Goal: Task Accomplishment & Management: Complete application form

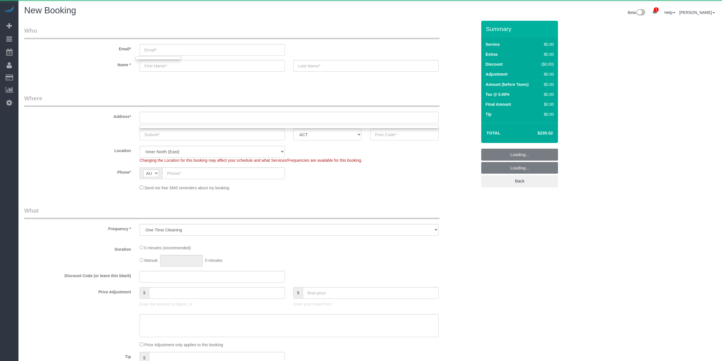
select select "240"
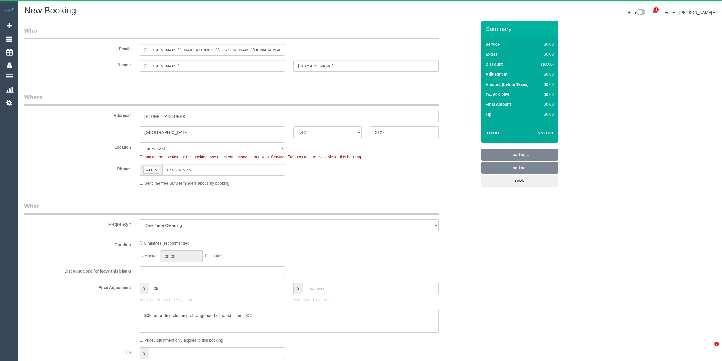
select select "VIC"
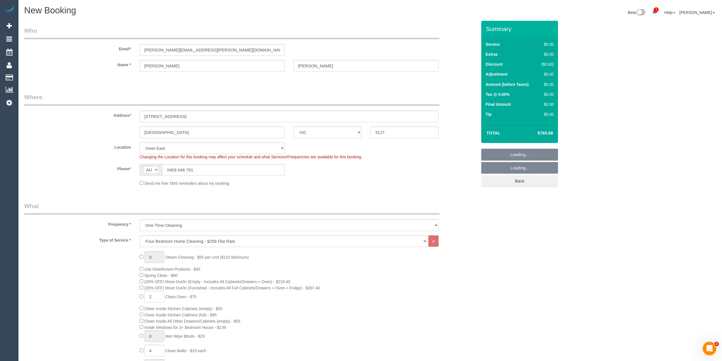
select select "object:1638"
click at [221, 52] on input "sarah.anderson@latrobe.edu.au" at bounding box center [212, 50] width 145 height 12
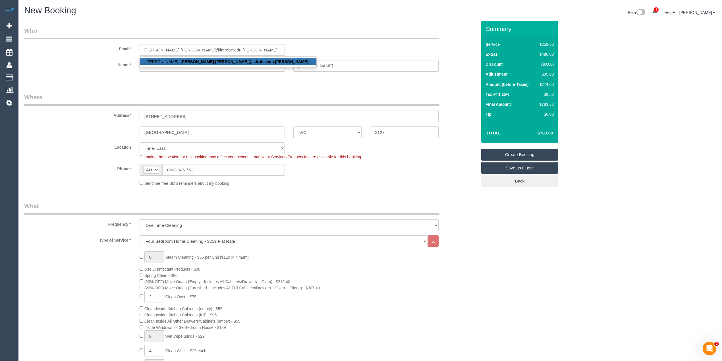
click at [213, 63] on strong "sarah.anderson@latrobe.edu.a" at bounding box center [245, 61] width 128 height 5
type input "sarah.anderson@latrobe.edu.au"
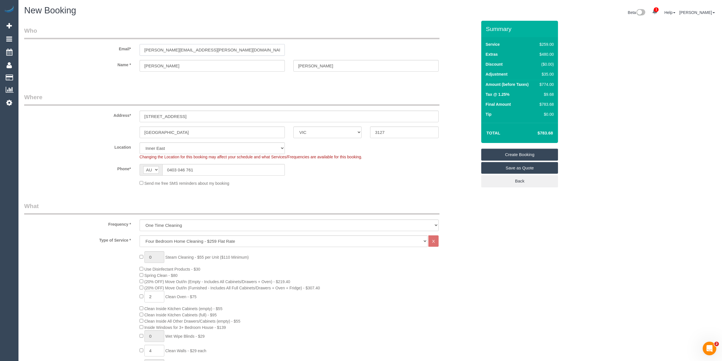
type input "0403 046 761"
select select "string:stripe-pm_1LGbX32GScqysDRVAs0SbGma"
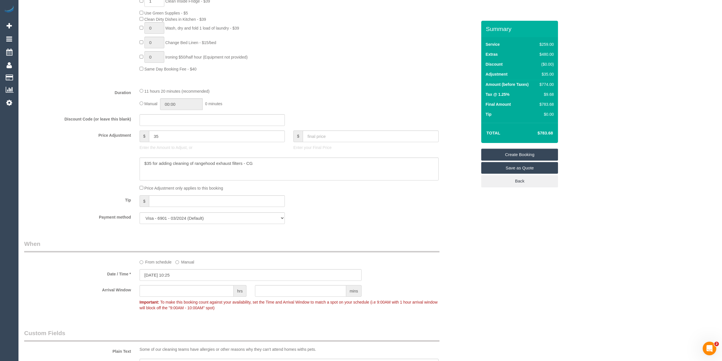
scroll to position [417, 0]
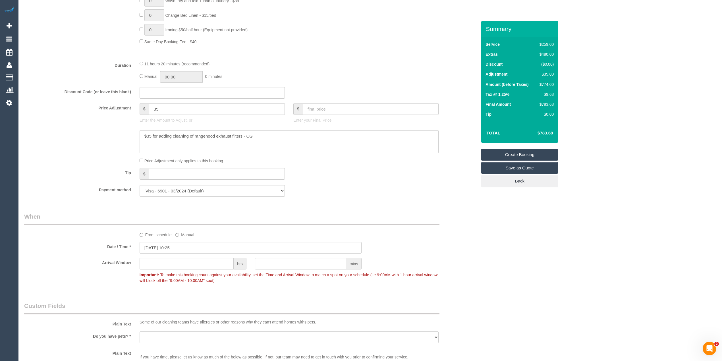
click at [146, 236] on label "From schedule" at bounding box center [156, 234] width 32 height 8
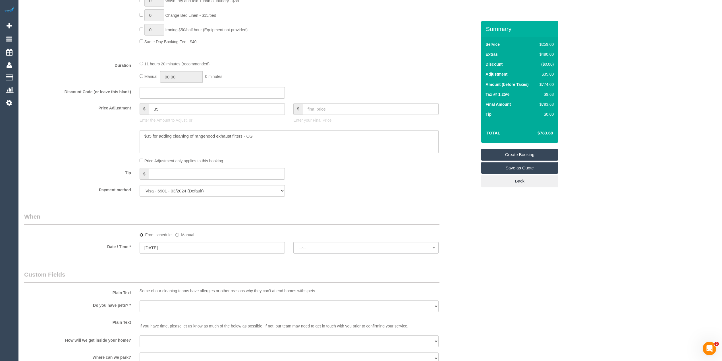
select select "spot6"
click at [154, 248] on input "14/08/2025" at bounding box center [212, 248] width 145 height 12
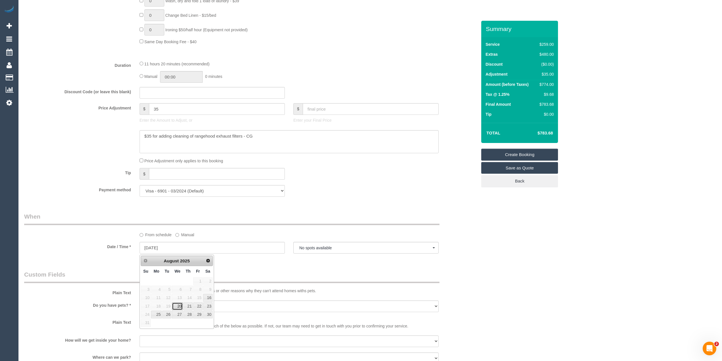
click at [179, 306] on link "20" at bounding box center [177, 306] width 11 height 8
type input "20/08/2025"
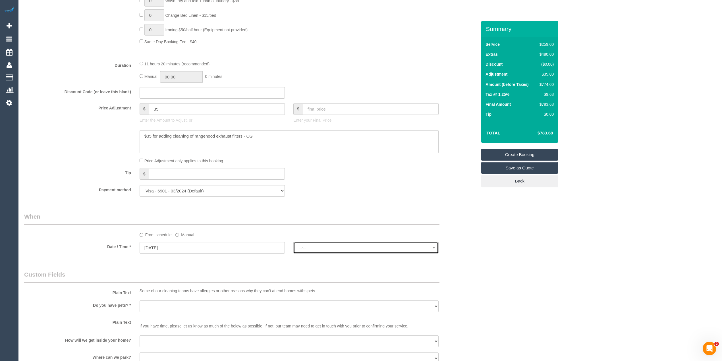
click at [319, 250] on span "--:--" at bounding box center [365, 247] width 133 height 5
click at [321, 171] on span "07:00 - 08:00" at bounding box center [314, 172] width 24 height 6
select select "spot11"
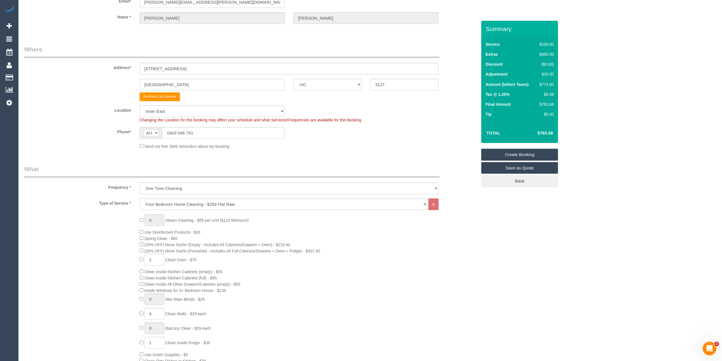
scroll to position [0, 0]
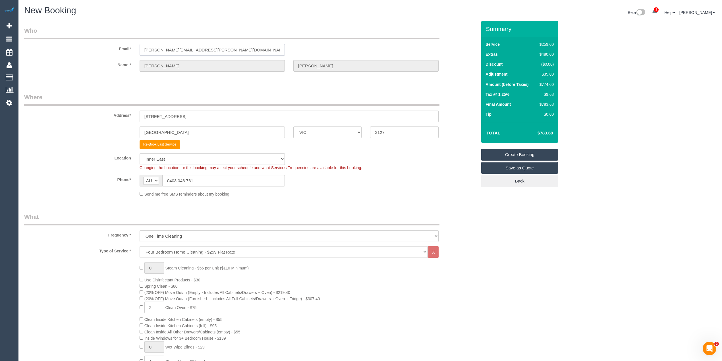
drag, startPoint x: 222, startPoint y: 47, endPoint x: 70, endPoint y: 43, distance: 152.3
click at [70, 43] on div "Email* sarah.anderson@latrobe.edu.au" at bounding box center [250, 40] width 461 height 29
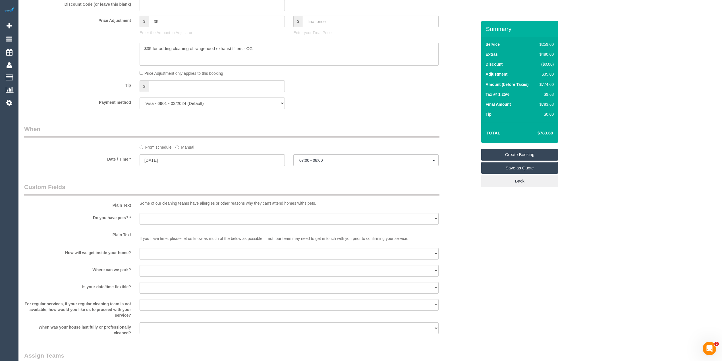
scroll to position [530, 0]
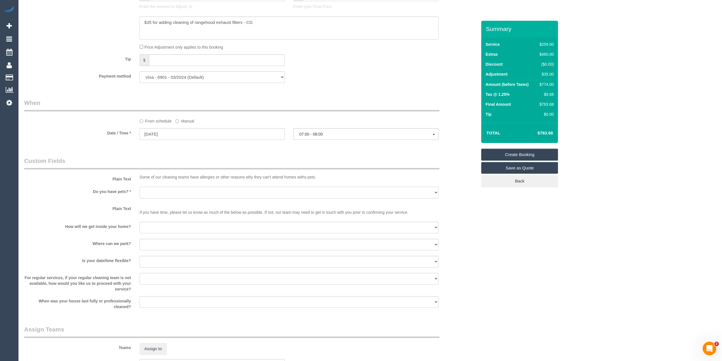
click at [155, 191] on select "Yes - Cats Yes - Dogs No pets Yes - Dogs and Cats Yes - Other" at bounding box center [289, 193] width 299 height 12
select select "number:30"
click at [140, 187] on select "Yes - Cats Yes - Dogs No pets Yes - Dogs and Cats Yes - Other" at bounding box center [289, 193] width 299 height 12
drag, startPoint x: 154, startPoint y: 227, endPoint x: 154, endPoint y: 232, distance: 5.1
click at [154, 227] on select "I will be home Key will be left (please provide details below) Lock box/Access …" at bounding box center [289, 228] width 299 height 12
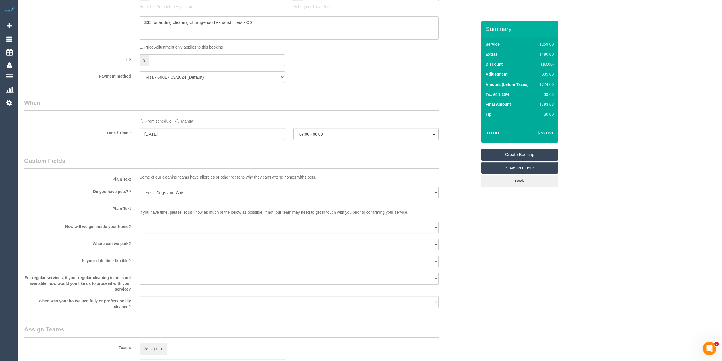
select select "number:14"
click at [140, 222] on select "I will be home Key will be left (please provide details below) Lock box/Access …" at bounding box center [289, 228] width 299 height 12
click at [154, 245] on select "I will provide parking on-site Free street parking Paid street parking (cost wi…" at bounding box center [289, 245] width 299 height 12
select select "number:19"
click at [140, 239] on select "I will provide parking on-site Free street parking Paid street parking (cost wi…" at bounding box center [289, 245] width 299 height 12
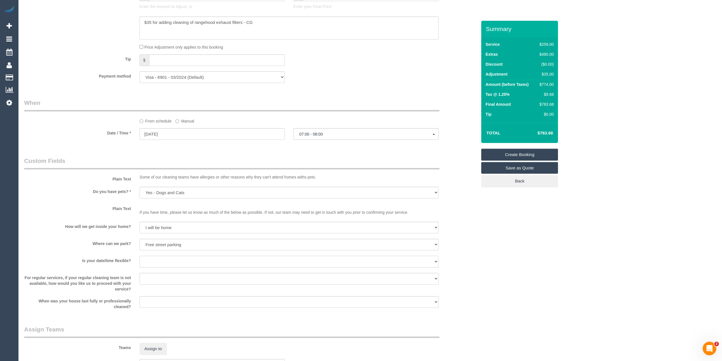
click at [171, 259] on select "Yes - date and time Yes - date but not time Yes - time but not date No - No fle…" at bounding box center [289, 262] width 299 height 12
select select "number:36"
click at [140, 256] on select "Yes - date and time Yes - date but not time Yes - time but not date No - No fle…" at bounding box center [289, 262] width 299 height 12
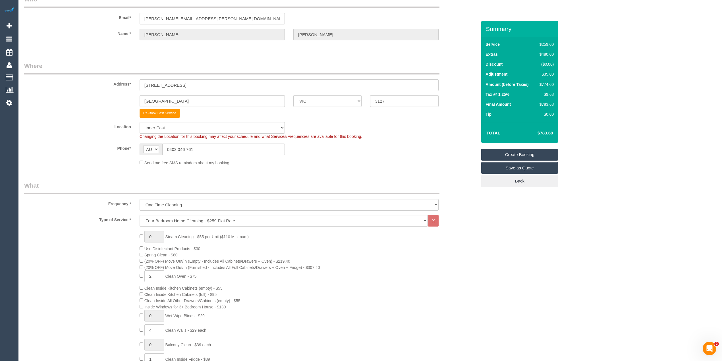
scroll to position [0, 0]
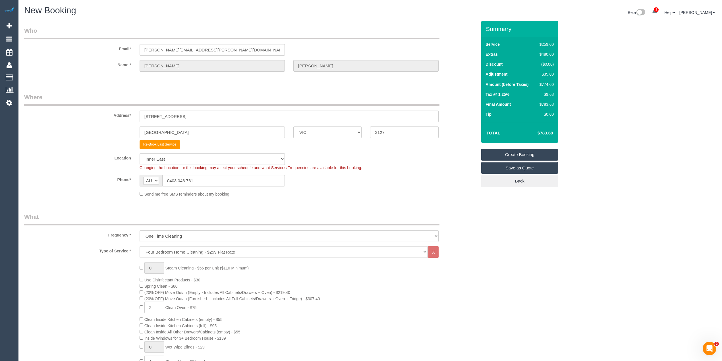
click at [542, 154] on link "Create Booking" at bounding box center [519, 155] width 77 height 12
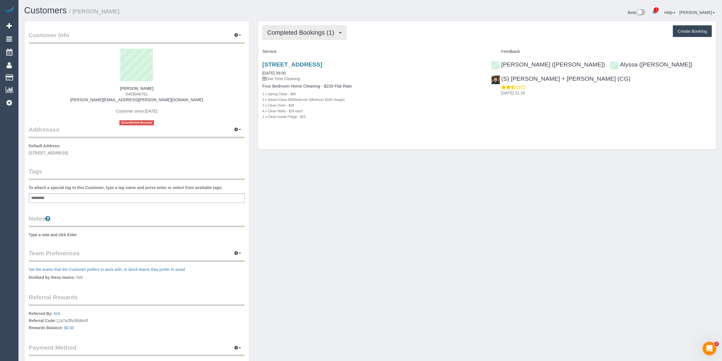
click at [290, 36] on button "Completed Bookings (1)" at bounding box center [304, 32] width 84 height 14
click at [293, 30] on span "Completed Bookings (1)" at bounding box center [302, 32] width 70 height 7
click at [305, 51] on link "Upcoming Bookings (0)" at bounding box center [292, 52] width 59 height 7
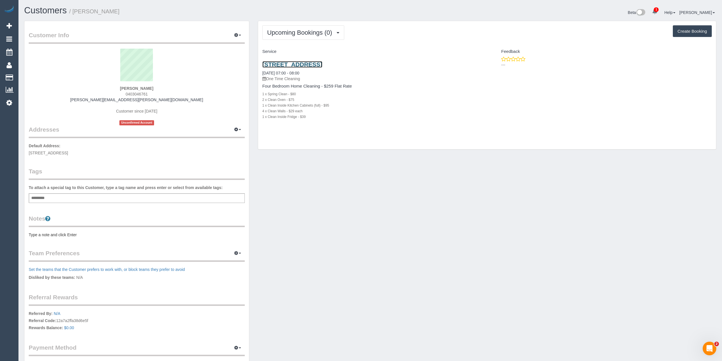
click at [322, 65] on link "19 Sunbury Crescent, Surrey Hills, VIC 3127" at bounding box center [292, 64] width 60 height 7
click at [311, 33] on span "Upcoming Bookings (0)" at bounding box center [301, 32] width 68 height 7
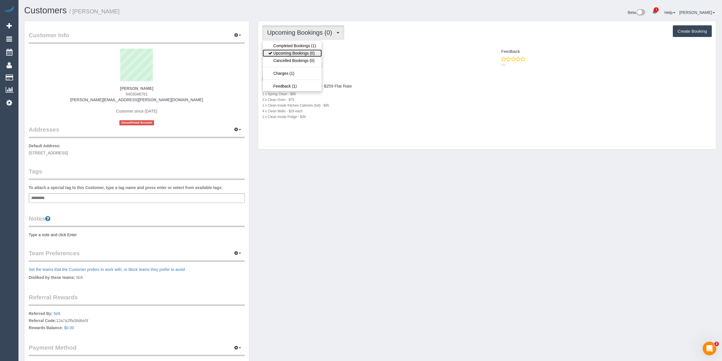
click at [303, 53] on link "Upcoming Bookings (0)" at bounding box center [292, 52] width 59 height 7
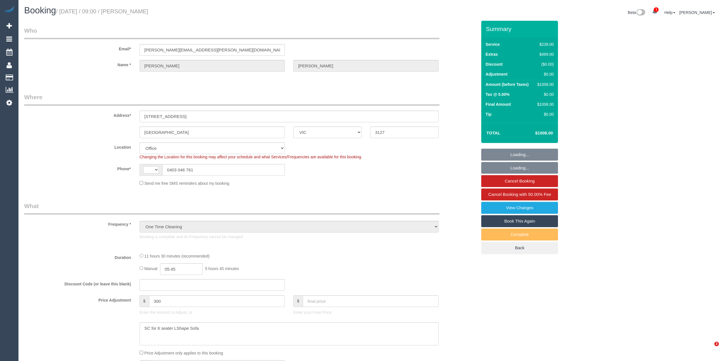
select select "VIC"
select select "object:873"
select select "string:AU"
select select "string:stripe-pm_1LGbX32GScqysDRVAs0SbGma"
select select "number:30"
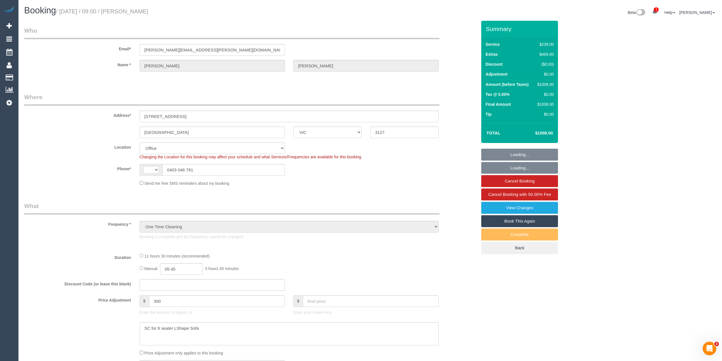
select select "number:14"
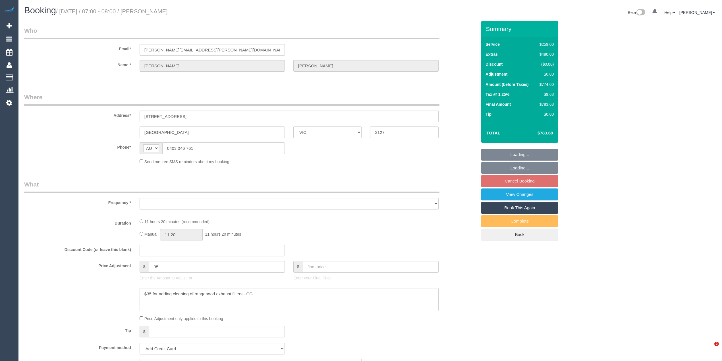
select select "VIC"
select select "object:531"
select select "string:stripe-pm_1LGbX32GScqysDRVAs0SbGma"
select select "number:30"
select select "number:14"
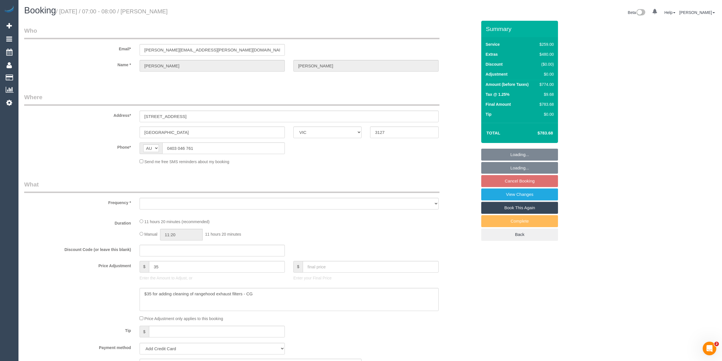
select select "number:19"
select select "number:36"
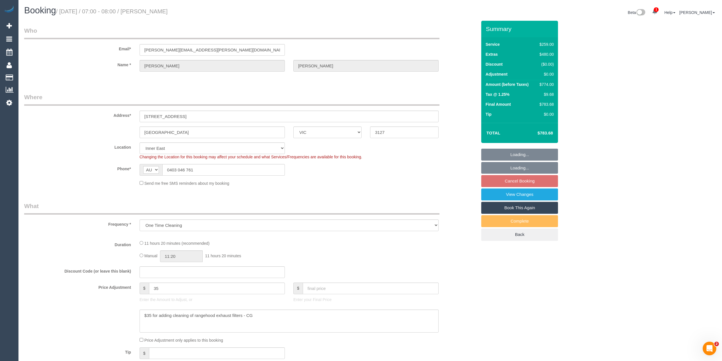
select select "object:1381"
select select "spot1"
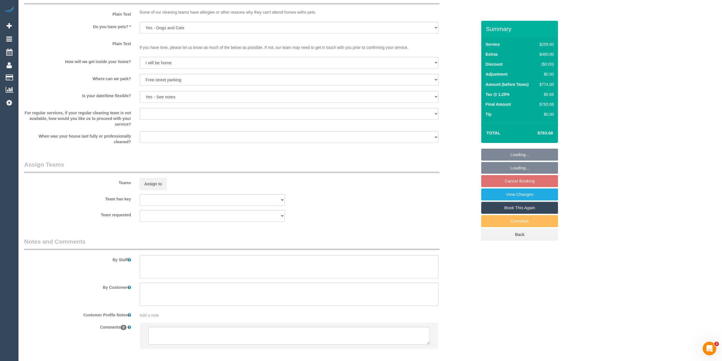
scroll to position [714, 0]
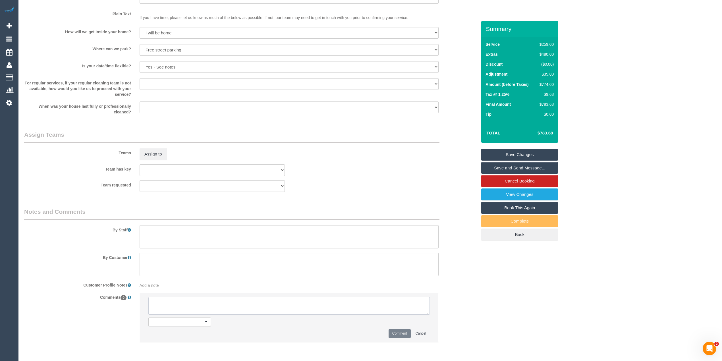
click at [156, 299] on textarea at bounding box center [288, 306] width 281 height 18
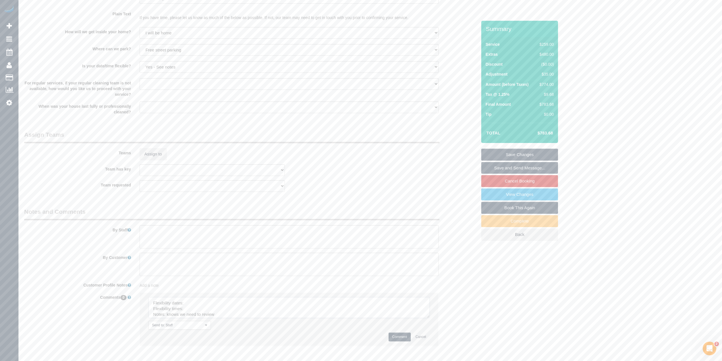
drag, startPoint x: 425, startPoint y: 313, endPoint x: 430, endPoint y: 342, distance: 30.1
click at [430, 318] on textarea at bounding box center [288, 307] width 281 height 21
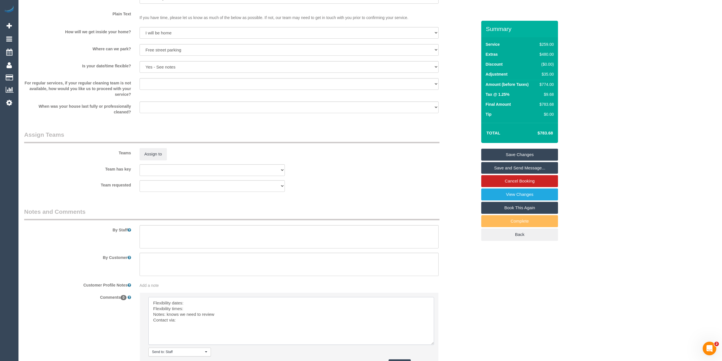
click at [201, 301] on textarea at bounding box center [291, 321] width 286 height 48
paste textarea "WEdnesday is probably the best day from 7am"
click at [190, 302] on textarea at bounding box center [291, 321] width 286 height 48
click at [292, 302] on textarea at bounding box center [291, 321] width 286 height 48
click at [289, 303] on textarea at bounding box center [291, 321] width 286 height 48
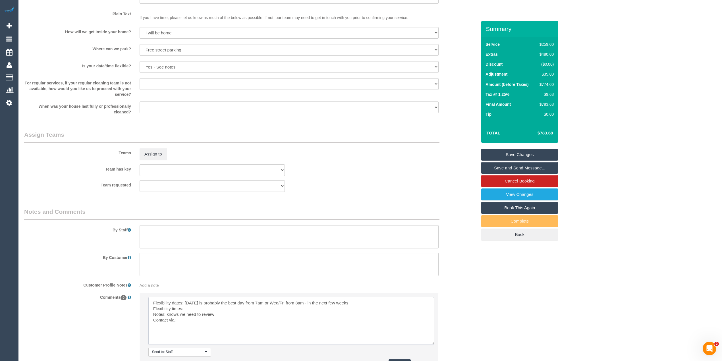
click at [191, 306] on textarea at bounding box center [291, 321] width 286 height 48
click at [189, 310] on textarea at bounding box center [291, 321] width 286 height 48
click at [192, 320] on textarea at bounding box center [291, 321] width 286 height 48
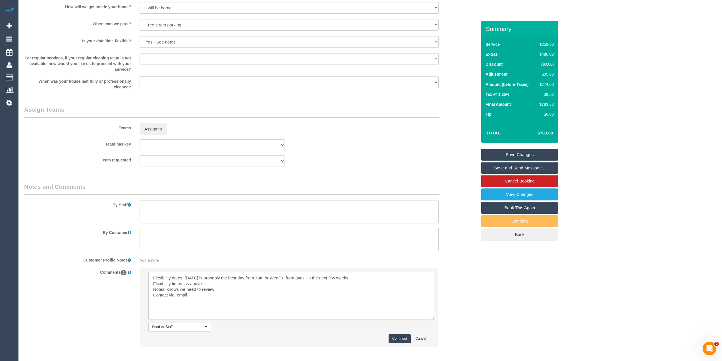
scroll to position [752, 0]
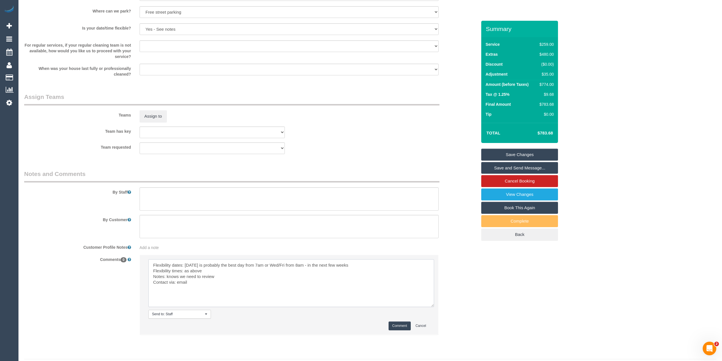
type textarea "Flexibility dates: Wednesday is probably the best day from 7am or Wed/Fri from …"
click at [397, 323] on button "Comment" at bounding box center [399, 325] width 22 height 9
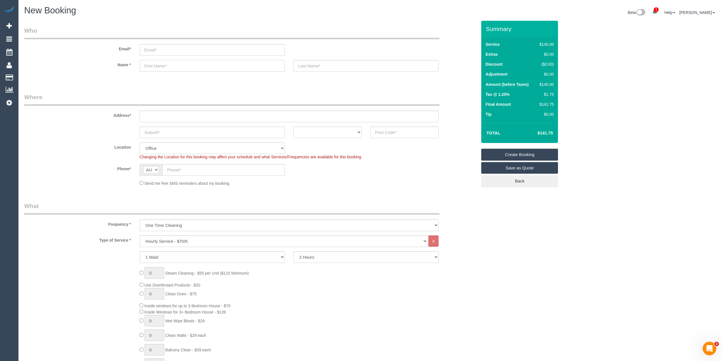
click at [164, 69] on input "text" at bounding box center [212, 66] width 145 height 12
type input "[PERSON_NAME]"
click at [307, 62] on input "text" at bounding box center [365, 66] width 145 height 12
paste input "Lawisz"
type input "Lawisz"
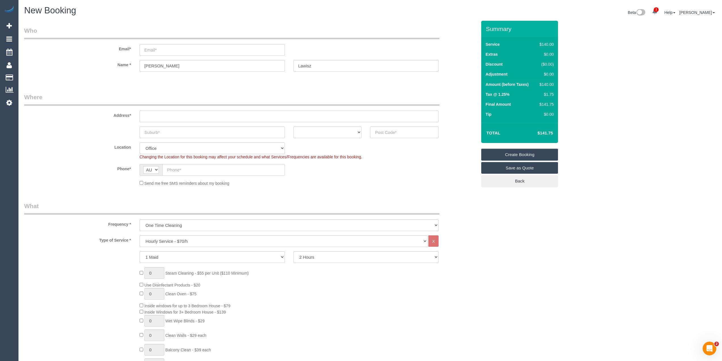
click at [157, 111] on input "text" at bounding box center [289, 117] width 299 height 12
type input "-"
click at [173, 119] on input "-" at bounding box center [289, 117] width 299 height 12
click at [171, 136] on input "text" at bounding box center [212, 132] width 145 height 12
type input "Geelong"
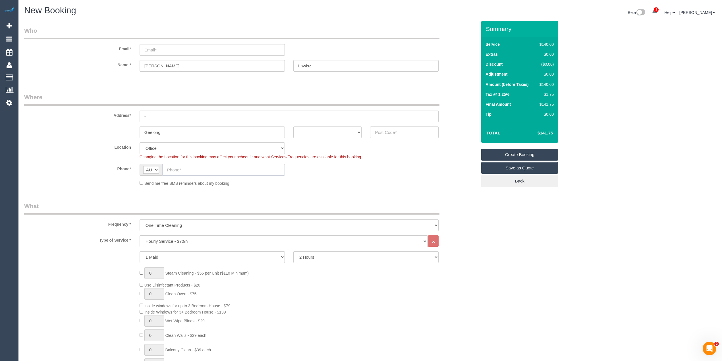
click at [190, 165] on input "text" at bounding box center [223, 170] width 122 height 12
paste input "61 412 207 942"
drag, startPoint x: 172, startPoint y: 170, endPoint x: 155, endPoint y: 165, distance: 17.6
click at [155, 165] on div "AF AL DZ AD AO AI AQ AG AR AM AW AU AT AZ BS BH BD BB BY BE BZ BJ BM BT BO BA B…" at bounding box center [212, 170] width 145 height 12
type input "0412 207 942"
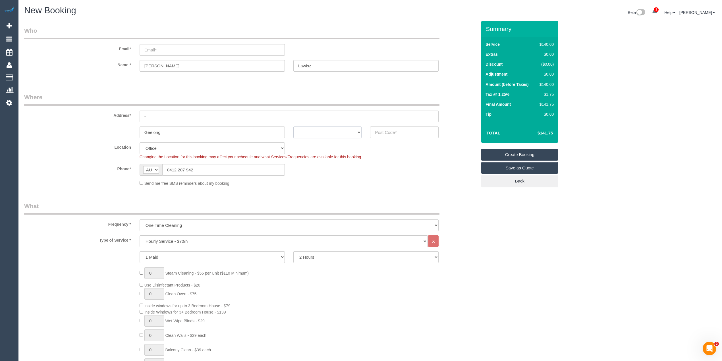
click at [338, 133] on select "ACT NSW NT QLD SA TAS VIC WA" at bounding box center [327, 132] width 68 height 12
select select "VIC"
click at [293, 126] on select "ACT NSW NT QLD SA TAS VIC WA" at bounding box center [327, 132] width 68 height 12
click at [151, 45] on input "email" at bounding box center [212, 50] width 145 height 12
click at [159, 46] on input "email" at bounding box center [212, 50] width 145 height 12
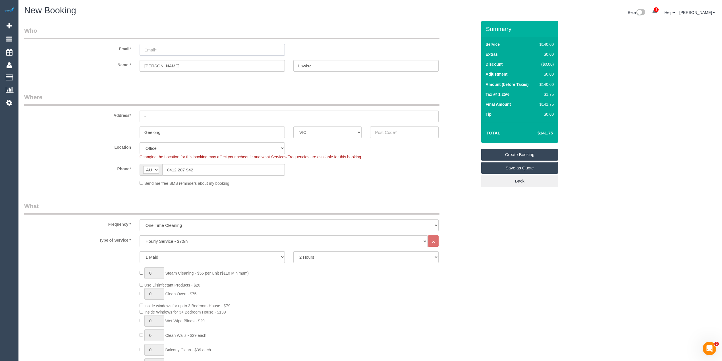
click at [161, 48] on input "email" at bounding box center [212, 50] width 145 height 12
type input "[PERSON_NAME][EMAIL_ADDRESS][DOMAIN_NAME]"
drag, startPoint x: 334, startPoint y: 68, endPoint x: 304, endPoint y: 62, distance: 30.9
click at [305, 63] on input "Lawisz" at bounding box center [365, 66] width 145 height 12
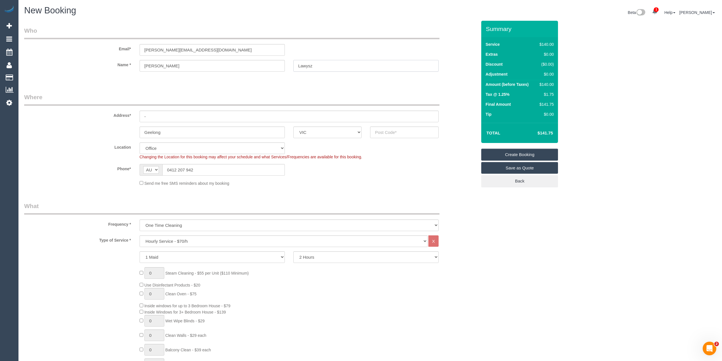
type input "Lawysz"
drag, startPoint x: 174, startPoint y: 115, endPoint x: 131, endPoint y: 108, distance: 43.5
click at [131, 108] on div "Address* -" at bounding box center [250, 107] width 461 height 29
type input "43 Gertrude Street"
click at [184, 132] on input "Geelong" at bounding box center [212, 132] width 145 height 12
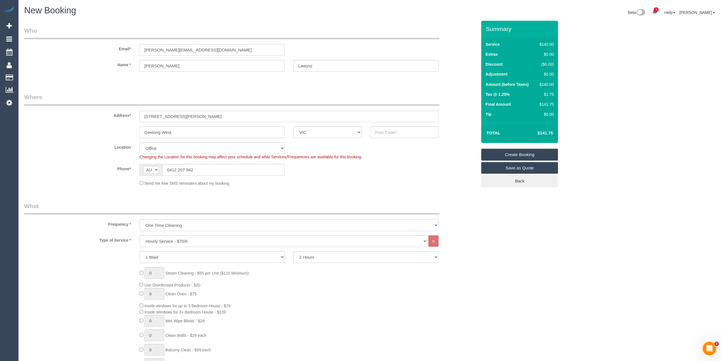
type input "Geelong West"
click at [403, 131] on input "text" at bounding box center [404, 132] width 68 height 12
type input "3218"
select select "121"
select select "object:2400"
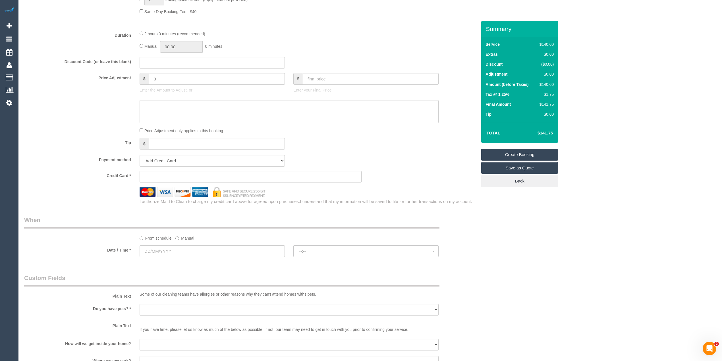
scroll to position [455, 0]
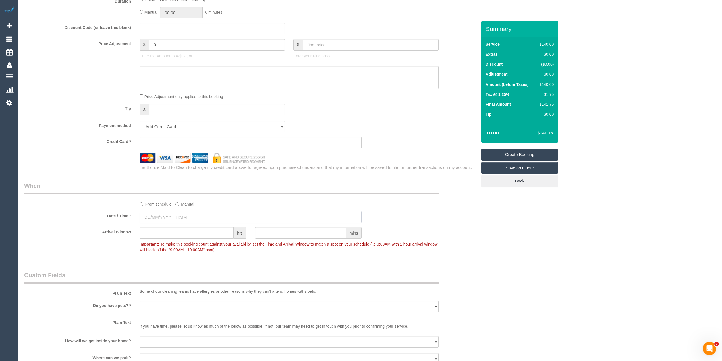
click at [172, 218] on input "text" at bounding box center [251, 217] width 222 height 12
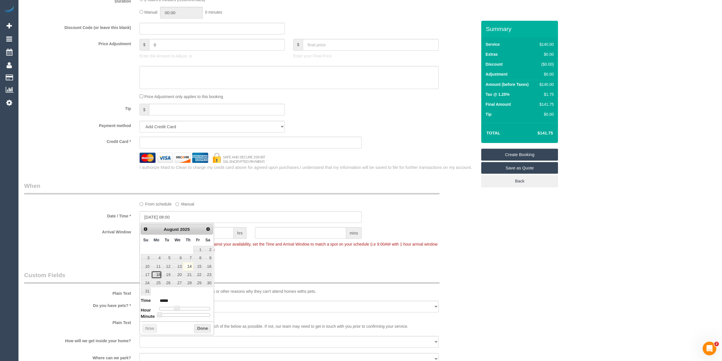
click at [158, 276] on link "18" at bounding box center [156, 275] width 11 height 8
type input "18/08/2025 09:00"
type input "*****"
click at [178, 311] on span at bounding box center [178, 308] width 5 height 5
type input "18/08/2025 09:10"
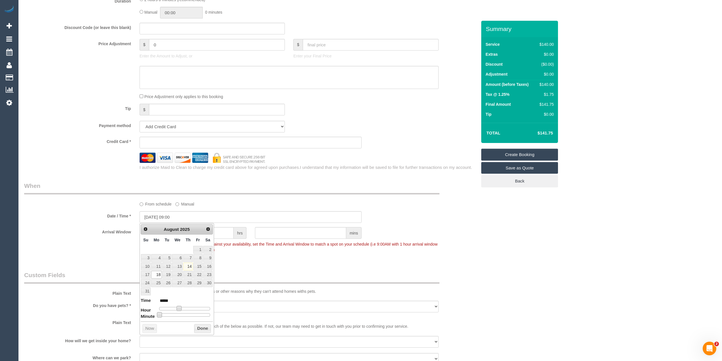
type input "*****"
type input "18/08/2025 09:15"
type input "*****"
type input "18/08/2025 09:20"
type input "*****"
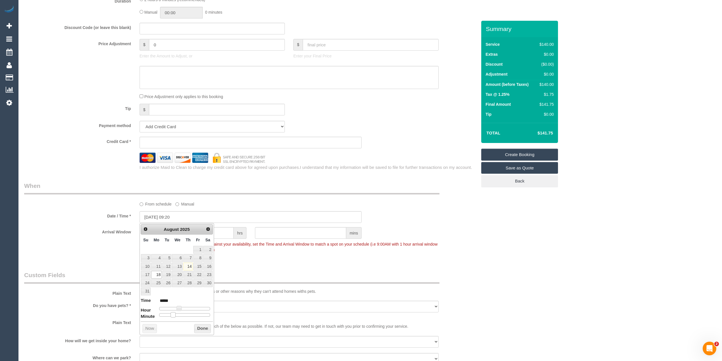
type input "18/08/2025 09:25"
type input "*****"
type input "18/08/2025 09:30"
type input "*****"
type input "18/08/2025 09:35"
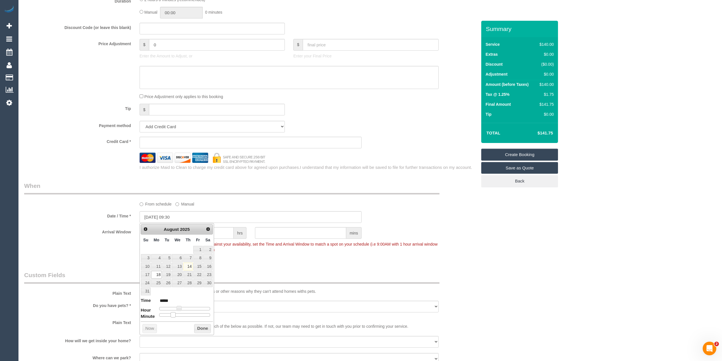
type input "*****"
type input "18/08/2025 09:30"
type input "*****"
drag, startPoint x: 157, startPoint y: 317, endPoint x: 185, endPoint y: 316, distance: 27.8
click at [185, 316] on span at bounding box center [186, 314] width 5 height 5
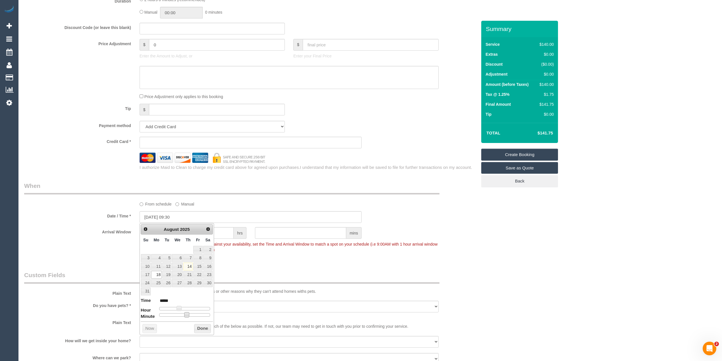
click at [461, 273] on div "Plain Text Some of our cleaning teams have allergies or other reasons why they …" at bounding box center [250, 284] width 461 height 26
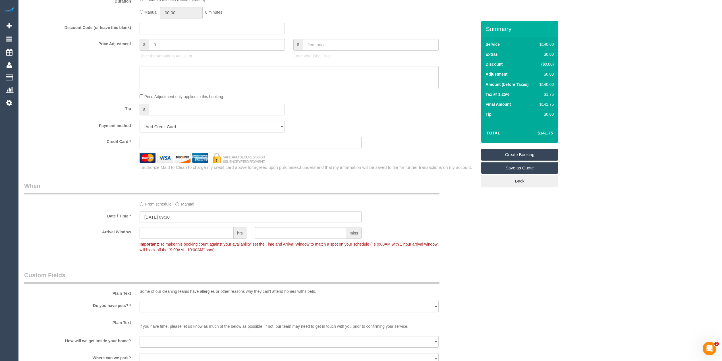
click at [167, 234] on input "text" at bounding box center [187, 233] width 94 height 12
type input "1"
click at [115, 254] on div "Arrival Window 1 hrs mins 09:30 - 10:30 Important: To make this booking count a…" at bounding box center [250, 241] width 461 height 28
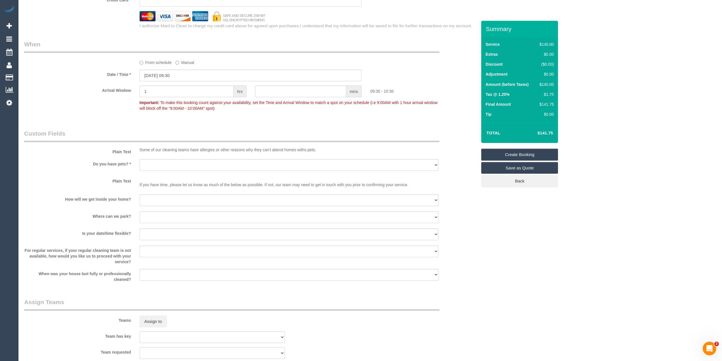
scroll to position [606, 0]
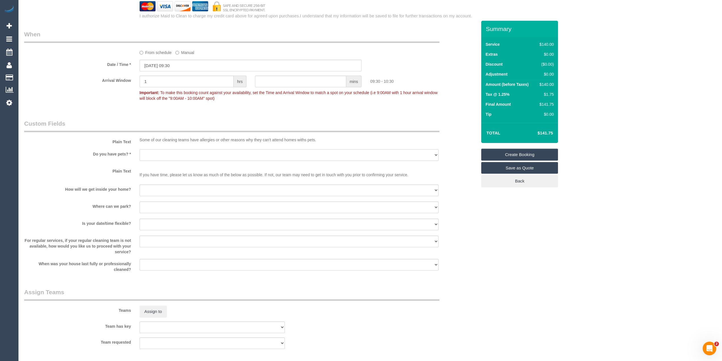
click at [153, 151] on select "Yes - Cats Yes - Dogs No pets Yes - Dogs and Cats Yes - Other" at bounding box center [289, 155] width 299 height 12
select select "number:28"
click at [140, 149] on select "Yes - Cats Yes - Dogs No pets Yes - Dogs and Cats Yes - Other" at bounding box center [289, 155] width 299 height 12
click at [159, 192] on select "I will be home Key will be left (please provide details below) Lock box/Access …" at bounding box center [289, 190] width 299 height 12
select select "number:14"
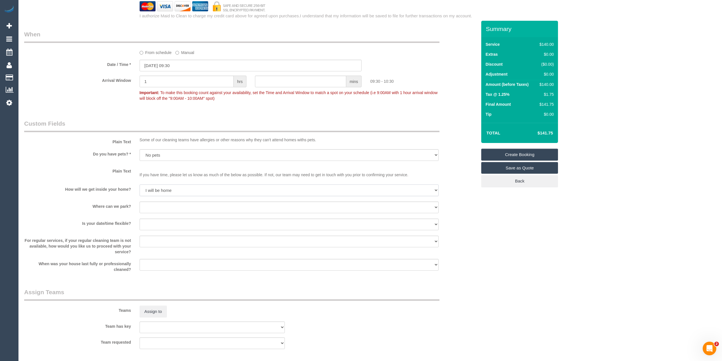
click at [140, 184] on select "I will be home Key will be left (please provide details below) Lock box/Access …" at bounding box center [289, 190] width 299 height 12
click at [163, 206] on select "I will provide parking on-site Free street parking Paid street parking (cost wi…" at bounding box center [289, 207] width 299 height 12
select select "number:19"
click at [140, 201] on select "I will provide parking on-site Free street parking Paid street parking (cost wi…" at bounding box center [289, 207] width 299 height 12
click at [151, 221] on select "Yes - date and time Yes - date but not time Yes - time but not date No - No fle…" at bounding box center [289, 224] width 299 height 12
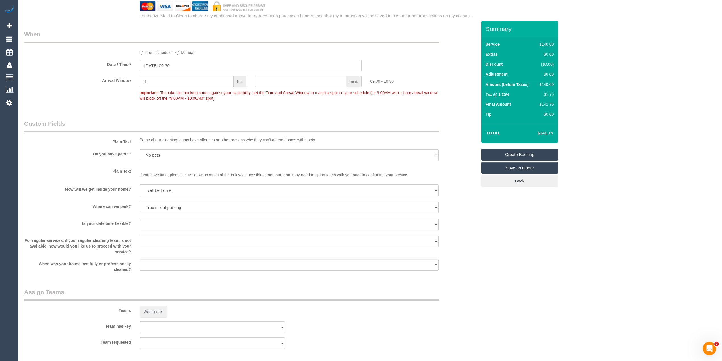
select select "number:36"
click at [140, 218] on select "Yes - date and time Yes - date but not time Yes - time but not date No - No fle…" at bounding box center [289, 224] width 299 height 12
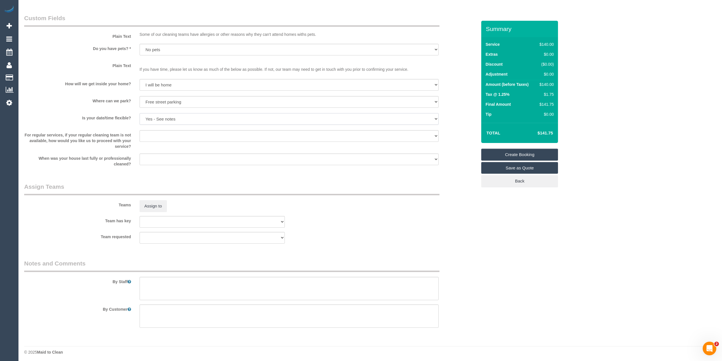
scroll to position [714, 0]
click at [178, 282] on textarea at bounding box center [289, 285] width 299 height 23
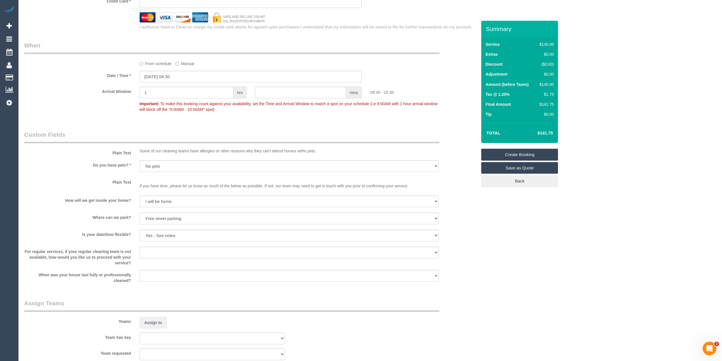
scroll to position [562, 0]
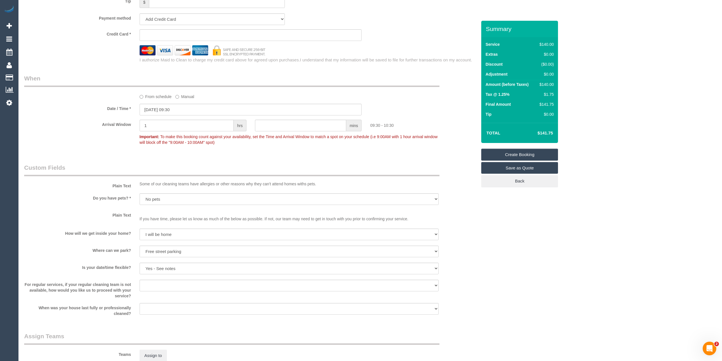
type textarea "Deep cleaning of 2 bedrooms - walls, windows, skirting boards and floors."
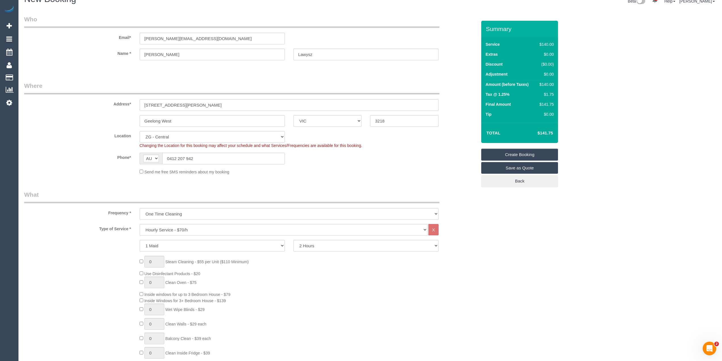
scroll to position [0, 0]
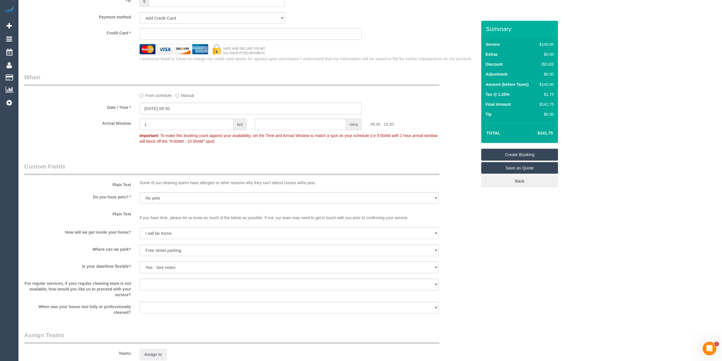
scroll to position [568, 0]
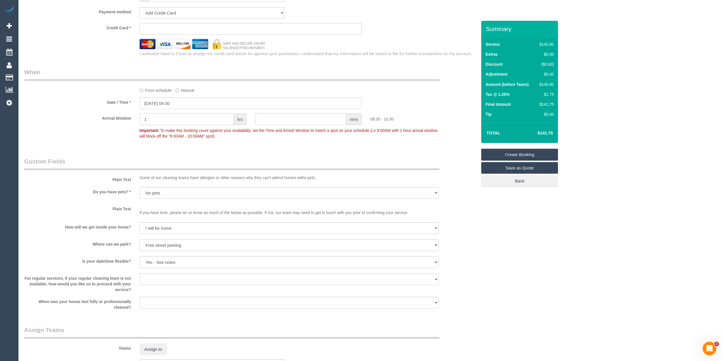
drag, startPoint x: 149, startPoint y: 115, endPoint x: 124, endPoint y: 108, distance: 26.3
click at [124, 108] on sui-booking-spot "From schedule Manual Date / Time * 18/08/2025 09:30 Arrival Window 1 hrs mins 0…" at bounding box center [250, 105] width 453 height 74
type input "2"
click at [97, 137] on div "Arrival Window 2 hrs mins 09:30 - 11:30 Important: To make this booking count a…" at bounding box center [250, 127] width 461 height 28
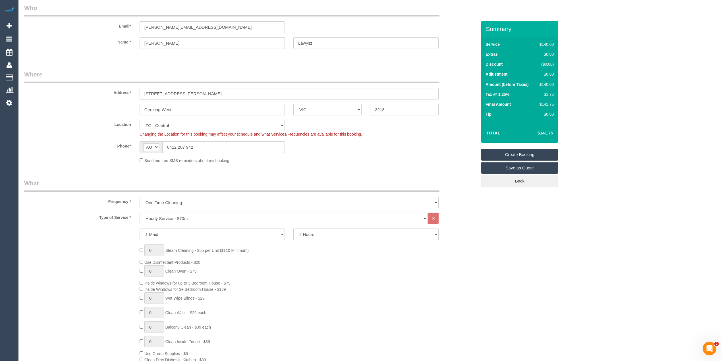
scroll to position [0, 0]
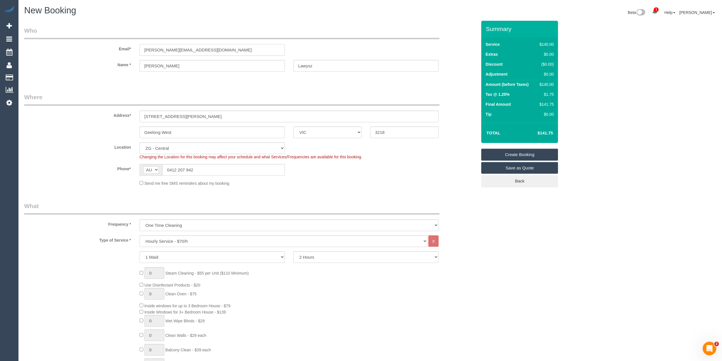
drag, startPoint x: 205, startPoint y: 51, endPoint x: 113, endPoint y: 47, distance: 92.4
click at [113, 47] on div "Email* richard.lawysz@gmail.com" at bounding box center [250, 40] width 461 height 29
click at [212, 47] on input "richard.lawysz@gmail.com" at bounding box center [212, 50] width 145 height 12
drag, startPoint x: 212, startPoint y: 51, endPoint x: 92, endPoint y: 39, distance: 119.9
click at [92, 39] on div "Email* richard.lawysz@gmail.com" at bounding box center [250, 40] width 461 height 29
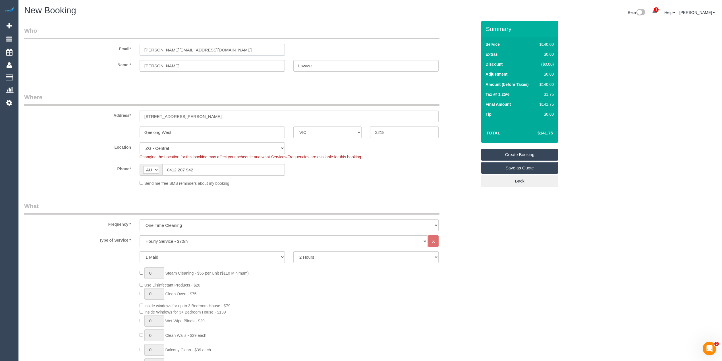
click at [223, 51] on input "richard.lawysz@gmail.com" at bounding box center [212, 50] width 145 height 12
drag, startPoint x: 216, startPoint y: 47, endPoint x: 111, endPoint y: 46, distance: 105.1
click at [111, 46] on div "Email* richard.lawysz@gmail.com" at bounding box center [250, 40] width 461 height 29
drag, startPoint x: 533, startPoint y: 153, endPoint x: 522, endPoint y: 156, distance: 11.9
click at [533, 153] on link "Create Booking" at bounding box center [519, 155] width 77 height 12
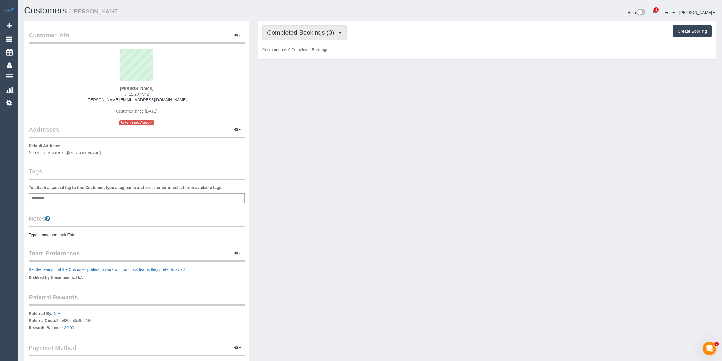
click at [278, 32] on span "Completed Bookings (0)" at bounding box center [302, 32] width 70 height 7
click at [299, 52] on link "Upcoming Bookings (1)" at bounding box center [292, 52] width 59 height 7
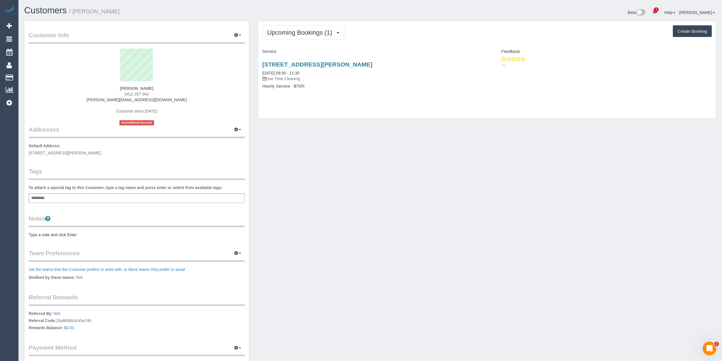
click at [74, 198] on div "Add a tag" at bounding box center [137, 198] width 216 height 10
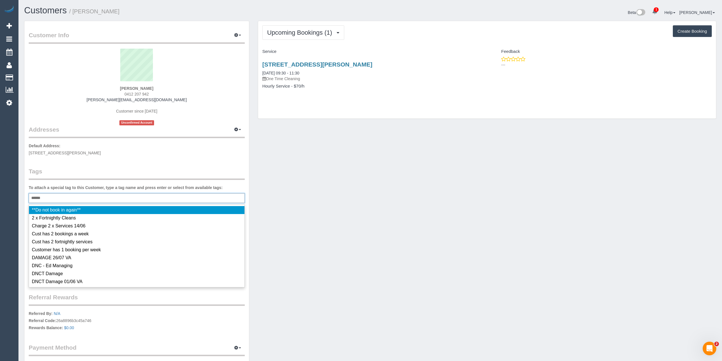
type input "*******"
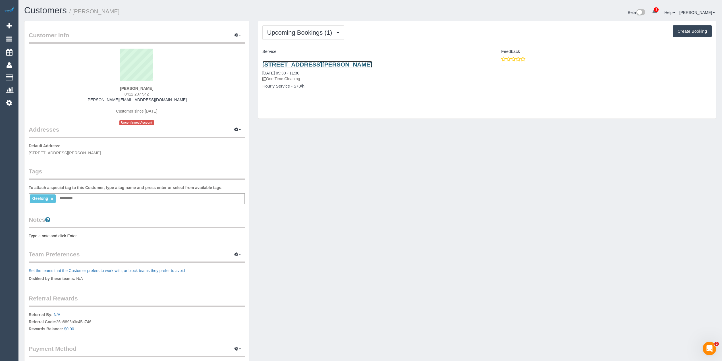
click at [339, 63] on link "[STREET_ADDRESS][PERSON_NAME]" at bounding box center [317, 64] width 110 height 7
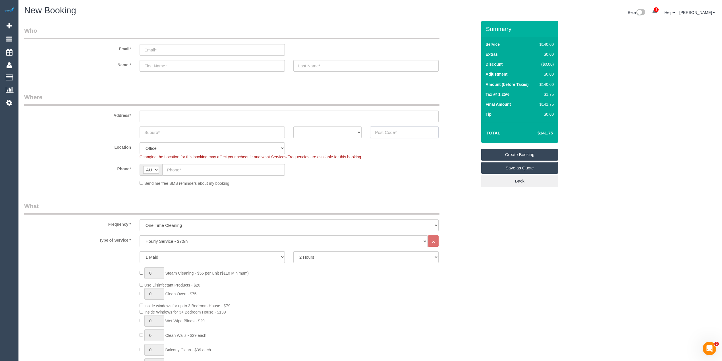
click at [395, 132] on input "text" at bounding box center [404, 132] width 68 height 12
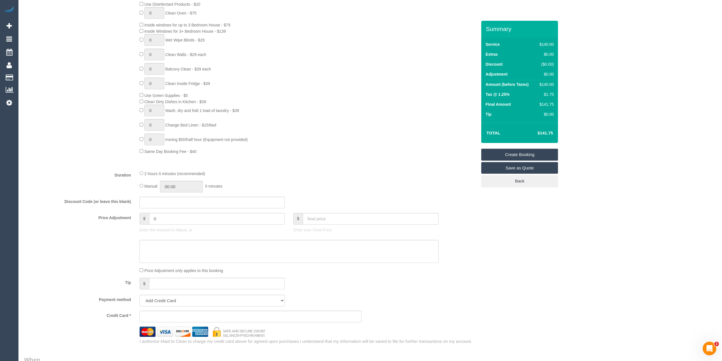
scroll to position [303, 0]
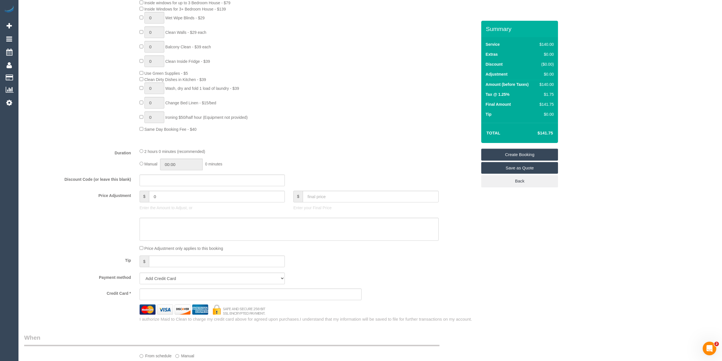
click at [613, 64] on div "Who Email* Name * Where Address* ACT [GEOGRAPHIC_DATA] NT [GEOGRAPHIC_DATA] SA …" at bounding box center [370, 219] width 692 height 1003
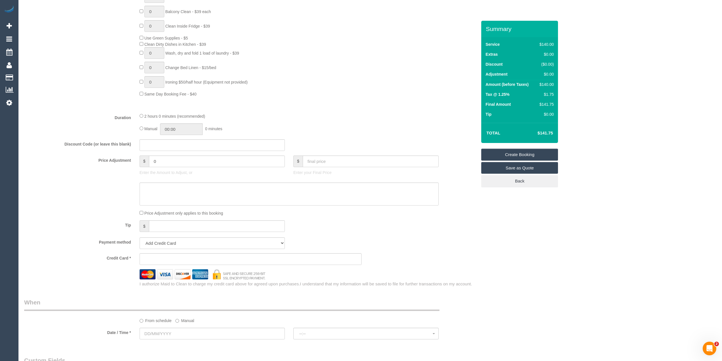
scroll to position [341, 0]
click at [157, 330] on input "text" at bounding box center [212, 331] width 145 height 12
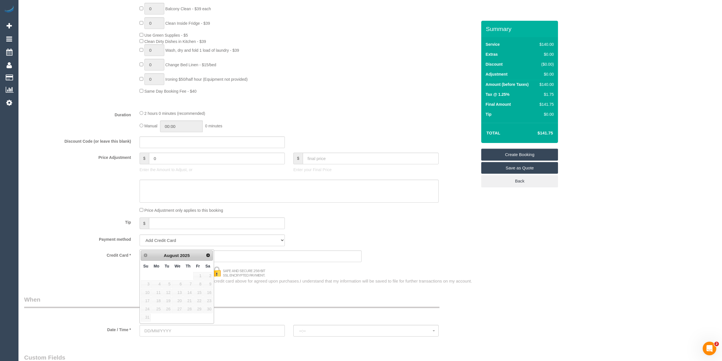
click at [525, 234] on div "Who Email* Name * Where Address* ACT NSW NT QLD SA TAS VIC WA Location Office C…" at bounding box center [370, 181] width 692 height 1003
click at [171, 331] on input "text" at bounding box center [212, 331] width 145 height 12
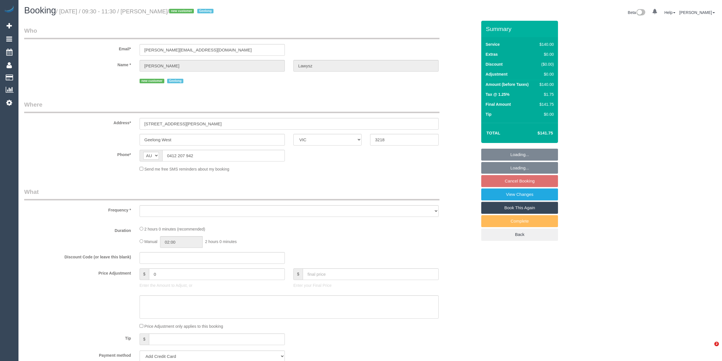
select select "VIC"
click at [710, 115] on div "Who Email* [PERSON_NAME][EMAIL_ADDRESS][DOMAIN_NAME] Name * [PERSON_NAME] [GEOG…" at bounding box center [370, 341] width 692 height 641
select select "object:861"
select select "string:stripe-pm_1RvoKQ2GScqysDRVYMfgfIZs"
select select "number:28"
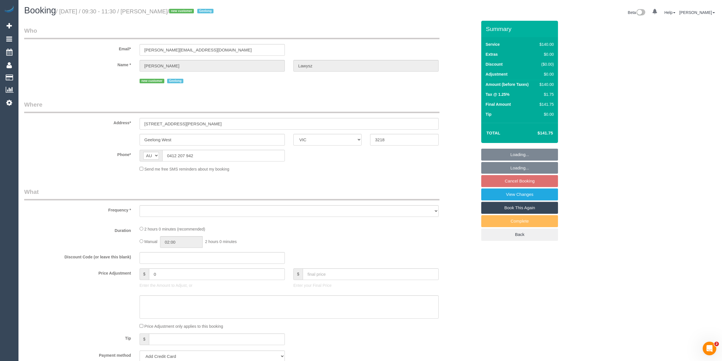
select select "number:14"
select select "number:19"
select select "number:36"
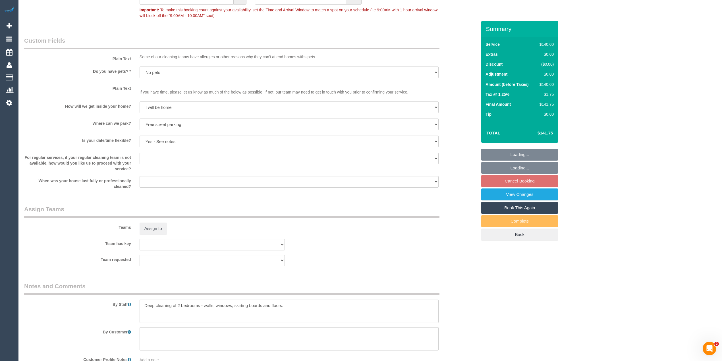
scroll to position [737, 0]
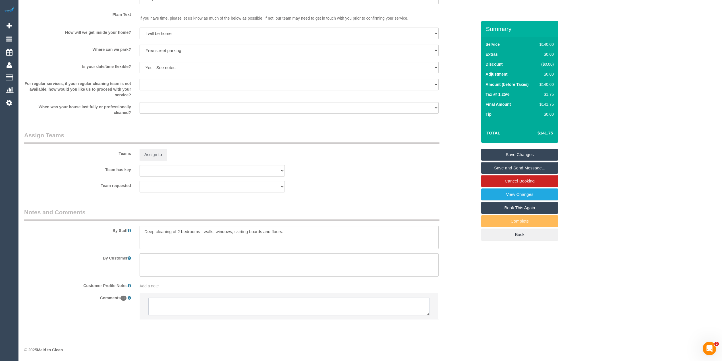
click at [219, 306] on textarea at bounding box center [288, 306] width 281 height 18
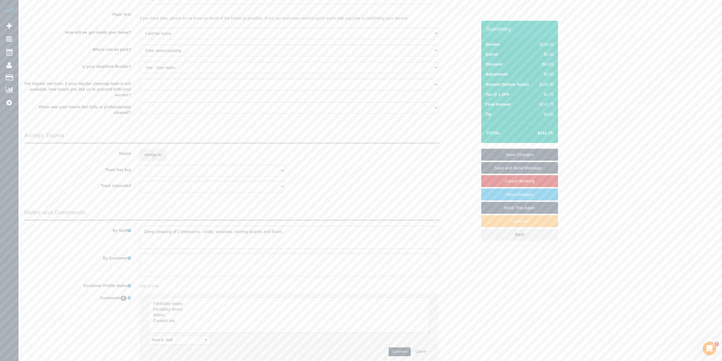
drag, startPoint x: 427, startPoint y: 325, endPoint x: 420, endPoint y: 330, distance: 8.5
click at [427, 330] on textarea at bounding box center [288, 314] width 281 height 35
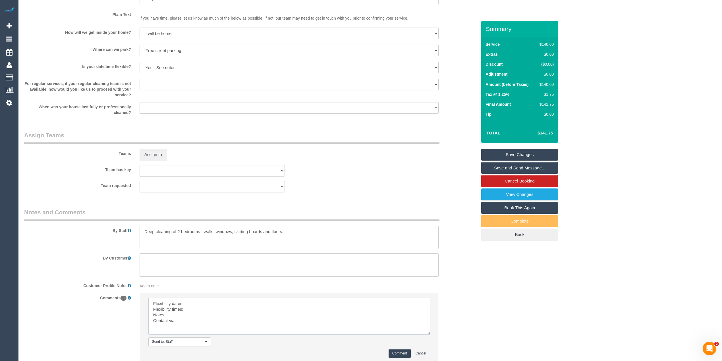
click at [225, 305] on textarea at bounding box center [289, 315] width 282 height 37
click at [191, 310] on textarea at bounding box center [289, 315] width 282 height 37
click at [182, 313] on textarea at bounding box center [289, 315] width 282 height 37
click at [185, 323] on textarea at bounding box center [289, 315] width 282 height 37
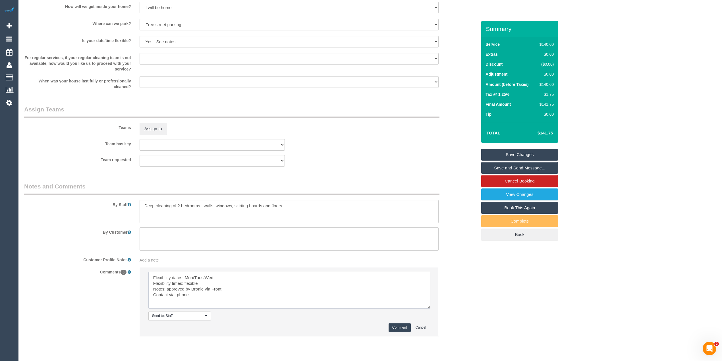
scroll to position [775, 0]
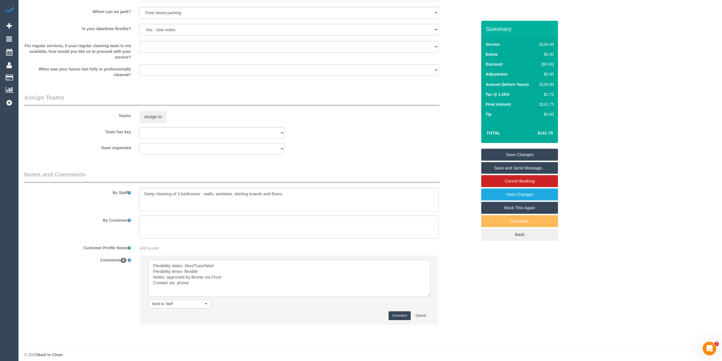
type textarea "Flexibility dates: Mon/Tues/Wed Flexibility times: flexible Notes: approved by …"
click at [397, 314] on button "Comment" at bounding box center [399, 315] width 22 height 9
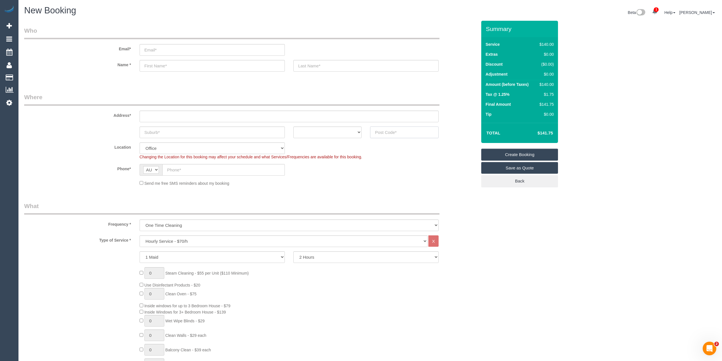
click at [402, 131] on input "text" at bounding box center [404, 132] width 68 height 12
type input "3125"
click at [192, 115] on input "text" at bounding box center [289, 117] width 299 height 12
type input "-"
click at [181, 242] on select "Hourly Service - $70/h Hourly Service - $65/h Hourly Service - $60/h Hourly Ser…" at bounding box center [284, 241] width 288 height 12
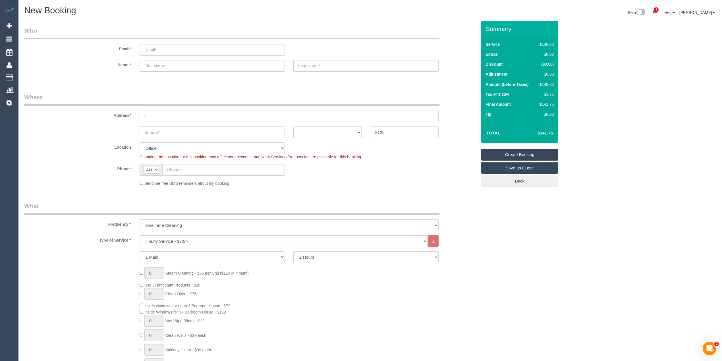
select select "214"
click at [140, 235] on select "Hourly Service - $70/h Hourly Service - $65/h Hourly Service - $60/h Hourly Ser…" at bounding box center [284, 241] width 288 height 12
select select "48"
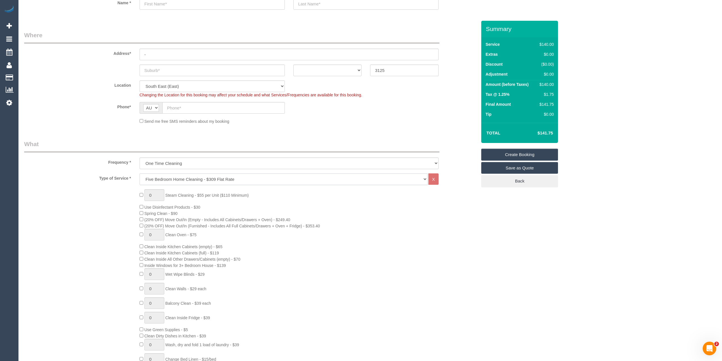
select select "object:2176"
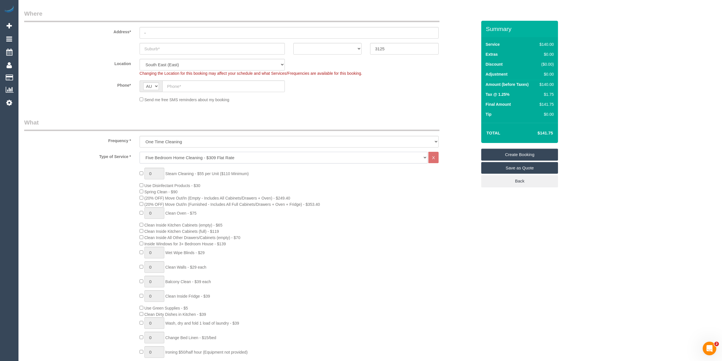
scroll to position [114, 0]
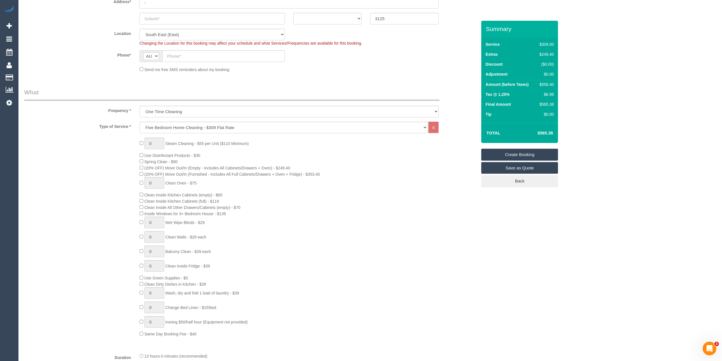
click at [103, 178] on div "0 Steam Cleaning - $55 per Unit ($110 Minimum) Use Disinfectant Products - $30 …" at bounding box center [250, 237] width 461 height 199
click at [90, 184] on div "0 Steam Cleaning - $55 per Unit ($110 Minimum) Use Disinfectant Products - $30 …" at bounding box center [250, 237] width 461 height 199
drag, startPoint x: 158, startPoint y: 139, endPoint x: 138, endPoint y: 136, distance: 20.2
click at [138, 136] on div "Type of Service * Hourly Service - $70/h Hourly Service - $65/h Hourly Service …" at bounding box center [250, 235] width 453 height 226
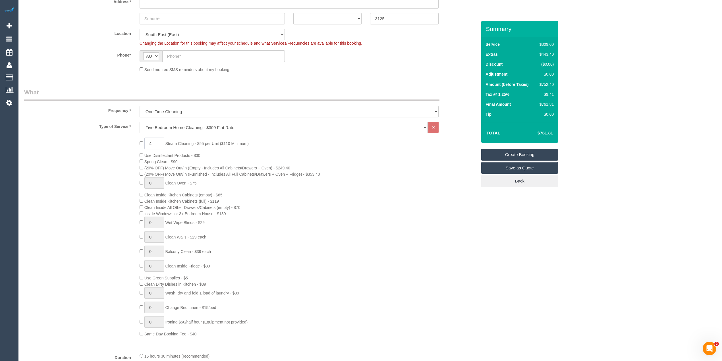
drag, startPoint x: 153, startPoint y: 141, endPoint x: 142, endPoint y: 137, distance: 12.0
click at [142, 138] on div "4 Steam Cleaning - $55 per Unit ($110 Minimum) Use Disinfectant Products - $30 …" at bounding box center [308, 237] width 346 height 199
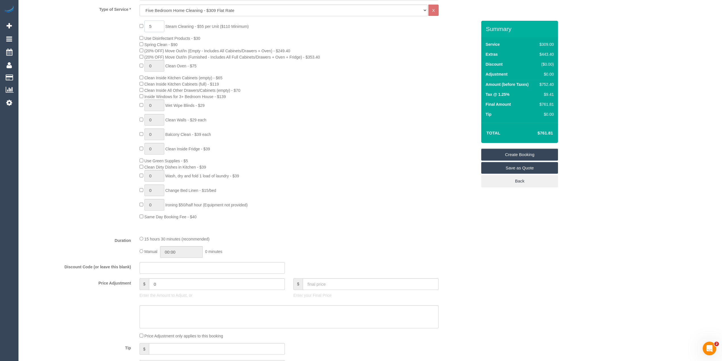
scroll to position [265, 0]
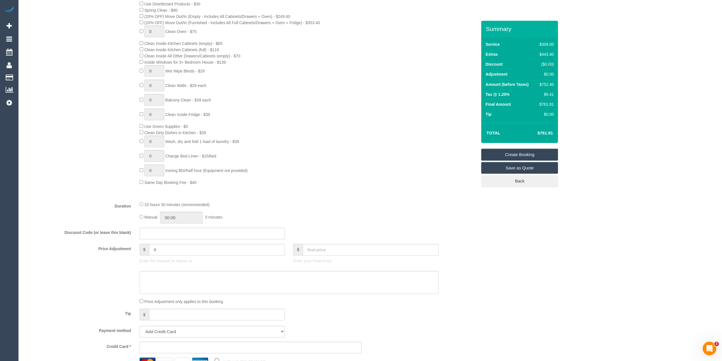
type input "5"
drag, startPoint x: 172, startPoint y: 249, endPoint x: 121, endPoint y: 246, distance: 51.5
click at [122, 247] on div "Price Adjustment $ 0 Enter the Amount to Adjust, or $ Enter your Final Price" at bounding box center [250, 255] width 461 height 23
type input "27.5"
click at [165, 277] on textarea at bounding box center [289, 282] width 299 height 23
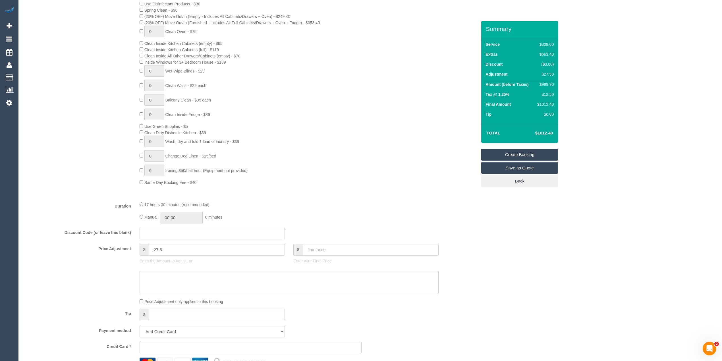
click at [76, 172] on div "5 Steam Cleaning - $55 per Unit ($110 Minimum) Use Disinfectant Products - $30 …" at bounding box center [250, 85] width 461 height 199
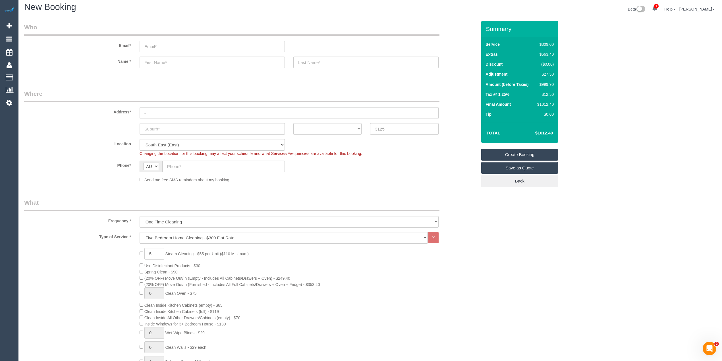
scroll to position [0, 0]
click at [178, 166] on input "text" at bounding box center [223, 170] width 122 height 12
paste input "61 424 463 327"
drag, startPoint x: 173, startPoint y: 168, endPoint x: 159, endPoint y: 161, distance: 15.6
click at [161, 164] on div "AF AL DZ AD AO AI AQ AG AR AM AW AU AT AZ BS BH BD BB BY BE BZ BJ BM BT BO BA B…" at bounding box center [212, 170] width 145 height 12
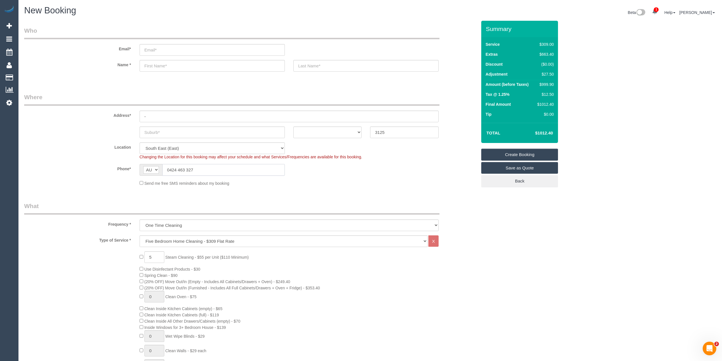
type input "0424 463 327"
click at [311, 132] on select "ACT [GEOGRAPHIC_DATA] NT [GEOGRAPHIC_DATA] SA TAS [GEOGRAPHIC_DATA] [GEOGRAPHIC…" at bounding box center [327, 132] width 68 height 12
select select "VIC"
click at [293, 126] on select "ACT [GEOGRAPHIC_DATA] NT [GEOGRAPHIC_DATA] SA TAS [GEOGRAPHIC_DATA] [GEOGRAPHIC…" at bounding box center [327, 132] width 68 height 12
click at [156, 128] on input "text" at bounding box center [212, 132] width 145 height 12
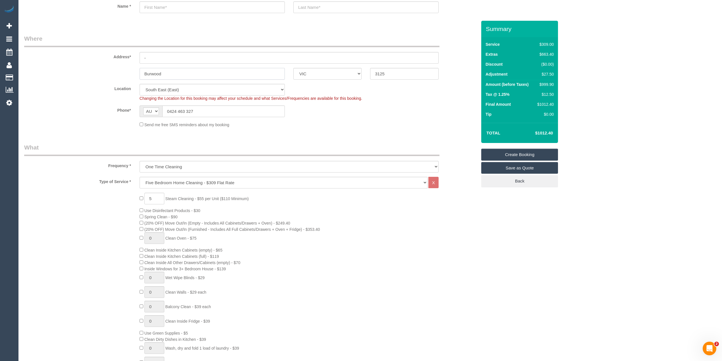
scroll to position [76, 0]
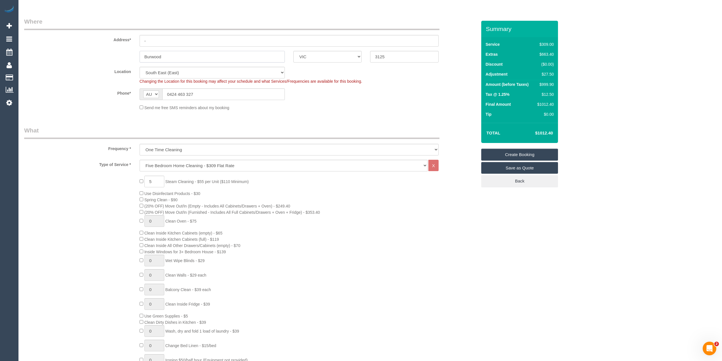
type input "Burwood"
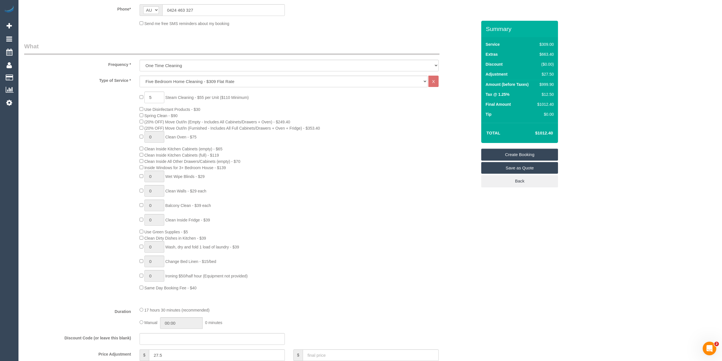
scroll to position [0, 0]
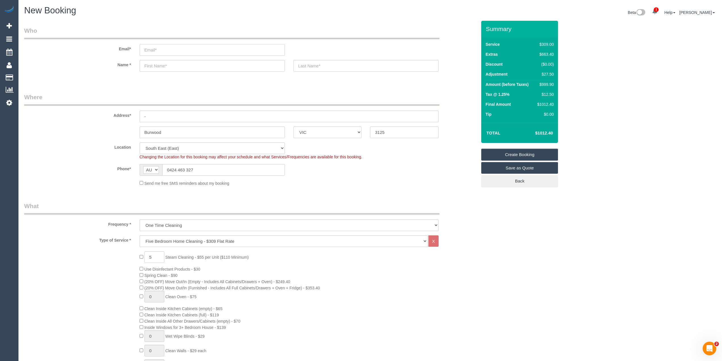
click at [156, 49] on input "email" at bounding box center [212, 50] width 145 height 12
click at [312, 66] on input "text" at bounding box center [365, 66] width 145 height 12
type input "-"
click at [522, 166] on link "Save as Quote" at bounding box center [519, 168] width 77 height 12
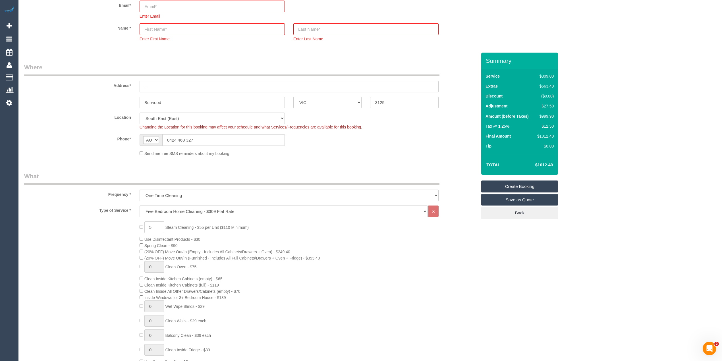
scroll to position [76, 0]
click at [159, 5] on input "email" at bounding box center [212, 6] width 145 height 12
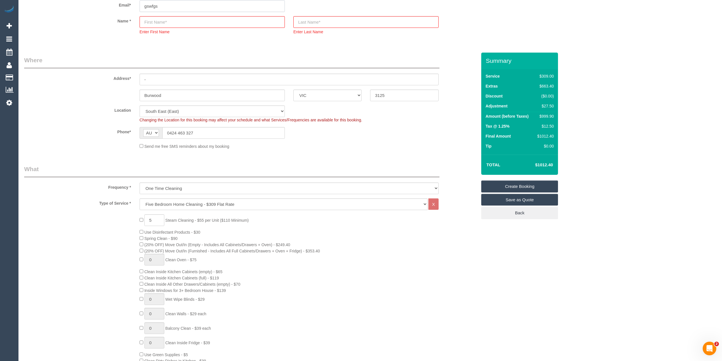
type input "gswfgs"
click at [158, 23] on input "text" at bounding box center [212, 22] width 145 height 12
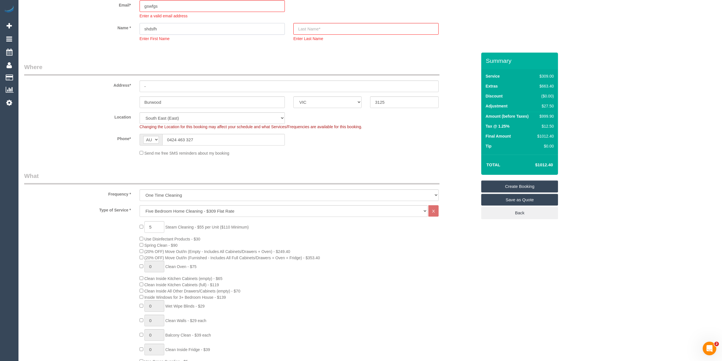
type input "shdsfh"
click at [313, 27] on input "text" at bounding box center [365, 29] width 145 height 12
type input "fhsdfh"
click at [525, 199] on link "Save as Quote" at bounding box center [519, 200] width 77 height 12
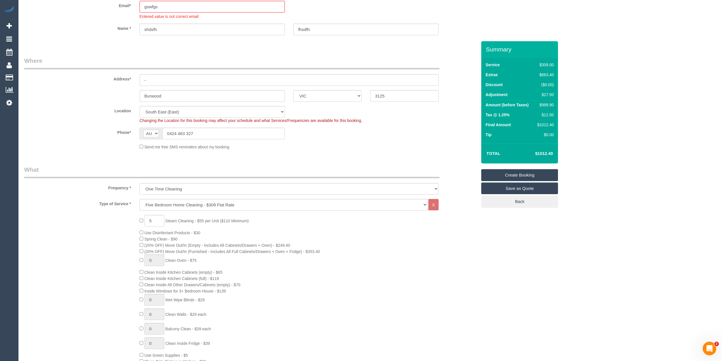
scroll to position [64, 0]
click at [185, 3] on input "gswfgs" at bounding box center [212, 6] width 145 height 12
type input "gswfgs@fake.com"
click at [545, 188] on link "Save as Quote" at bounding box center [519, 188] width 77 height 12
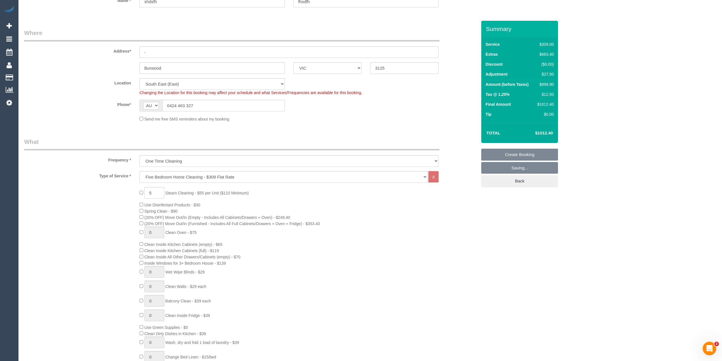
scroll to position [43, 0]
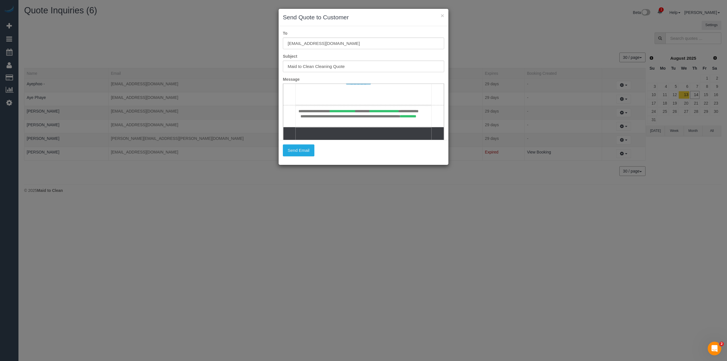
scroll to position [455, 0]
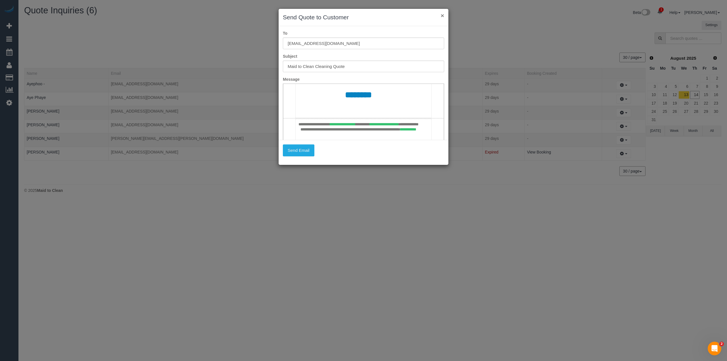
click at [442, 13] on button "×" at bounding box center [442, 16] width 3 height 6
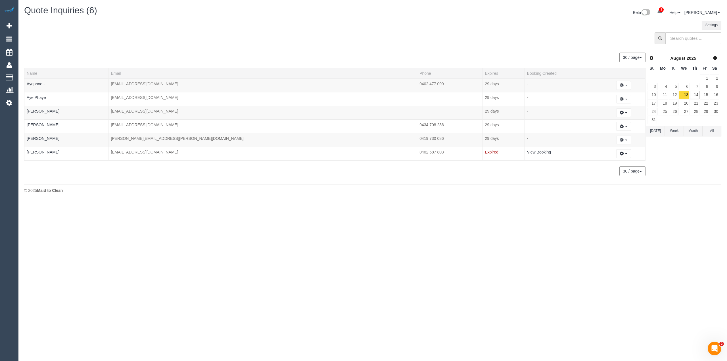
click at [659, 132] on button "Today" at bounding box center [655, 131] width 19 height 11
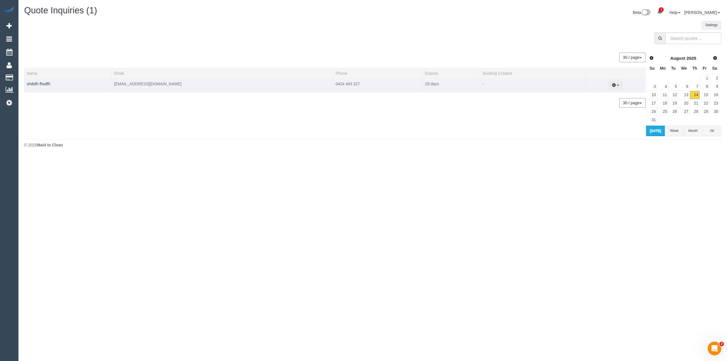
click at [613, 84] on button "button" at bounding box center [616, 85] width 14 height 9
click at [589, 138] on link "Delete" at bounding box center [596, 137] width 54 height 7
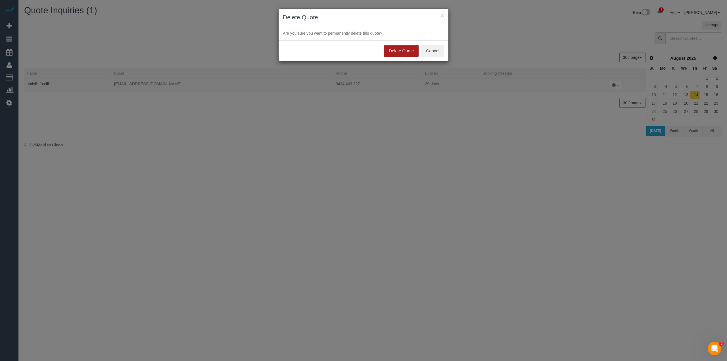
click at [399, 49] on button "Delete Quote" at bounding box center [401, 51] width 35 height 12
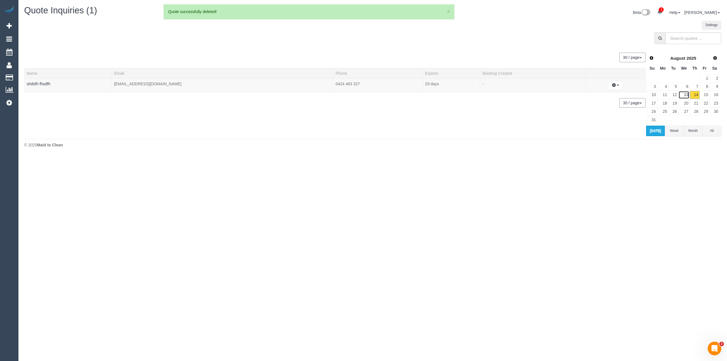
click at [688, 97] on link "13" at bounding box center [684, 95] width 11 height 8
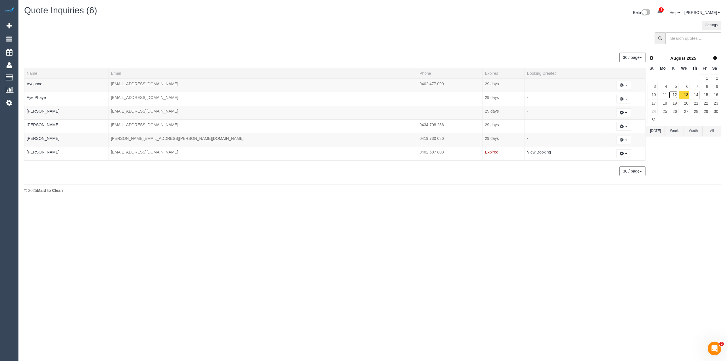
click at [676, 95] on link "12" at bounding box center [673, 95] width 9 height 8
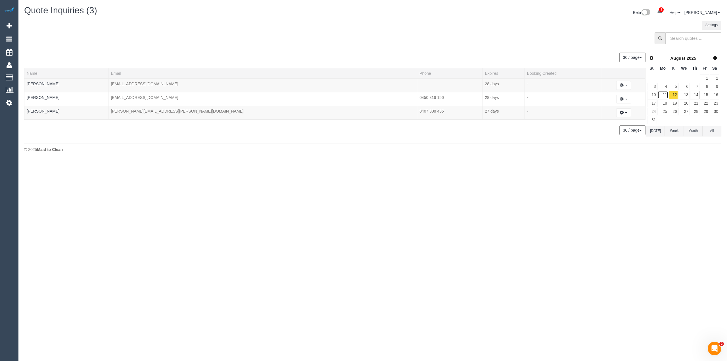
click at [667, 96] on link "11" at bounding box center [663, 95] width 11 height 8
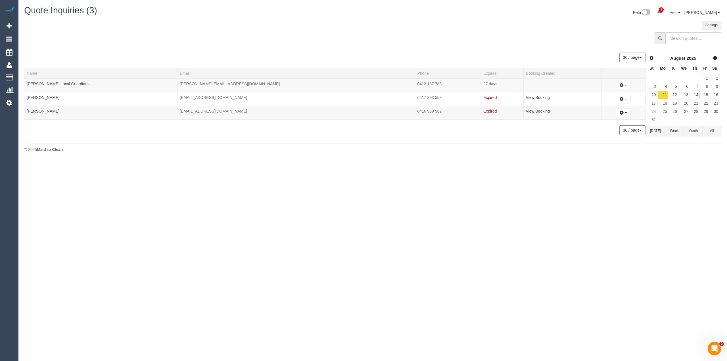
click at [656, 132] on button "Today" at bounding box center [655, 131] width 19 height 11
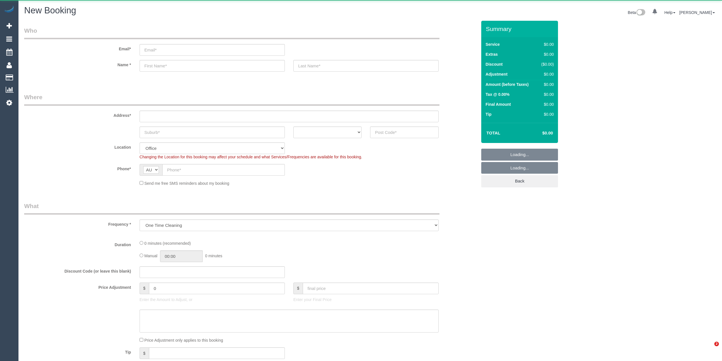
select select "object:658"
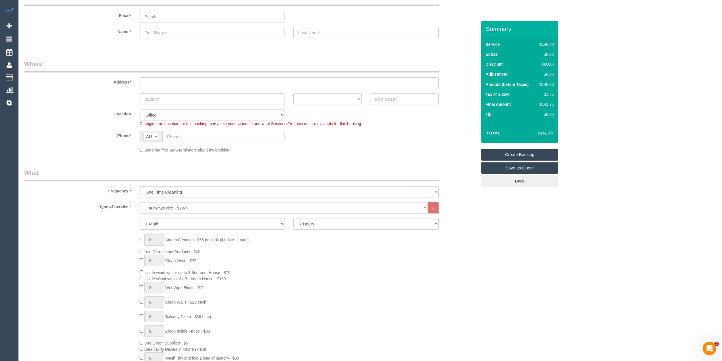
scroll to position [76, 0]
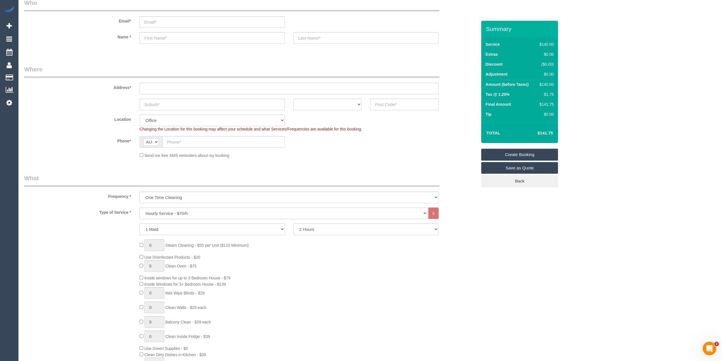
scroll to position [0, 0]
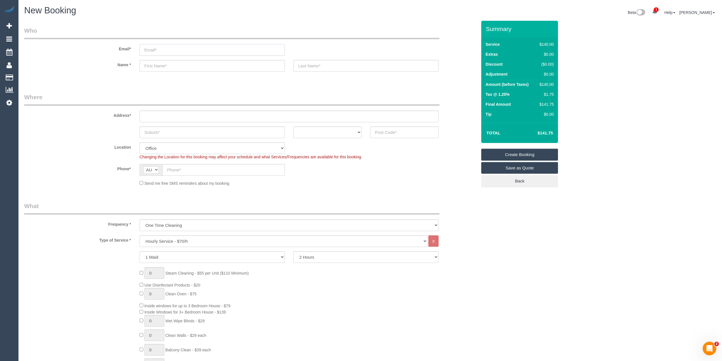
click at [169, 47] on input "email" at bounding box center [212, 50] width 145 height 12
click at [154, 47] on input "email" at bounding box center [212, 50] width 145 height 12
type input "[EMAIL_ADDRESS][DOMAIN_NAME]"
click at [170, 68] on input "text" at bounding box center [212, 66] width 145 height 12
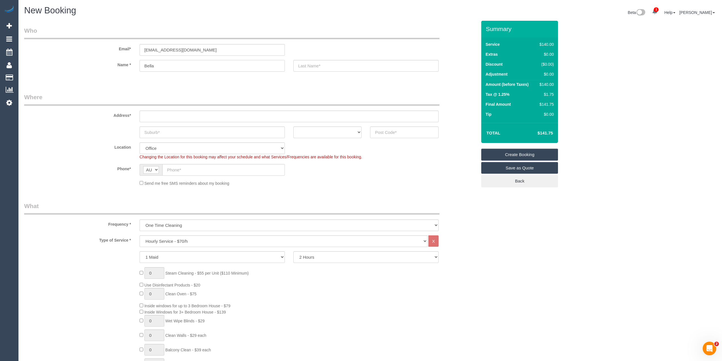
type input "Bella"
type input "Nest Legal"
click at [168, 174] on input "text" at bounding box center [223, 170] width 122 height 12
paste input "0437 906 547"
type input "0437 906 547"
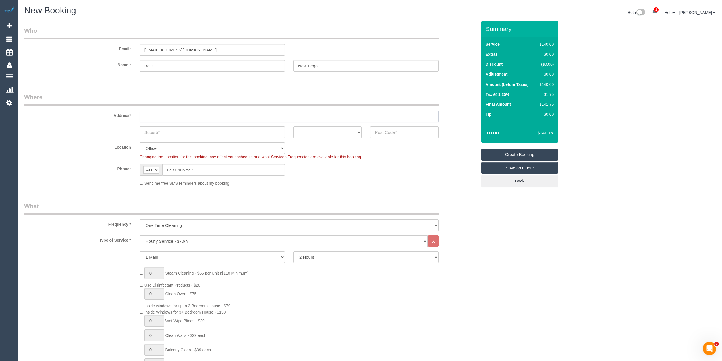
click at [150, 115] on input "text" at bounding box center [289, 117] width 299 height 12
type input "[STREET_ADDRESS]"
click at [154, 131] on input "text" at bounding box center [212, 132] width 145 height 12
type input "Thornbury"
click at [332, 134] on select "ACT [GEOGRAPHIC_DATA] NT [GEOGRAPHIC_DATA] SA TAS [GEOGRAPHIC_DATA] [GEOGRAPHIC…" at bounding box center [327, 132] width 68 height 12
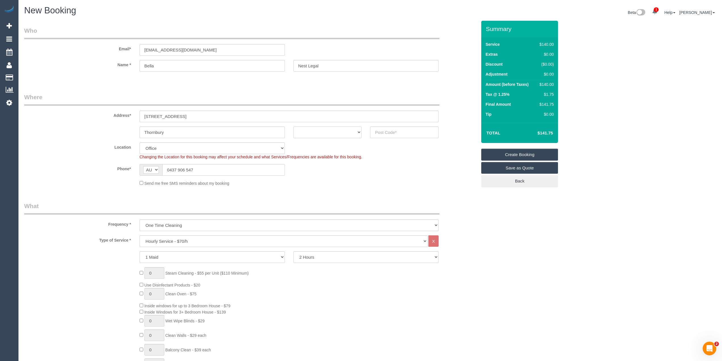
select select "VIC"
click at [293, 126] on select "ACT [GEOGRAPHIC_DATA] NT [GEOGRAPHIC_DATA] SA TAS [GEOGRAPHIC_DATA] [GEOGRAPHIC…" at bounding box center [327, 132] width 68 height 12
click at [403, 132] on input "text" at bounding box center [404, 132] width 68 height 12
type input "3070"
select select "47"
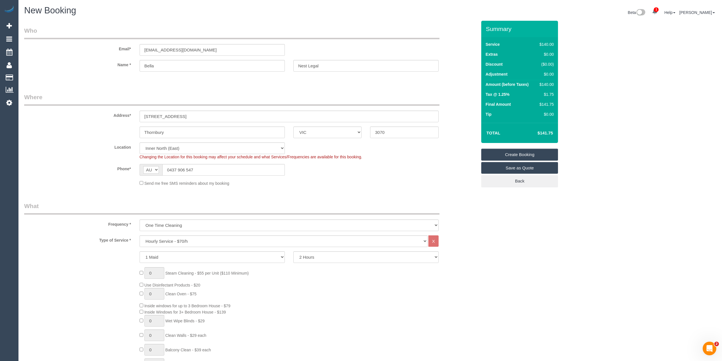
select select "object:2100"
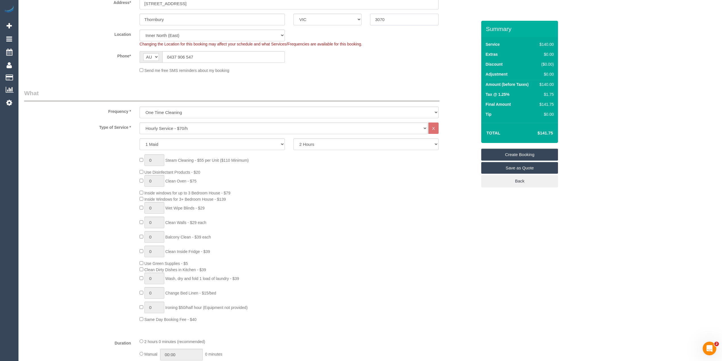
scroll to position [114, 0]
click at [174, 123] on select "Hourly Service - $70/h Hourly Service - $65/h Hourly Service - $60/h Hourly Ser…" at bounding box center [284, 128] width 288 height 12
select select "212"
click at [140, 122] on select "Hourly Service - $70/h Hourly Service - $65/h Hourly Service - $60/h Hourly Ser…" at bounding box center [284, 128] width 288 height 12
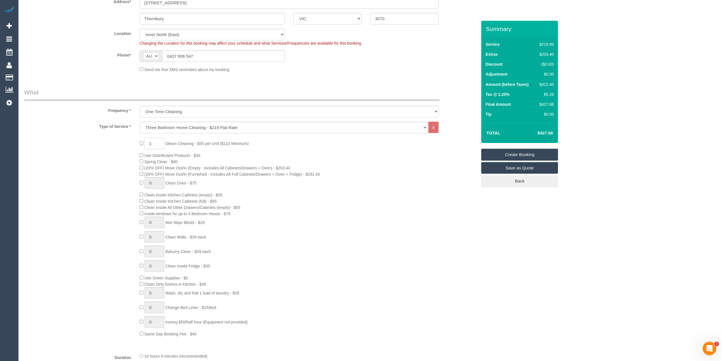
drag, startPoint x: 157, startPoint y: 140, endPoint x: 142, endPoint y: 139, distance: 14.8
click at [142, 139] on div "1 Steam Cleaning - $55 per Unit ($110 Minimum) Use Disinfectant Products - $30 …" at bounding box center [308, 237] width 346 height 199
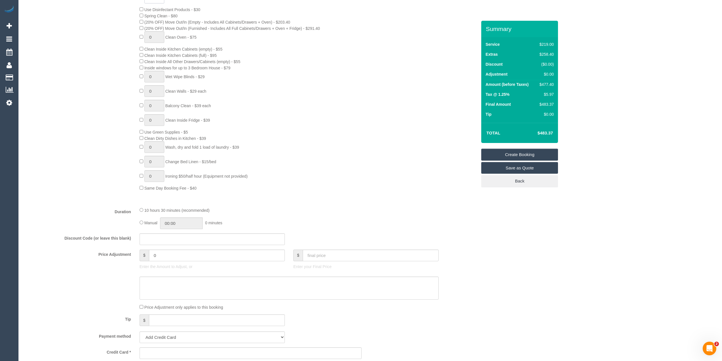
scroll to position [265, 0]
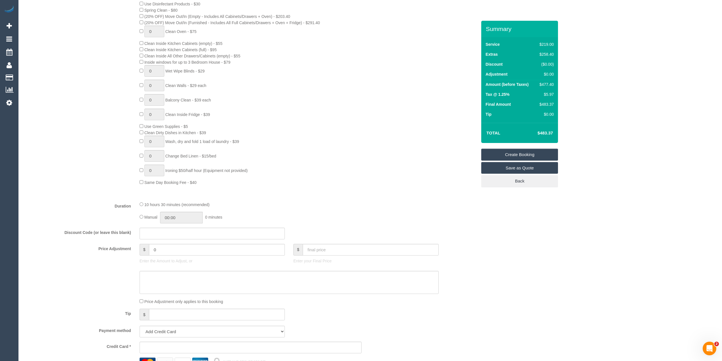
type input "5"
click at [82, 98] on div "5 Steam Cleaning - $55 per Unit ($110 Minimum) Use Disinfectant Products - $30 …" at bounding box center [250, 85] width 461 height 199
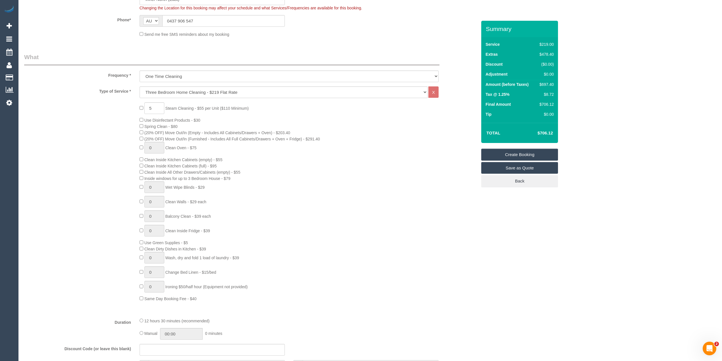
scroll to position [227, 0]
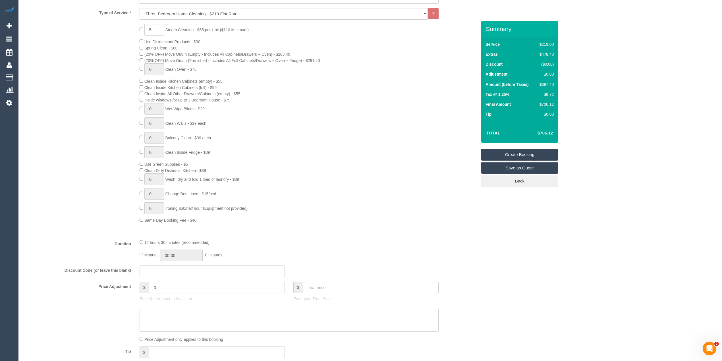
drag, startPoint x: 166, startPoint y: 289, endPoint x: 128, endPoint y: 287, distance: 38.4
click at [128, 288] on div "Price Adjustment $ 0 Enter the Amount to Adjust, or $ Enter your Final Price" at bounding box center [250, 293] width 461 height 23
click at [90, 149] on div "5 Steam Cleaning - $55 per Unit ($110 Minimum) Use Disinfectant Products - $30 …" at bounding box center [250, 123] width 461 height 199
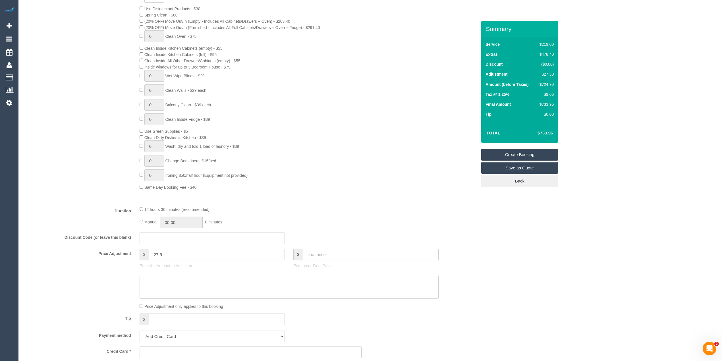
scroll to position [265, 0]
drag, startPoint x: 156, startPoint y: 248, endPoint x: 149, endPoint y: 247, distance: 6.6
click at [149, 247] on input "27.5" at bounding box center [217, 250] width 136 height 12
click at [127, 216] on div "Duration 12 hours 30 minutes (recommended) Manual 00:00 0 minutes" at bounding box center [250, 212] width 461 height 22
click at [73, 101] on div "5 Steam Cleaning - $55 per Unit ($110 Minimum) Use Disinfectant Products - $30 …" at bounding box center [250, 85] width 461 height 199
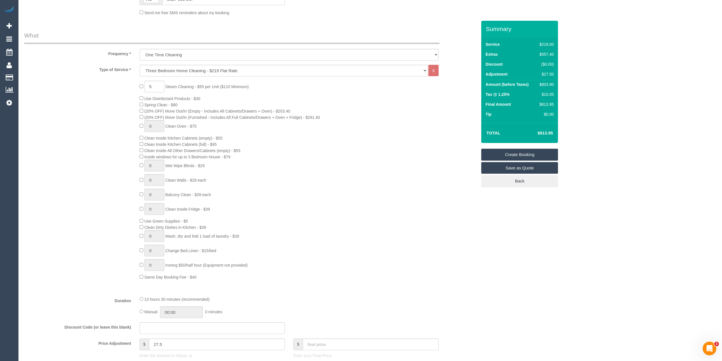
scroll to position [151, 0]
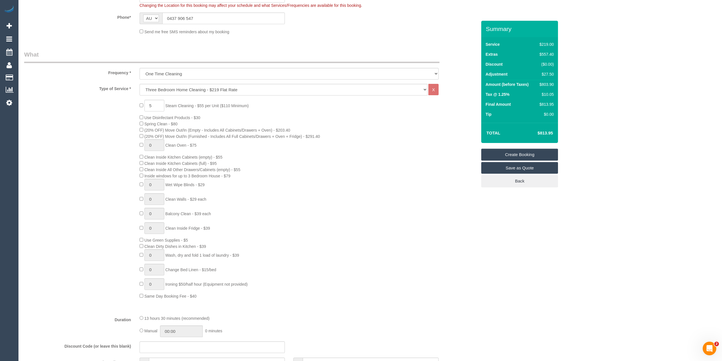
click at [98, 176] on div "5 Steam Cleaning - $55 per Unit ($110 Minimum) Use Disinfectant Products - $30 …" at bounding box center [250, 199] width 461 height 199
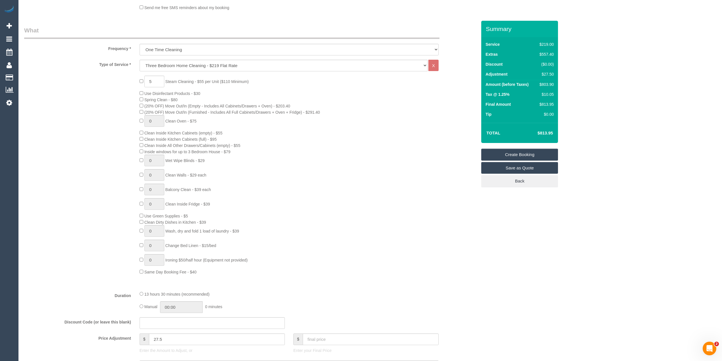
scroll to position [227, 0]
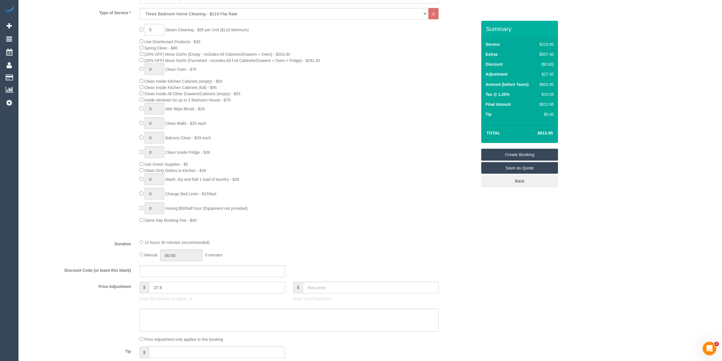
drag, startPoint x: 156, startPoint y: 289, endPoint x: 145, endPoint y: 283, distance: 12.5
click at [145, 283] on div "$ 27.5" at bounding box center [212, 288] width 145 height 12
type input "57.5"
click at [89, 216] on div "5 Steam Cleaning - $55 per Unit ($110 Minimum) Use Disinfectant Products - $30 …" at bounding box center [250, 123] width 461 height 199
click at [592, 40] on div "Who Email* bella@nestlegal.com.au Name * Bella Nest Legal Where Address* 829a H…" at bounding box center [370, 302] width 692 height 1018
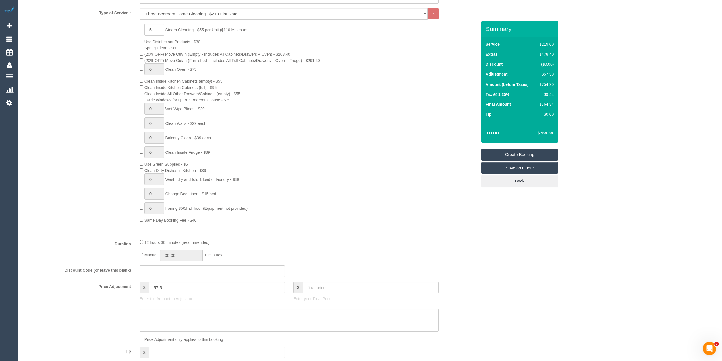
click at [50, 88] on div "5 Steam Cleaning - $55 per Unit ($110 Minimum) Use Disinfectant Products - $30 …" at bounding box center [250, 123] width 461 height 199
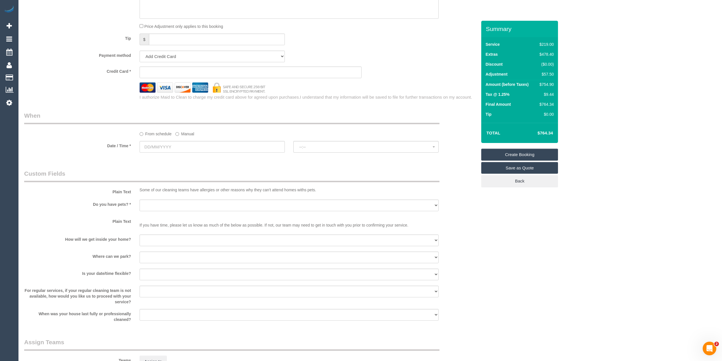
scroll to position [644, 0]
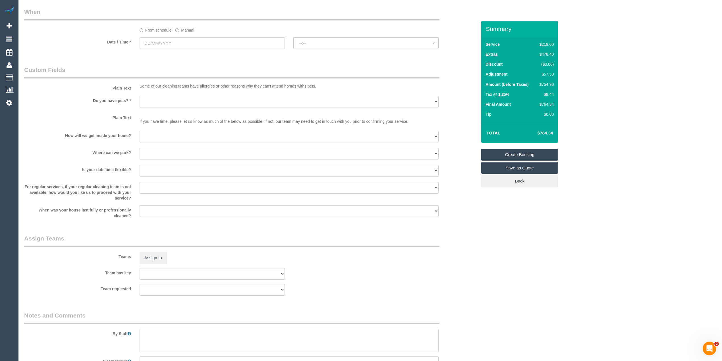
click at [173, 334] on textarea at bounding box center [289, 340] width 299 height 23
type textarea "Steam cleaning of main"
click at [143, 40] on input "text" at bounding box center [212, 43] width 145 height 12
click at [190, 108] on link "28" at bounding box center [187, 110] width 9 height 8
type input "28/08/2025"
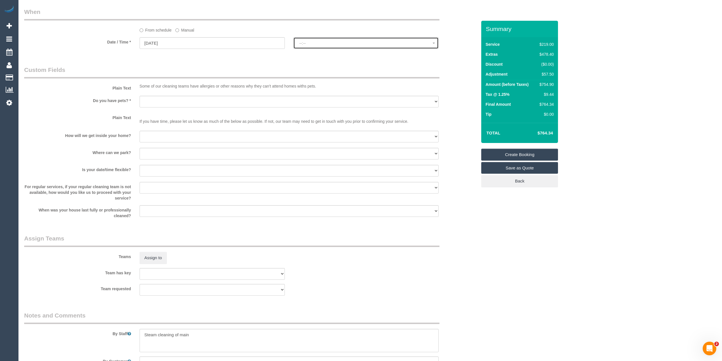
click at [305, 41] on span "--:--" at bounding box center [365, 43] width 133 height 5
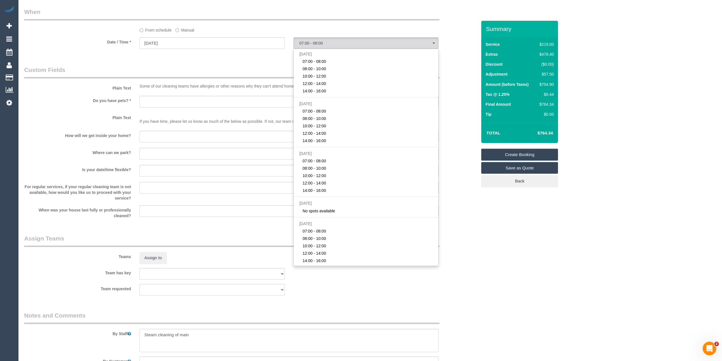
click at [100, 38] on label "Date / Time *" at bounding box center [77, 41] width 115 height 8
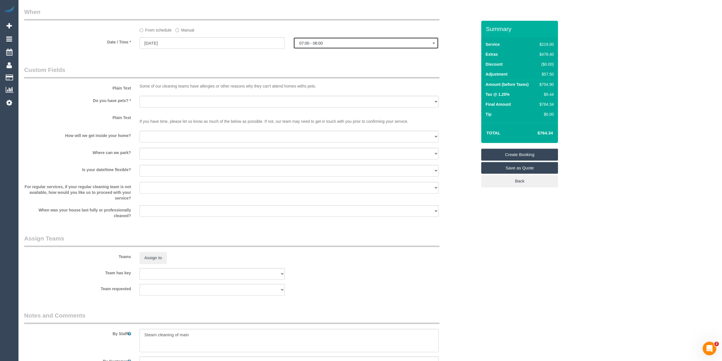
click at [335, 42] on span "07:00 - 08:00" at bounding box center [365, 43] width 133 height 5
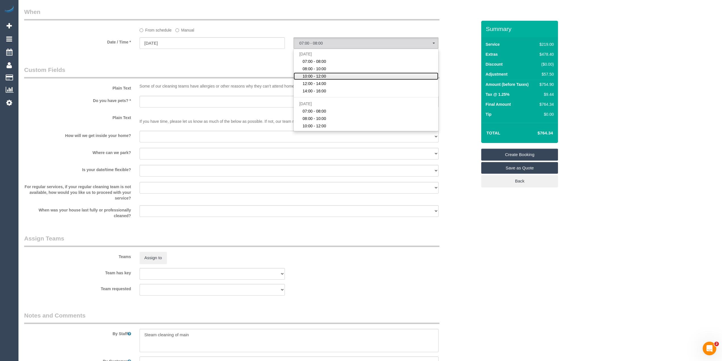
click at [328, 75] on link "10:00 - 12:00" at bounding box center [365, 75] width 145 height 7
select select "spot3"
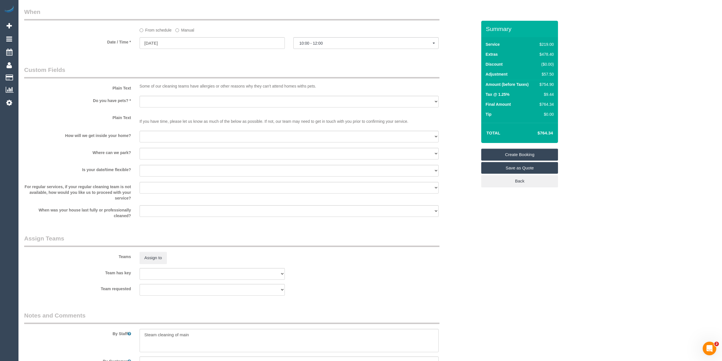
click at [88, 30] on div "From schedule Manual" at bounding box center [250, 20] width 461 height 25
click at [70, 41] on label "Date / Time *" at bounding box center [77, 41] width 115 height 8
click at [205, 335] on textarea at bounding box center [289, 340] width 299 height 23
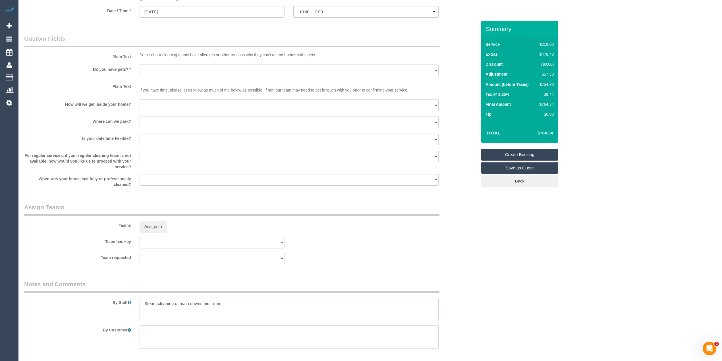
scroll to position [682, 0]
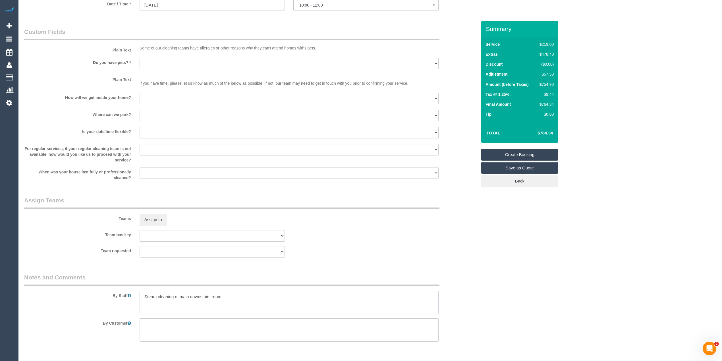
click at [230, 296] on textarea at bounding box center [289, 302] width 299 height 23
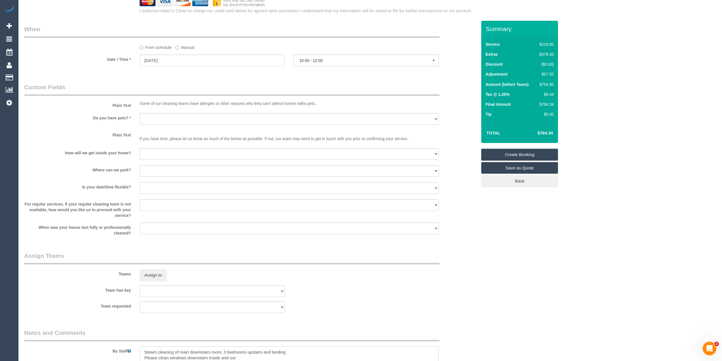
scroll to position [530, 0]
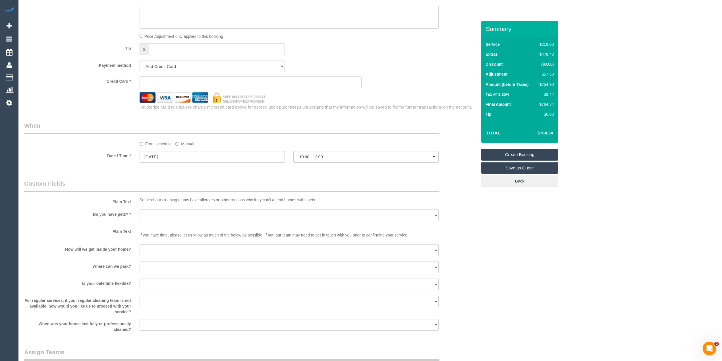
type textarea "Steam cleaning of main downstairs room, 3 bedrooms upstairs and landing Please …"
click at [164, 213] on select "Yes - Cats Yes - Dogs No pets Yes - Dogs and Cats Yes - Other" at bounding box center [289, 215] width 299 height 12
select select "number:28"
click at [140, 209] on select "Yes - Cats Yes - Dogs No pets Yes - Dogs and Cats Yes - Other" at bounding box center [289, 215] width 299 height 12
click at [151, 254] on select "I will be home Key will be left (please provide details below) Lock box/Access …" at bounding box center [289, 250] width 299 height 12
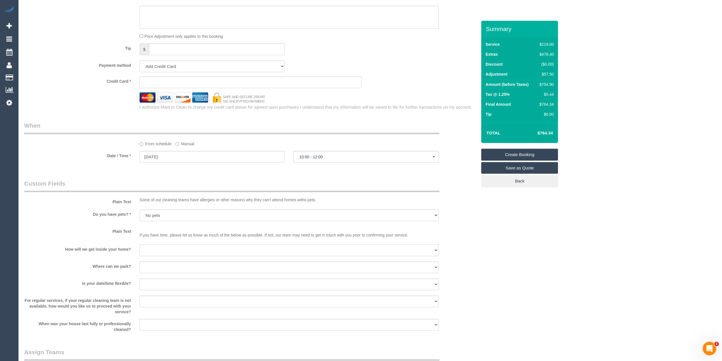
select select "number:14"
click at [140, 244] on select "I will be home Key will be left (please provide details below) Lock box/Access …" at bounding box center [289, 250] width 299 height 12
click at [155, 263] on select "I will provide parking on-site Free street parking Paid street parking (cost wi…" at bounding box center [289, 267] width 299 height 12
click at [587, 264] on div "Who Email* bella@nestlegal.com.au Name * Bella Nest Legal Where Address* 829a H…" at bounding box center [370, 0] width 692 height 1018
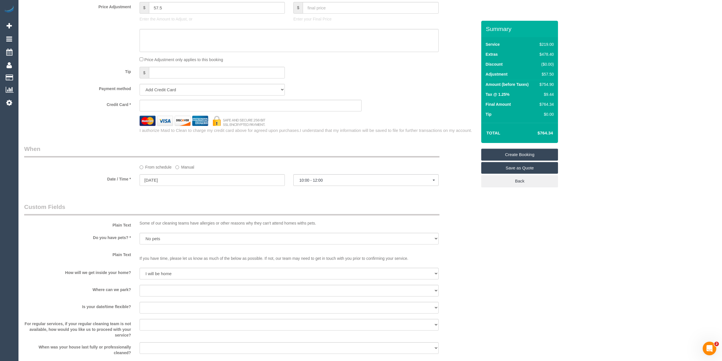
scroll to position [265, 0]
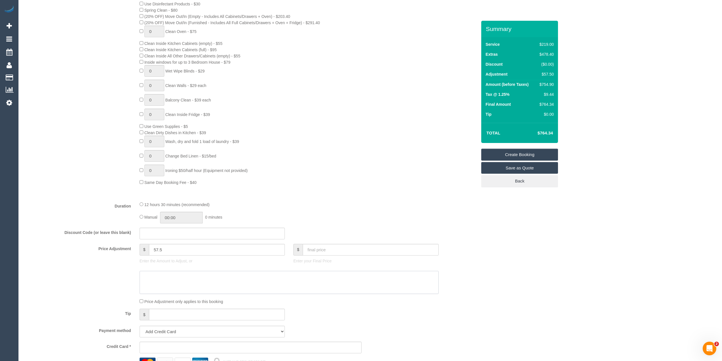
click at [183, 280] on textarea at bounding box center [289, 282] width 299 height 23
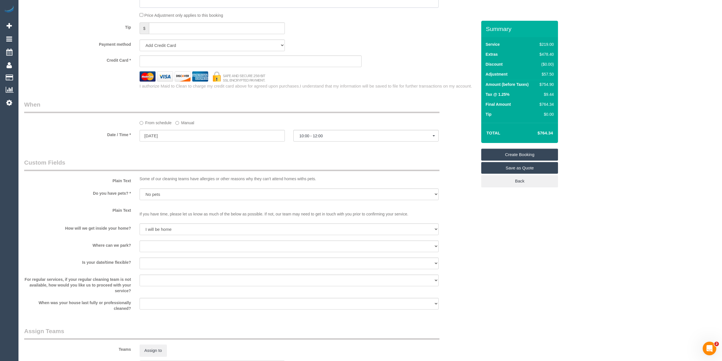
scroll to position [644, 0]
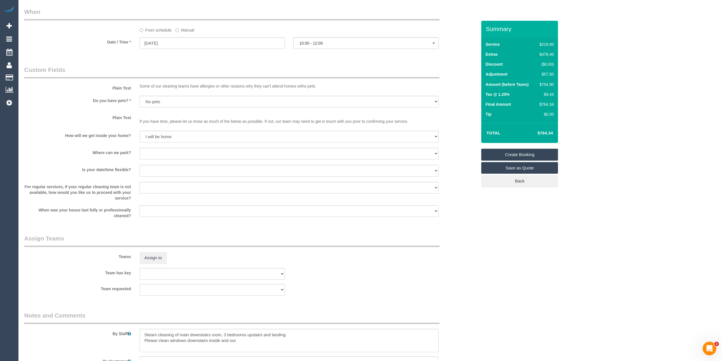
type textarea "$27.50 for steam cleaning of landing - CG"
click at [151, 154] on select "I will provide parking on-site Free street parking Paid street parking (cost wi…" at bounding box center [289, 154] width 299 height 12
select select "number:21"
click at [140, 148] on select "I will provide parking on-site Free street parking Paid street parking (cost wi…" at bounding box center [289, 154] width 299 height 12
click at [162, 172] on select "Yes - date and time Yes - date but not time Yes - time but not date No - No fle…" at bounding box center [289, 171] width 299 height 12
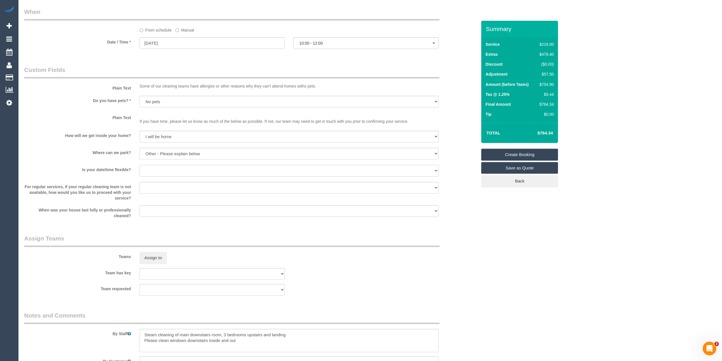
select select "number:25"
click at [140, 165] on select "Yes - date and time Yes - date but not time Yes - time but not date No - No fle…" at bounding box center [289, 171] width 299 height 12
click at [156, 39] on input "28/08/2025" at bounding box center [212, 43] width 145 height 12
click at [64, 91] on sui-booking-custom-fields "Plain Text Some of our cleaning teams have allergies or other reasons why they …" at bounding box center [250, 142] width 453 height 153
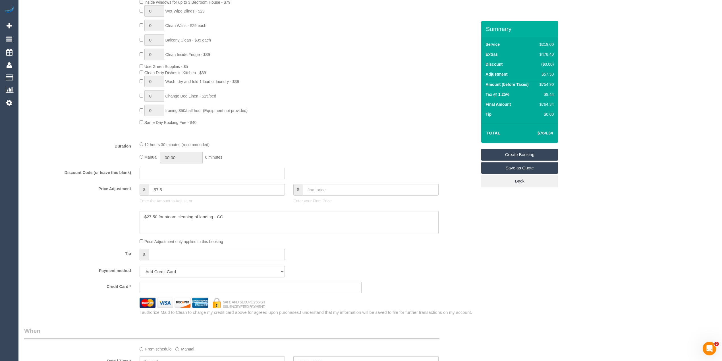
scroll to position [379, 0]
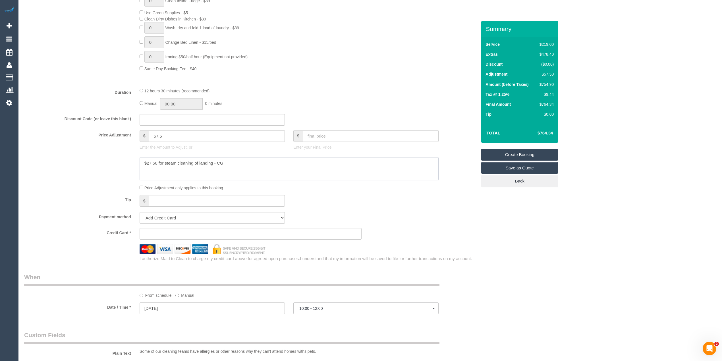
click at [237, 160] on textarea at bounding box center [289, 168] width 299 height 23
click at [214, 169] on textarea at bounding box center [289, 168] width 299 height 23
type textarea "$27.50 for steam cleaning of landing - CG $30 for cleaning windows inside and o…"
click at [155, 209] on fieldset "What Frequency * One Time Cleaning Weekly - 10% Off - 10.00% (0% for the First …" at bounding box center [250, 42] width 453 height 439
click at [163, 222] on select "Add Credit Card Cash Check Paypal" at bounding box center [212, 218] width 145 height 12
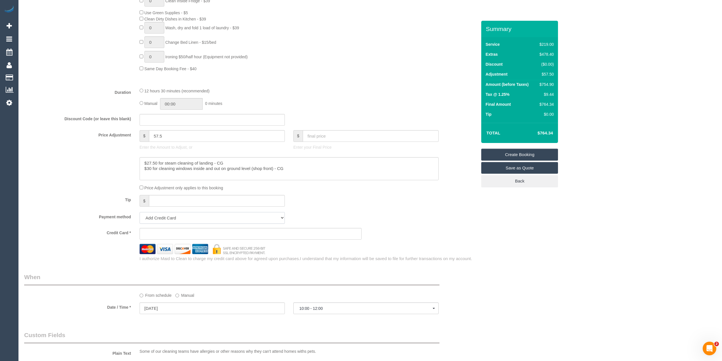
select select "string:check"
click at [140, 213] on select "Add Credit Card Cash Check Paypal" at bounding box center [212, 218] width 145 height 12
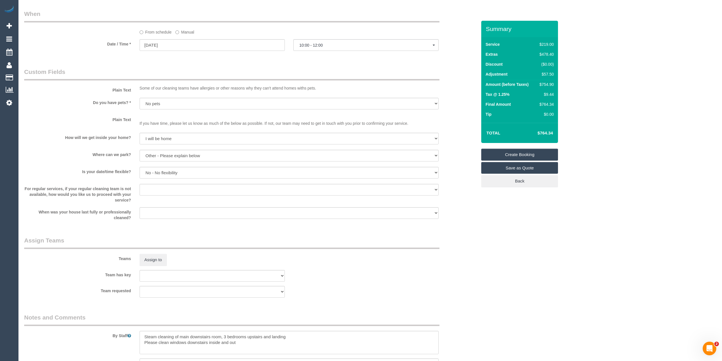
scroll to position [665, 0]
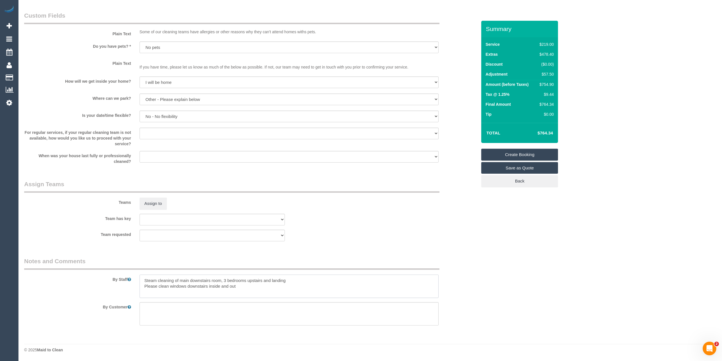
click at [142, 280] on textarea at bounding box center [289, 285] width 299 height 23
click at [144, 280] on textarea at bounding box center [289, 285] width 299 height 23
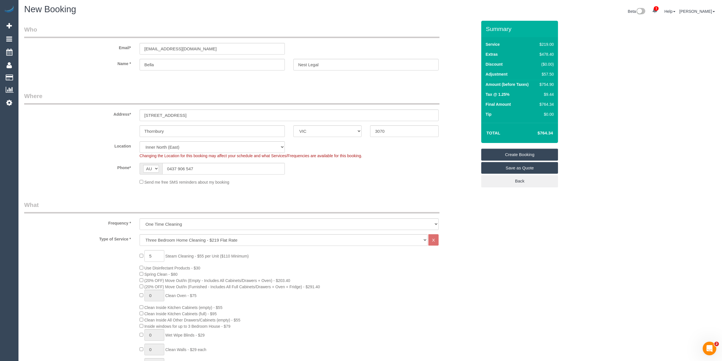
scroll to position [0, 0]
drag, startPoint x: 202, startPoint y: 168, endPoint x: 131, endPoint y: 168, distance: 71.0
click at [131, 168] on div "Phone* AF AL DZ AD AO AI AQ AG AR AM AW AU AT AZ BS BH BD BB BY BE BZ BJ BM BT …" at bounding box center [250, 170] width 461 height 12
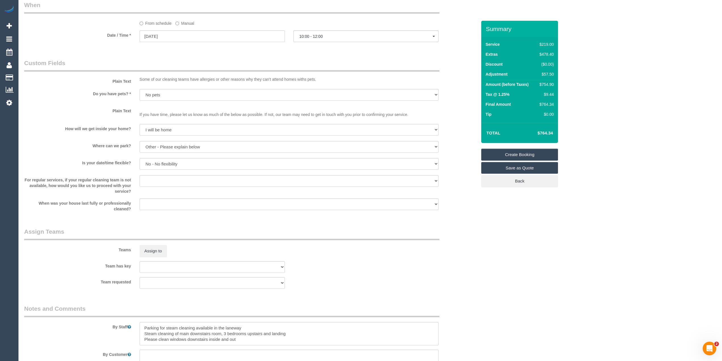
scroll to position [665, 0]
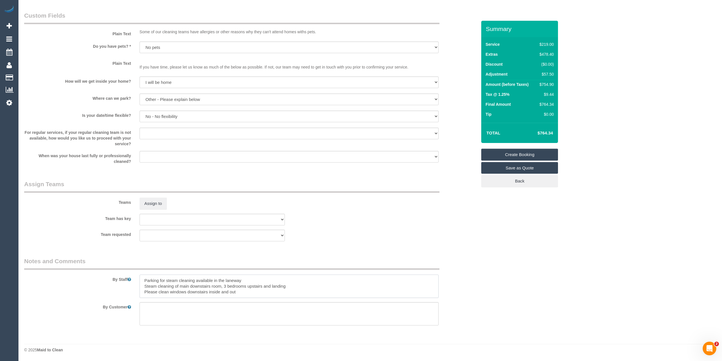
click at [157, 278] on textarea at bounding box center [289, 285] width 299 height 23
click at [162, 280] on textarea at bounding box center [289, 285] width 299 height 23
paste textarea "0437 906 547"
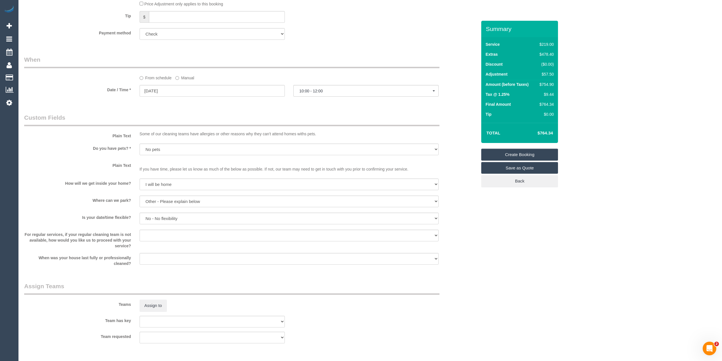
scroll to position [551, 0]
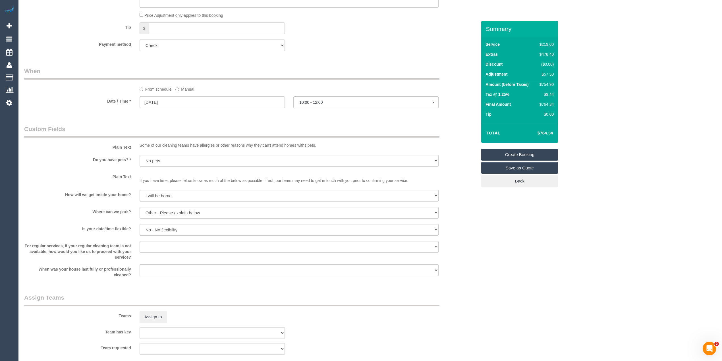
type textarea "Please text or call customer when you're on the way - 0437906547 Parking for st…"
click at [166, 224] on sui-booking-custom-fields "Plain Text Some of our cleaning teams have allergies or other reasons why they …" at bounding box center [250, 201] width 453 height 153
click at [180, 237] on div at bounding box center [289, 236] width 299 height 1
click at [175, 230] on select "Yes - date and time Yes - date but not time Yes - time but not date No - No fle…" at bounding box center [289, 230] width 299 height 12
select select "number:36"
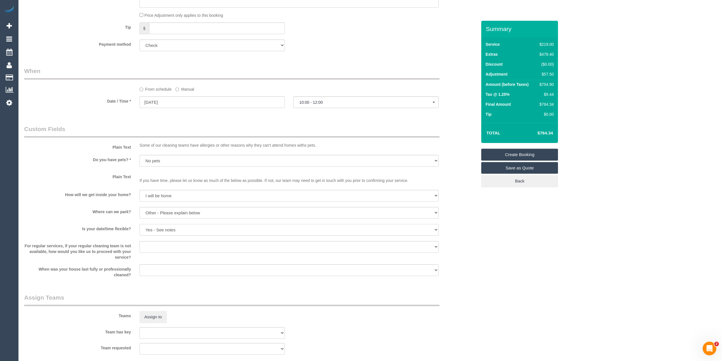
click at [140, 224] on select "Yes - date and time Yes - date but not time Yes - time but not date No - No fle…" at bounding box center [289, 230] width 299 height 12
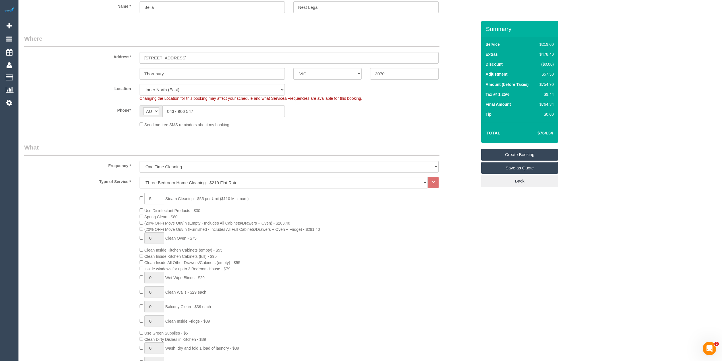
scroll to position [0, 0]
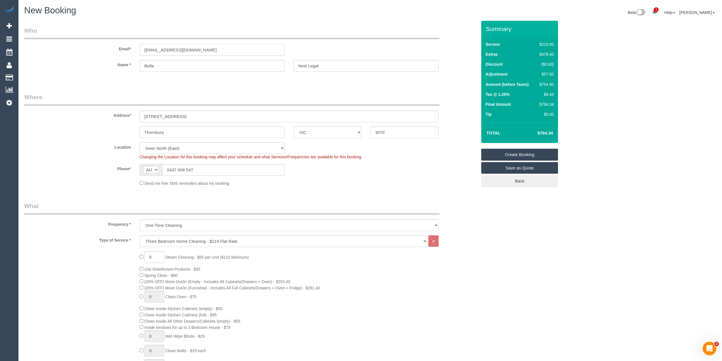
drag, startPoint x: 199, startPoint y: 49, endPoint x: 75, endPoint y: 51, distance: 124.2
click at [75, 51] on div "Email* bella@nestlegal.com.au" at bounding box center [250, 40] width 461 height 29
click at [513, 152] on link "Create Booking" at bounding box center [519, 155] width 77 height 12
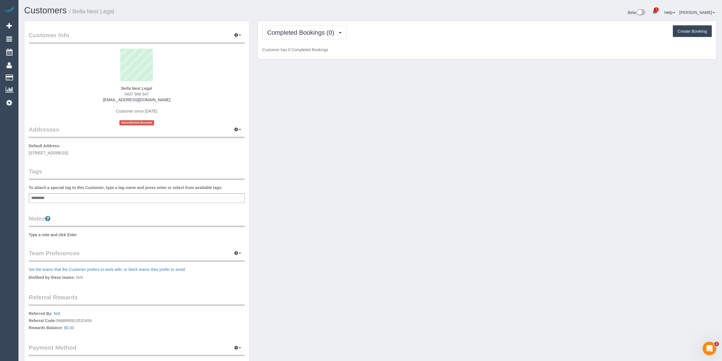
click at [122, 196] on div "Add a tag" at bounding box center [137, 198] width 216 height 10
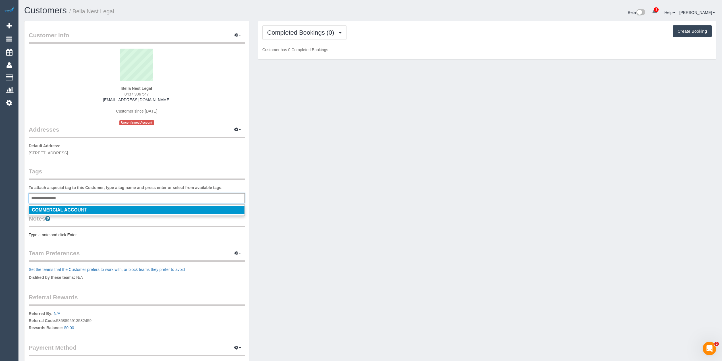
type input "**********"
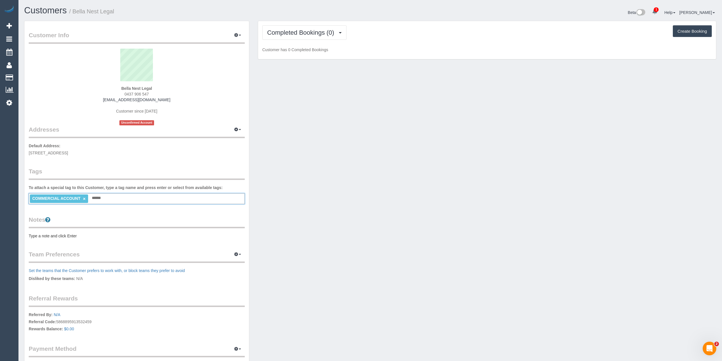
type input "*******"
click at [307, 24] on div "Completed Bookings (0) Completed Bookings (0) Upcoming Bookings (1) Cancelled B…" at bounding box center [487, 40] width 458 height 38
click at [307, 27] on button "Completed Bookings (0)" at bounding box center [304, 32] width 84 height 14
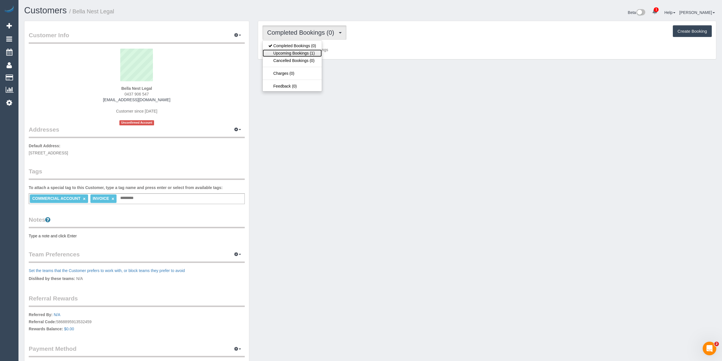
click at [315, 54] on link "Upcoming Bookings (1)" at bounding box center [292, 52] width 59 height 7
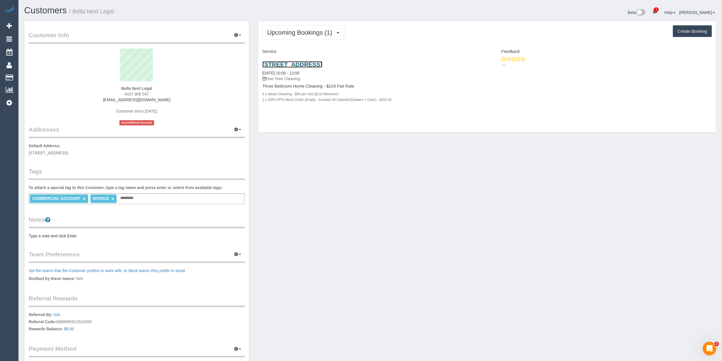
click at [322, 65] on link "829a High Street, Thornbury, VIC 3070" at bounding box center [292, 64] width 60 height 7
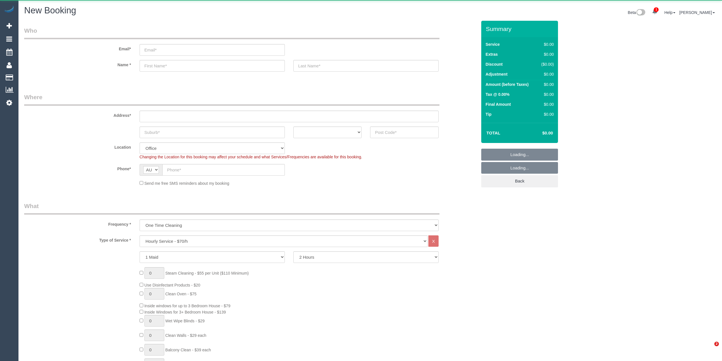
select select "object:822"
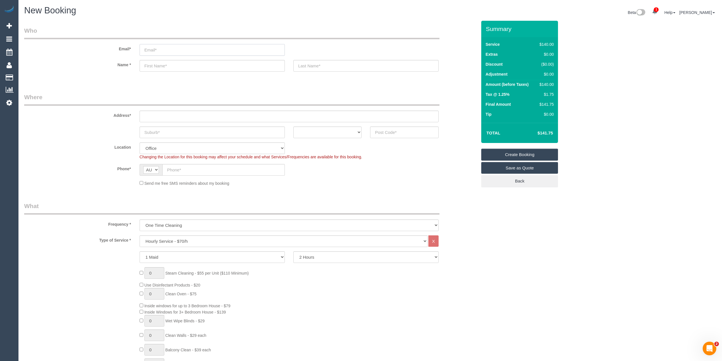
click at [161, 51] on input "email" at bounding box center [212, 50] width 145 height 12
click at [191, 240] on select "Hourly Service - $70/h Hourly Service - $65/h Hourly Service - $60/h Hourly Ser…" at bounding box center [284, 241] width 288 height 12
select select "213"
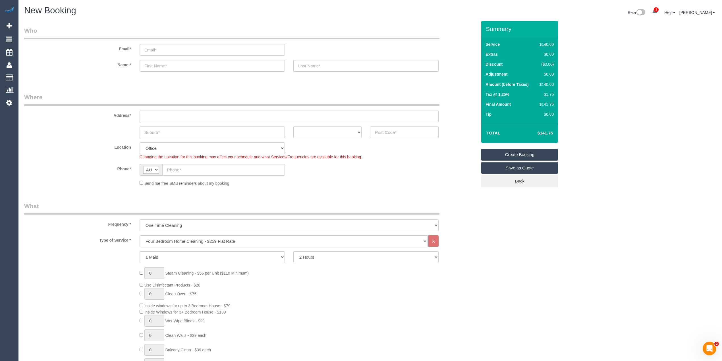
click at [140, 235] on select "Hourly Service - $70/h Hourly Service - $65/h Hourly Service - $60/h Hourly Ser…" at bounding box center [284, 241] width 288 height 12
click at [80, 236] on label "Type of Service *" at bounding box center [77, 239] width 115 height 8
click at [66, 156] on div "Location [GEOGRAPHIC_DATA] (North) East (South) [GEOGRAPHIC_DATA] (East) [GEOGR…" at bounding box center [250, 150] width 461 height 17
click at [189, 165] on input "text" at bounding box center [223, 170] width 122 height 12
paste input "61 402 194 237"
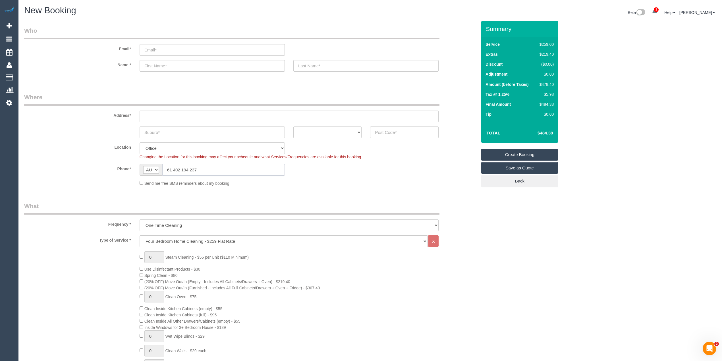
drag, startPoint x: 173, startPoint y: 168, endPoint x: 165, endPoint y: 168, distance: 7.7
click at [165, 168] on input "61 402 194 237" at bounding box center [223, 170] width 122 height 12
type input "0402 194 237"
click at [165, 113] on input "text" at bounding box center [289, 117] width 299 height 12
type input "-"
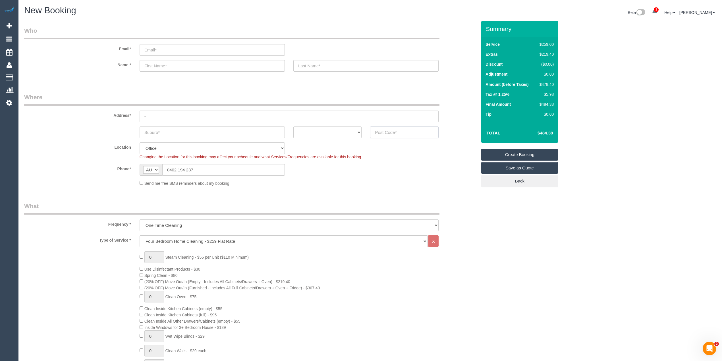
click at [381, 134] on input "text" at bounding box center [404, 132] width 68 height 12
type input "3015"
click at [209, 124] on sui-booking-address "Address* - ACT [GEOGRAPHIC_DATA] NT [GEOGRAPHIC_DATA] SA TAS [GEOGRAPHIC_DATA] …" at bounding box center [250, 115] width 453 height 45
click at [213, 132] on input "text" at bounding box center [212, 132] width 145 height 12
paste input "[GEOGRAPHIC_DATA]"
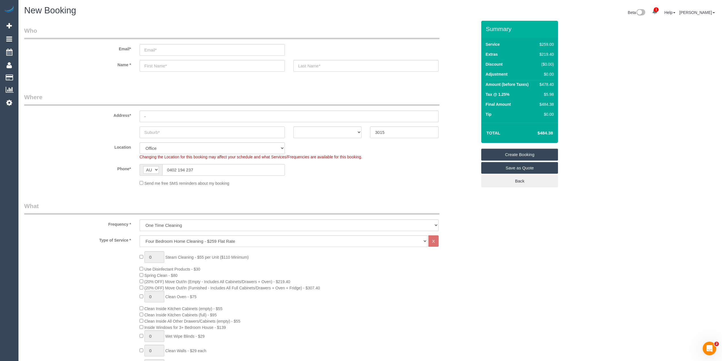
type input "[GEOGRAPHIC_DATA]"
select select "65"
type input "[GEOGRAPHIC_DATA]"
drag, startPoint x: 332, startPoint y: 132, endPoint x: 331, endPoint y: 135, distance: 3.2
click at [332, 132] on select "ACT [GEOGRAPHIC_DATA] NT [GEOGRAPHIC_DATA] SA TAS [GEOGRAPHIC_DATA] [GEOGRAPHIC…" at bounding box center [327, 132] width 68 height 12
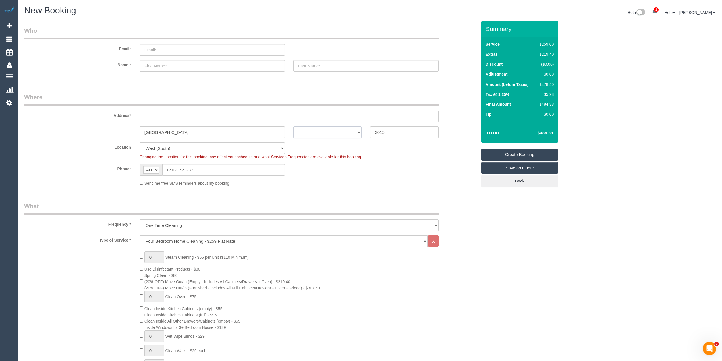
select select "object:2177"
select select "VIC"
click at [293, 126] on select "ACT [GEOGRAPHIC_DATA] NT [GEOGRAPHIC_DATA] SA TAS [GEOGRAPHIC_DATA] [GEOGRAPHIC…" at bounding box center [327, 132] width 68 height 12
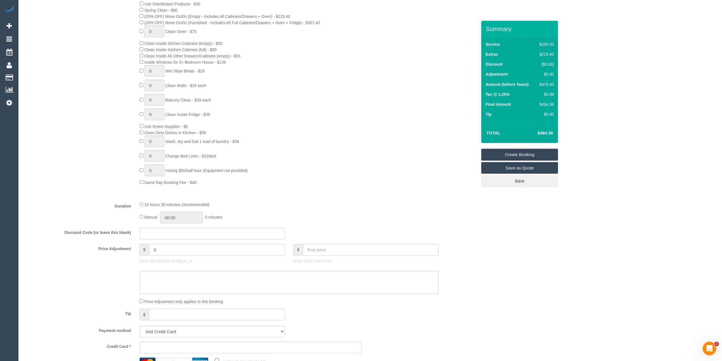
scroll to position [530, 0]
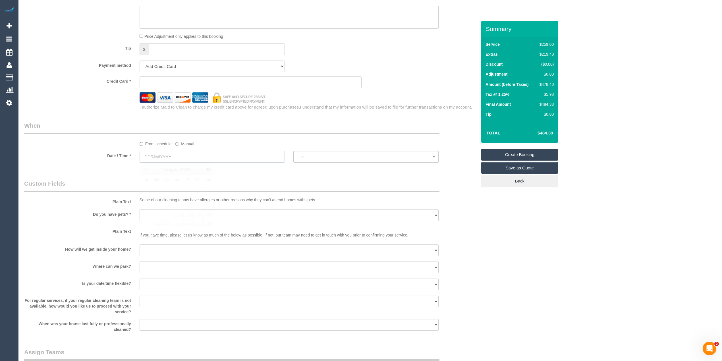
click at [160, 160] on input "text" at bounding box center [212, 157] width 145 height 12
click at [209, 206] on link "16" at bounding box center [207, 207] width 9 height 8
type input "[DATE]"
click at [330, 156] on span "--:--" at bounding box center [365, 157] width 133 height 5
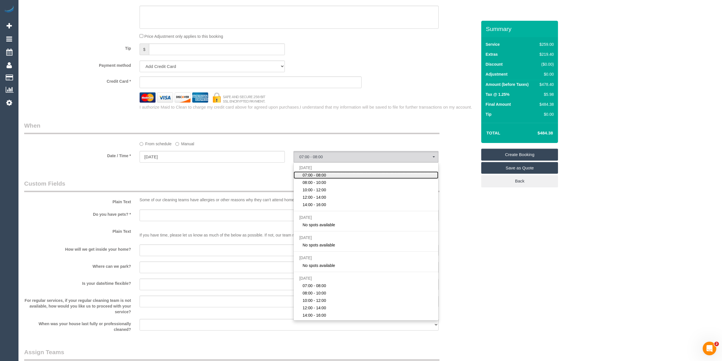
click at [328, 172] on link "07:00 - 08:00" at bounding box center [365, 174] width 145 height 7
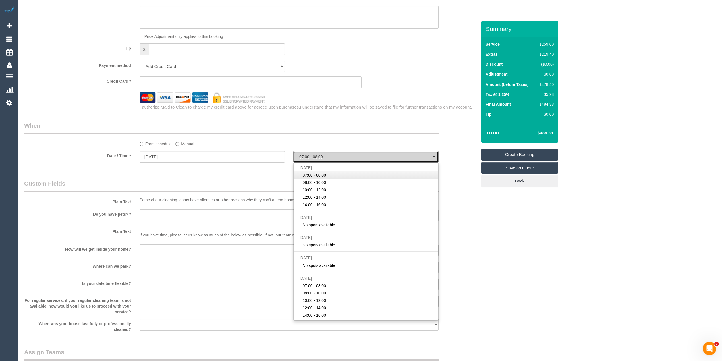
select select "spot1"
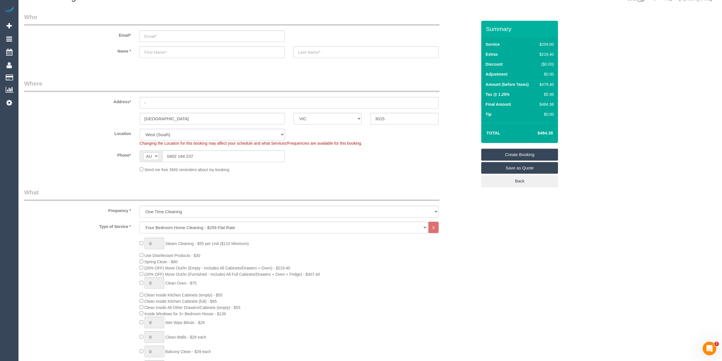
scroll to position [0, 0]
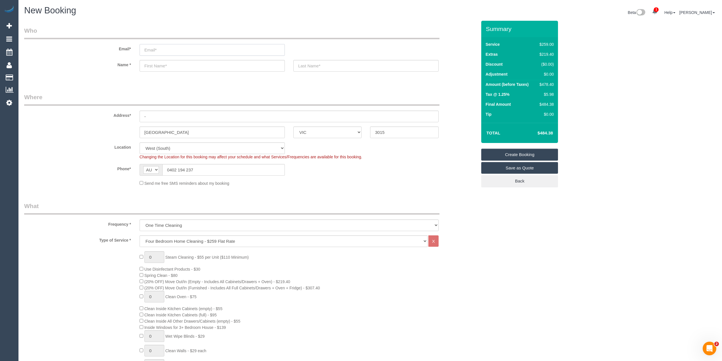
click at [151, 52] on input "email" at bounding box center [212, 50] width 145 height 12
click at [155, 49] on input "email" at bounding box center [212, 50] width 145 height 12
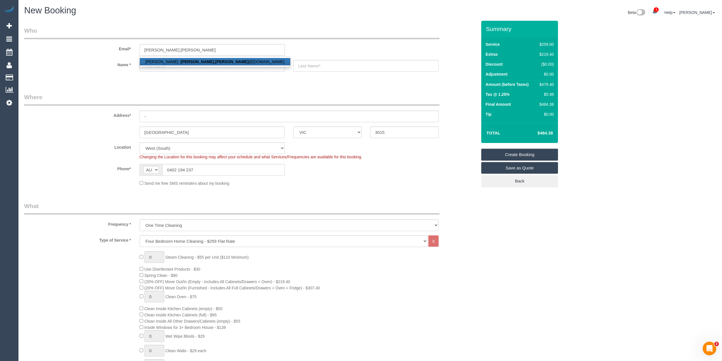
click at [193, 64] on link "[PERSON_NAME] - [PERSON_NAME].[PERSON_NAME] @[DOMAIN_NAME]" at bounding box center [215, 61] width 150 height 7
type input "paula.upston@gmail.com"
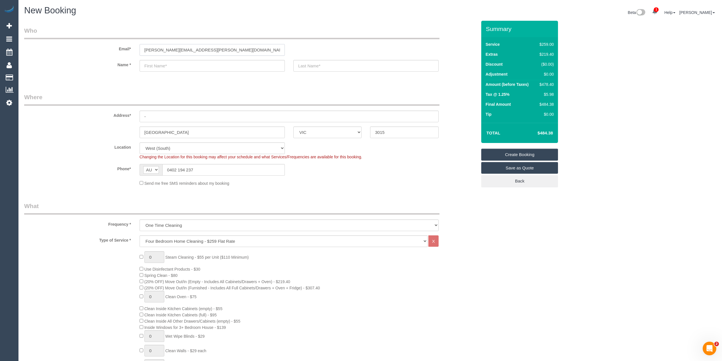
type input "Paula"
type input "Upston"
select select "string:stripe-pm_1QjZc12GScqysDRVQ4BBI5FM"
type input "24 Aloha St"
select select "spot14"
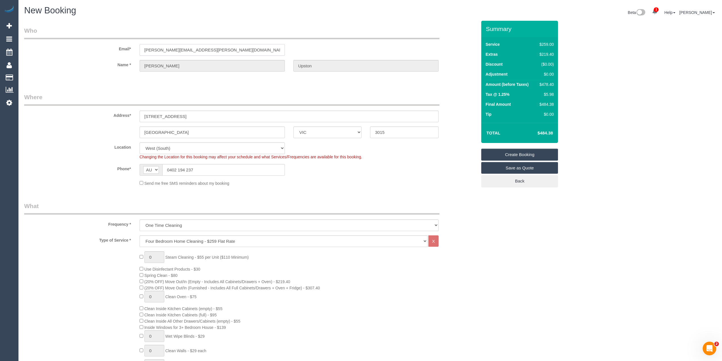
drag, startPoint x: 211, startPoint y: 47, endPoint x: 82, endPoint y: 36, distance: 128.9
click at [82, 36] on fieldset "Who Email* paula.upston@gmail.com Name * Paula Upston" at bounding box center [250, 53] width 453 height 55
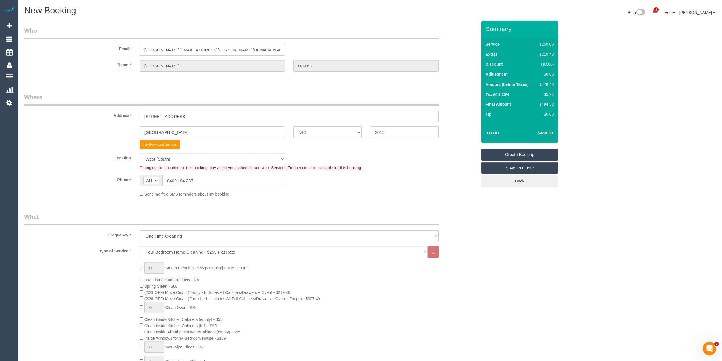
click at [193, 50] on input "paula.upston@gmail.com" at bounding box center [212, 50] width 145 height 12
click at [93, 117] on label "Address*" at bounding box center [77, 115] width 115 height 8
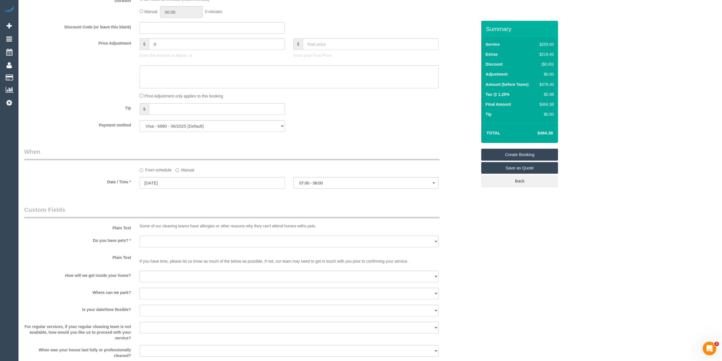
scroll to position [492, 0]
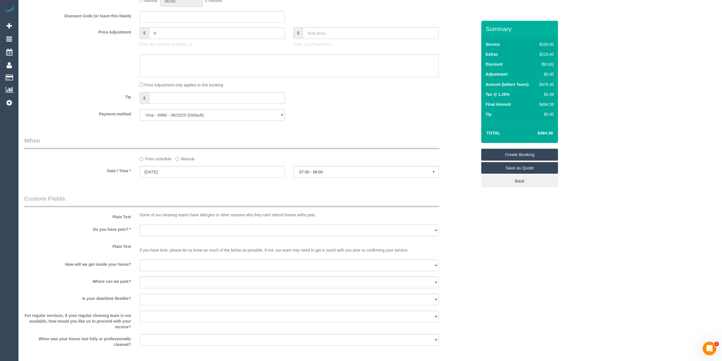
click at [156, 227] on select "Yes - Cats Yes - Dogs No pets Yes - Dogs and Cats Yes - Other" at bounding box center [289, 230] width 299 height 12
click at [140, 225] on select "Yes - Cats Yes - Dogs No pets Yes - Dogs and Cats Yes - Other" at bounding box center [289, 230] width 299 height 12
click at [180, 227] on select "Yes - Cats Yes - Dogs No pets Yes - Dogs and Cats Yes - Other" at bounding box center [289, 230] width 299 height 12
select select "number:30"
click at [140, 225] on select "Yes - Cats Yes - Dogs No pets Yes - Dogs and Cats Yes - Other" at bounding box center [289, 230] width 299 height 12
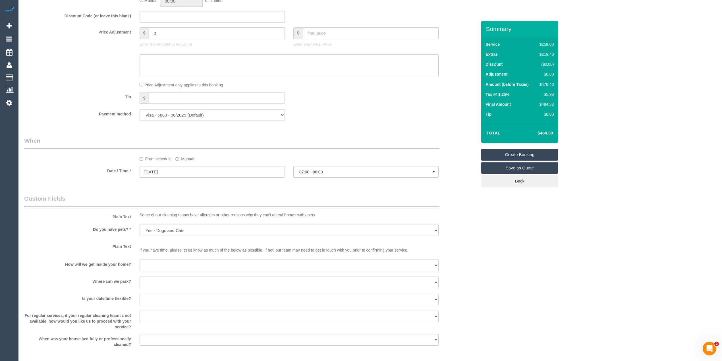
click at [155, 264] on select "I will be home Key will be left (please provide details below) Lock box/Access …" at bounding box center [289, 265] width 299 height 12
select select "number:14"
click at [140, 260] on select "I will be home Key will be left (please provide details below) Lock box/Access …" at bounding box center [289, 265] width 299 height 12
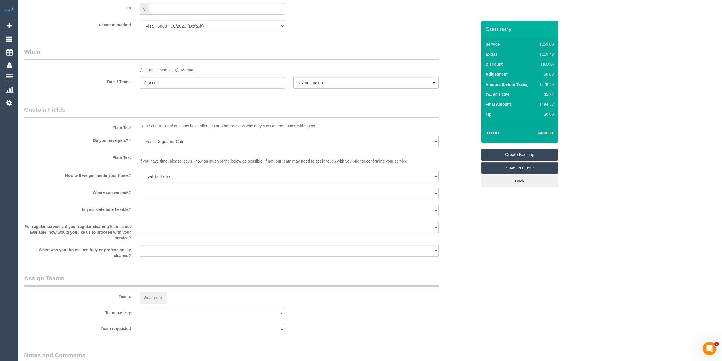
scroll to position [682, 0]
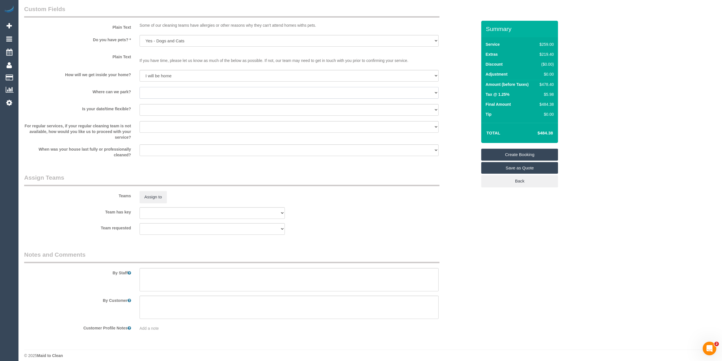
click at [153, 89] on select "I will provide parking on-site Free street parking Paid street parking (cost wi…" at bounding box center [289, 93] width 299 height 12
select select "number:19"
click at [140, 88] on select "I will provide parking on-site Free street parking Paid street parking (cost wi…" at bounding box center [289, 93] width 299 height 12
click at [163, 108] on select "Yes - date and time Yes - date but not time Yes - time but not date No - No fle…" at bounding box center [289, 110] width 299 height 12
select select "number:36"
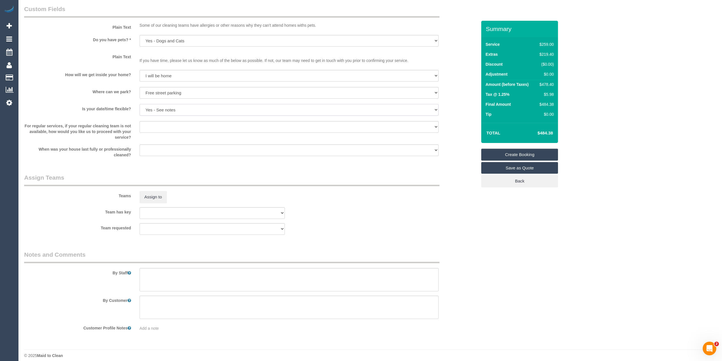
click at [140, 105] on select "Yes - date and time Yes - date but not time Yes - time but not date No - No fle…" at bounding box center [289, 110] width 299 height 12
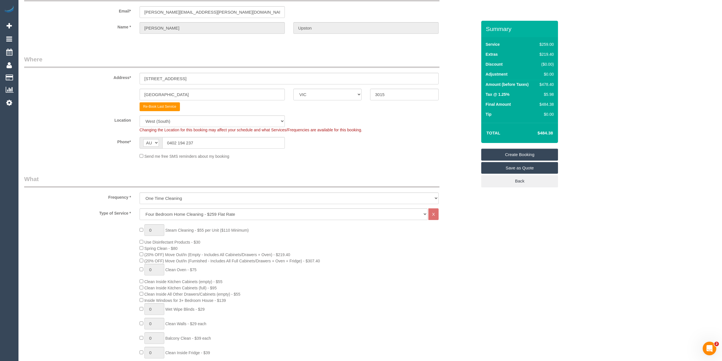
scroll to position [0, 0]
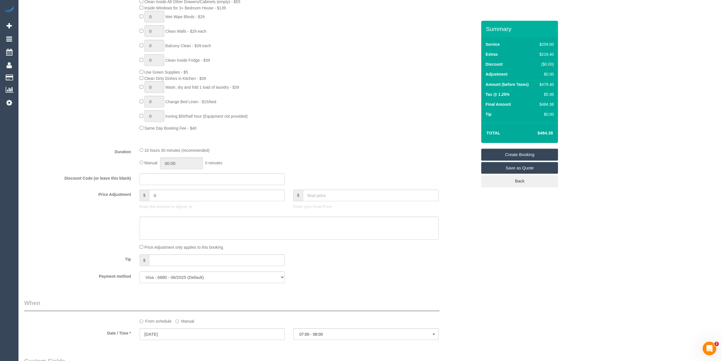
scroll to position [341, 0]
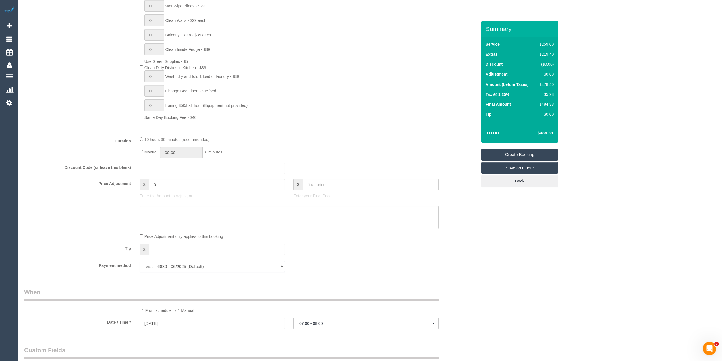
click at [283, 264] on select "Visa - 6880 - 06/2025 (Default) Add Credit Card ─────────────── Cash Check Payp…" at bounding box center [212, 267] width 145 height 12
select select "string:stripe"
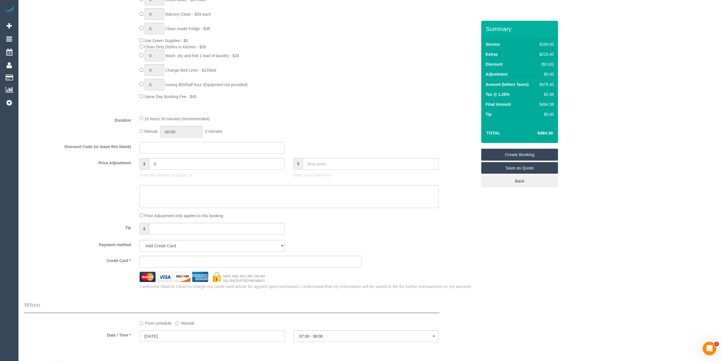
scroll to position [450, 0]
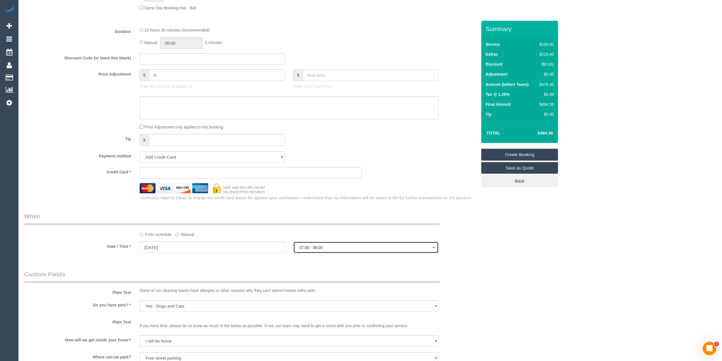
click at [311, 250] on span "07:00 - 08:00" at bounding box center [365, 247] width 133 height 5
click at [554, 256] on div "Who Email* paula.upston@gmail.com Name * Paula Upston Where Address* 24 Aloha S…" at bounding box center [370, 90] width 692 height 1041
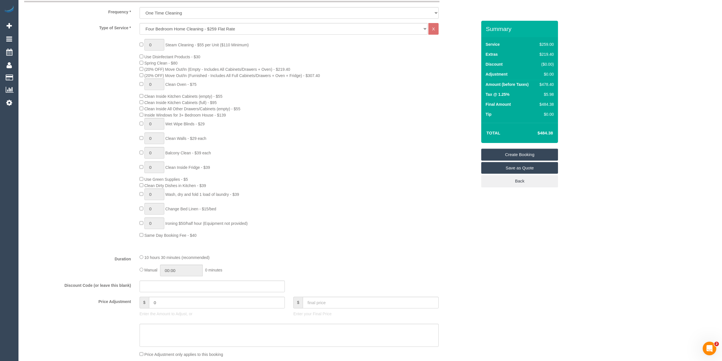
scroll to position [0, 0]
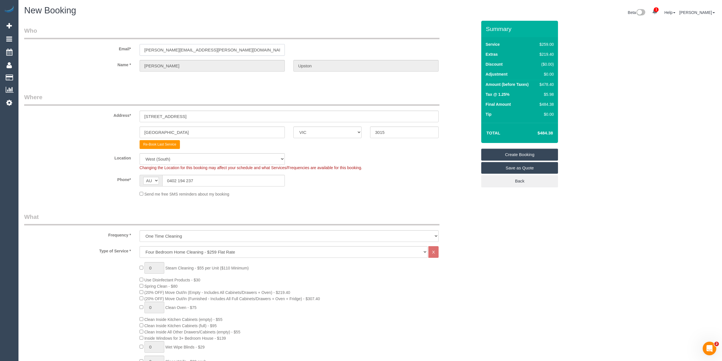
drag, startPoint x: 223, startPoint y: 45, endPoint x: 35, endPoint y: 54, distance: 187.8
click at [35, 54] on div "Email* paula.upston@gmail.com" at bounding box center [250, 40] width 461 height 29
click at [212, 48] on input "[PERSON_NAME][EMAIL_ADDRESS][PERSON_NAME][DOMAIN_NAME]" at bounding box center [212, 50] width 145 height 12
drag, startPoint x: 212, startPoint y: 48, endPoint x: 90, endPoint y: 44, distance: 121.7
click at [90, 44] on div "Email* paula.upston@gmail.com" at bounding box center [250, 40] width 461 height 29
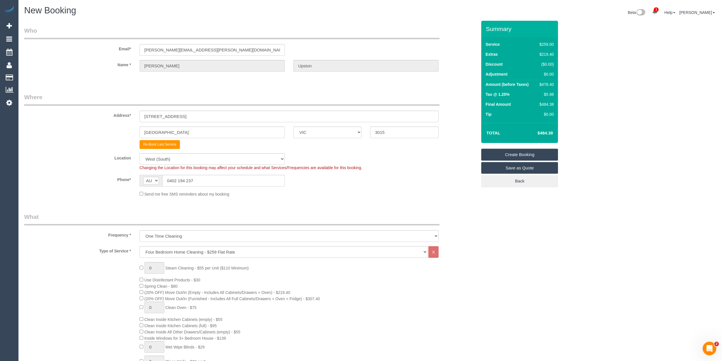
click at [520, 150] on link "Create Booking" at bounding box center [519, 155] width 77 height 12
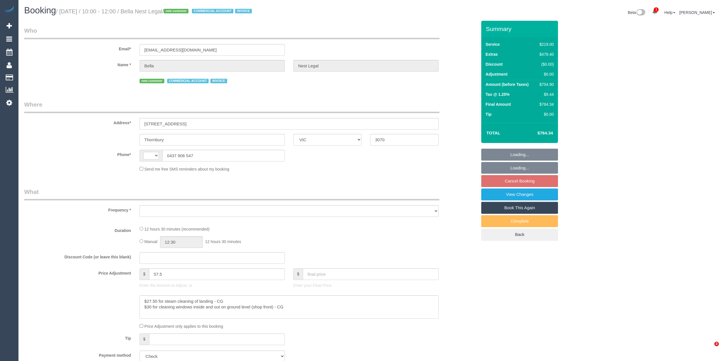
select select "VIC"
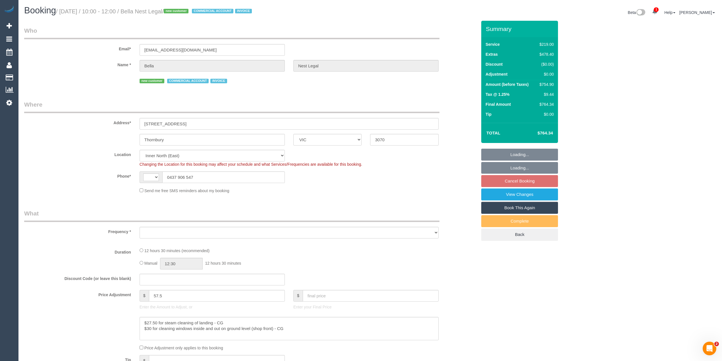
select select "string:AU"
select select "object:680"
select select "number:28"
select select "number:14"
select select "number:21"
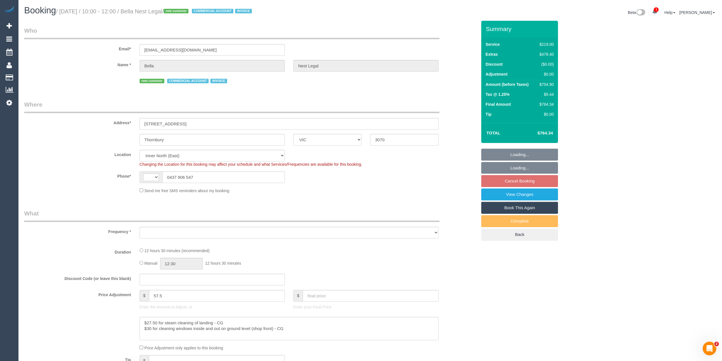
select select "number:36"
select select "object:685"
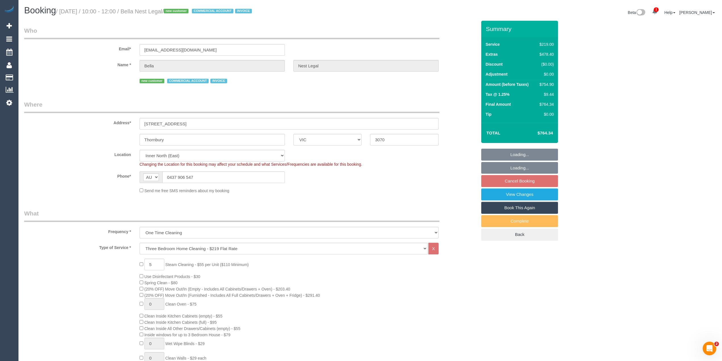
select select "spot3"
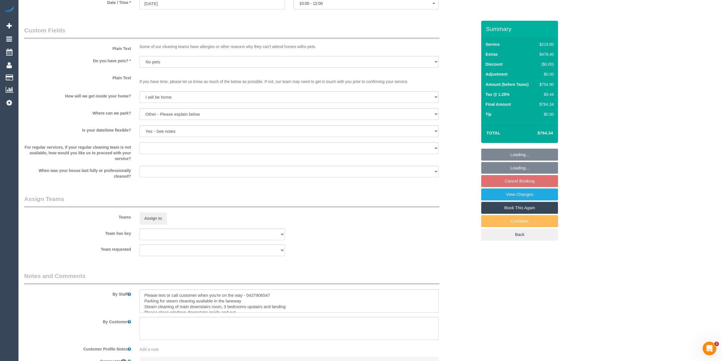
scroll to position [722, 0]
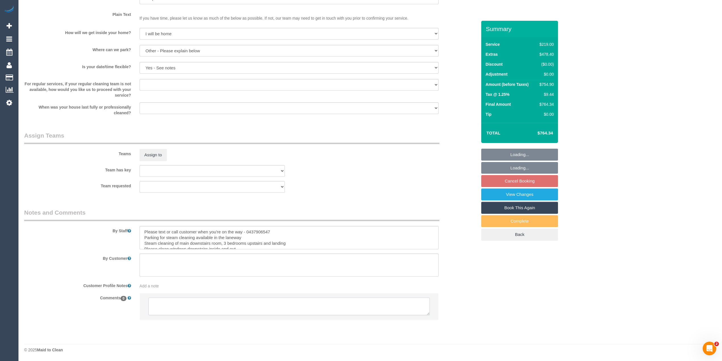
click at [228, 306] on textarea at bounding box center [288, 306] width 281 height 18
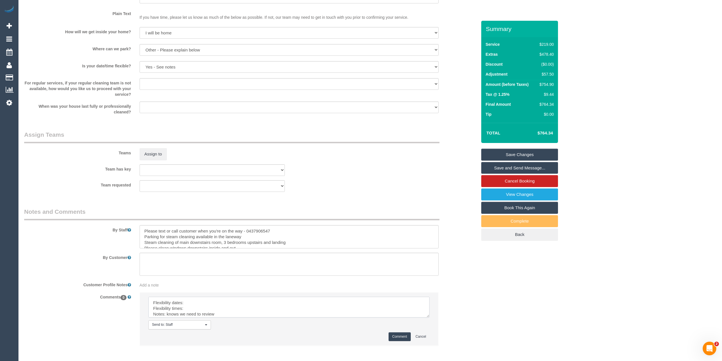
drag, startPoint x: 426, startPoint y: 311, endPoint x: 355, endPoint y: 337, distance: 75.5
click at [427, 317] on textarea at bounding box center [288, 307] width 281 height 21
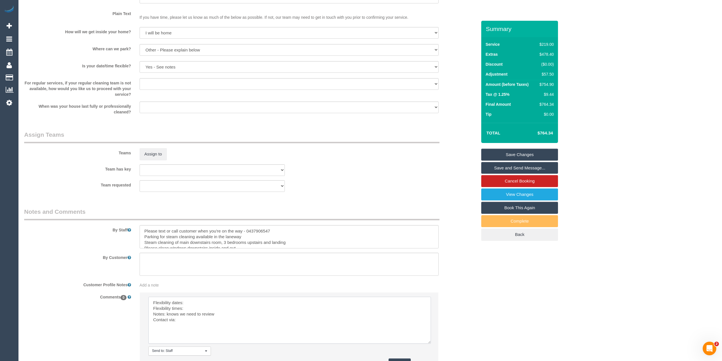
click at [206, 298] on textarea at bounding box center [289, 320] width 282 height 47
click at [202, 307] on textarea at bounding box center [289, 320] width 282 height 47
click at [183, 321] on textarea at bounding box center [289, 320] width 282 height 47
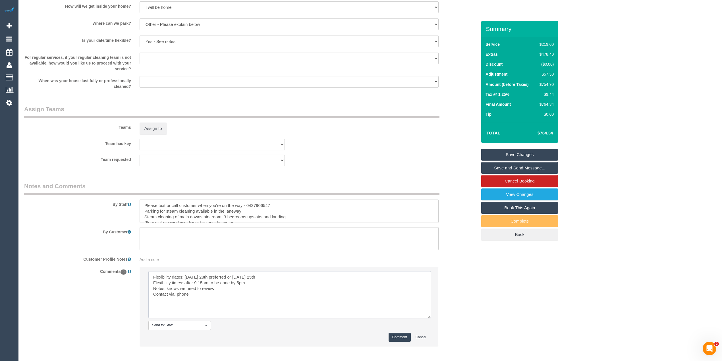
scroll to position [774, 0]
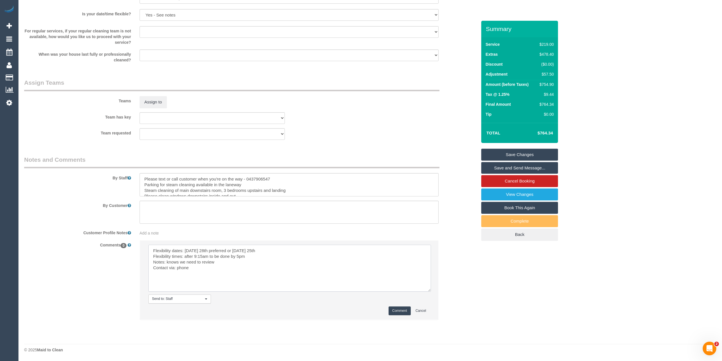
type textarea "Flexibility dates: Thursday 28th preferred or Monday 25th Flexibility times: af…"
click at [403, 312] on button "Comment" at bounding box center [399, 310] width 22 height 9
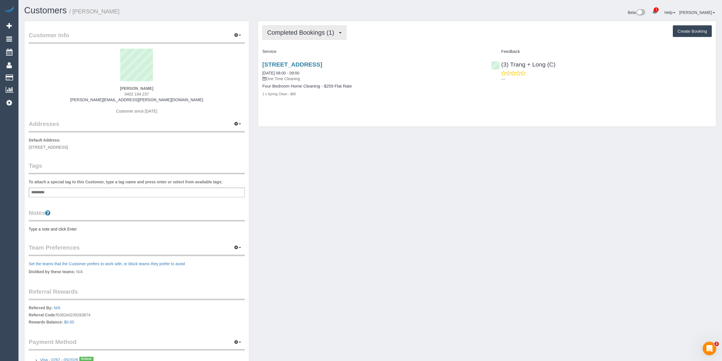
click at [290, 32] on span "Completed Bookings (1)" at bounding box center [302, 32] width 70 height 7
click at [307, 55] on link "Upcoming Bookings (1)" at bounding box center [292, 52] width 59 height 7
click at [322, 63] on link "[STREET_ADDRESS]" at bounding box center [292, 64] width 60 height 7
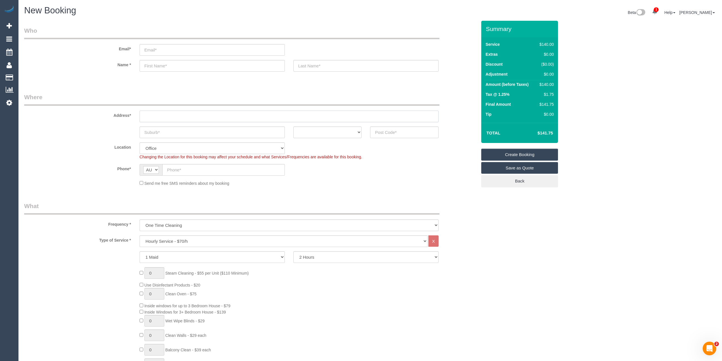
click at [149, 113] on input "text" at bounding box center [289, 117] width 299 height 12
type input "-"
click at [449, 204] on div "Frequency * One Time Cleaning Weekly - 10% Off - 10.00% (0% for the First Booki…" at bounding box center [250, 216] width 461 height 29
click at [178, 167] on input "text" at bounding box center [223, 170] width 122 height 12
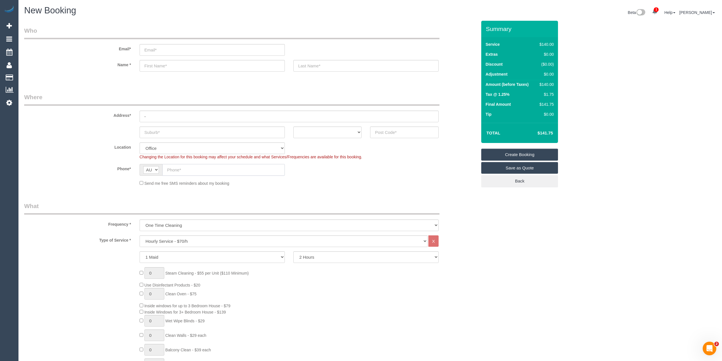
paste input "61 400 422 682"
drag, startPoint x: 172, startPoint y: 169, endPoint x: 156, endPoint y: 163, distance: 16.9
click at [157, 164] on div "AF AL DZ AD AO AI AQ AG AR AM AW AU AT AZ BS BH BD BB BY BE BZ BJ BM BT BO BA B…" at bounding box center [212, 170] width 145 height 12
type input "0400 422 682"
click at [317, 135] on select "ACT NSW NT QLD SA TAS VIC WA" at bounding box center [327, 132] width 68 height 12
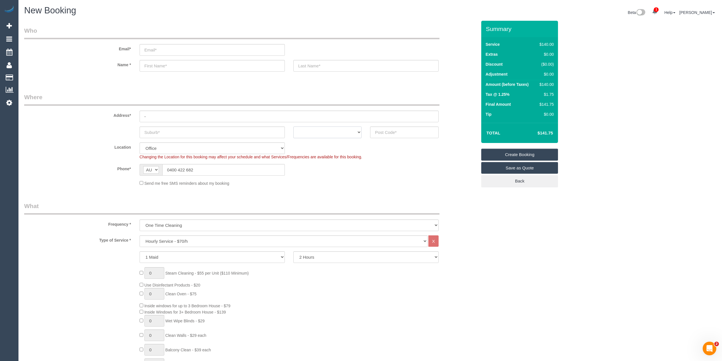
select select "VIC"
click at [293, 126] on select "ACT NSW NT QLD SA TAS VIC WA" at bounding box center [327, 132] width 68 height 12
click at [395, 161] on sui-booking-location "Location Office City East (North) East (South) Inner East Inner North (East) In…" at bounding box center [250, 164] width 453 height 44
click at [96, 73] on sui-booking-customer "Email* Name *" at bounding box center [250, 51] width 453 height 51
click at [151, 133] on input "text" at bounding box center [212, 132] width 145 height 12
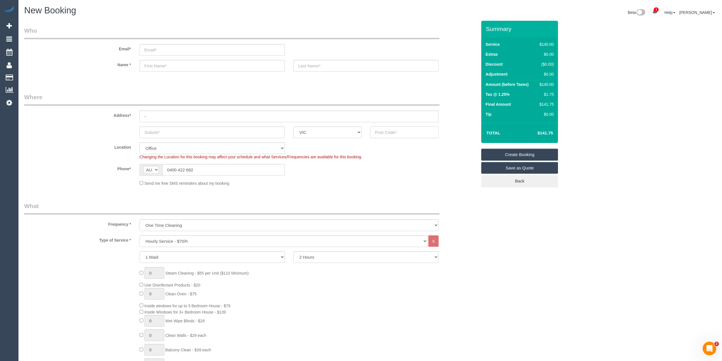
click at [386, 130] on input "text" at bounding box center [404, 132] width 68 height 12
type input "3141"
click at [198, 130] on input "text" at bounding box center [212, 132] width 145 height 12
type input "Sout"
select select "54"
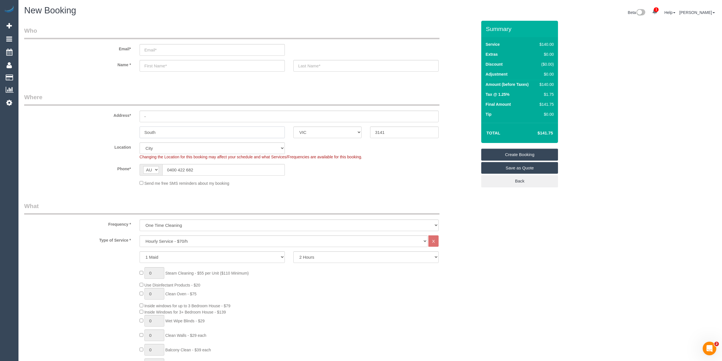
type input "South"
select select "object:2098"
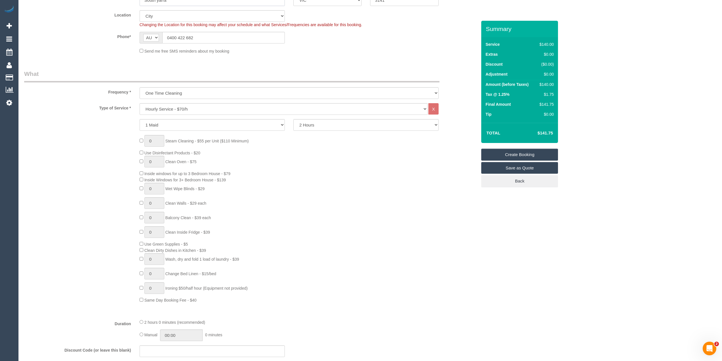
scroll to position [151, 0]
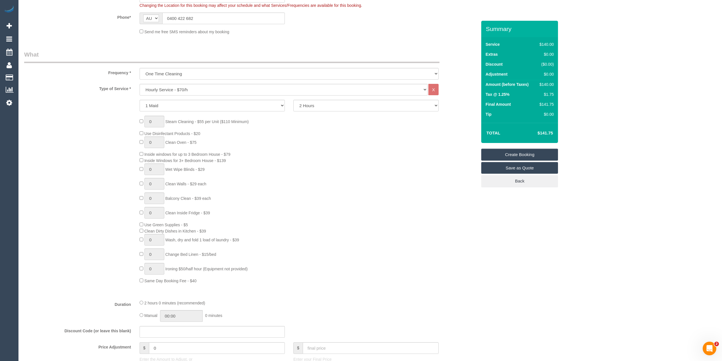
type input "South yarra"
click at [171, 91] on select "Hourly Service - $70/h Hourly Service - $65/h Hourly Service - $60/h Hourly Ser…" at bounding box center [284, 90] width 288 height 12
select select "213"
click at [140, 84] on select "Hourly Service - $70/h Hourly Service - $65/h Hourly Service - $60/h Hourly Ser…" at bounding box center [284, 90] width 288 height 12
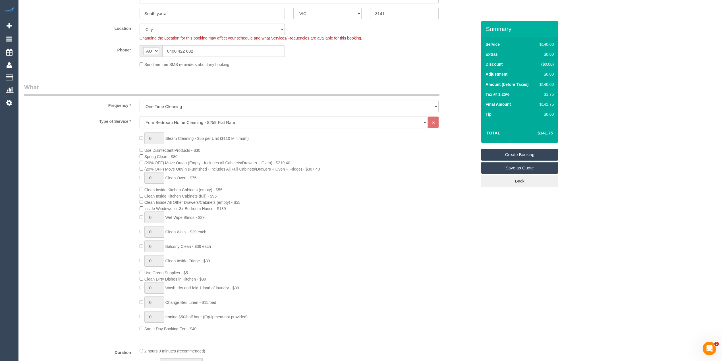
scroll to position [0, 0]
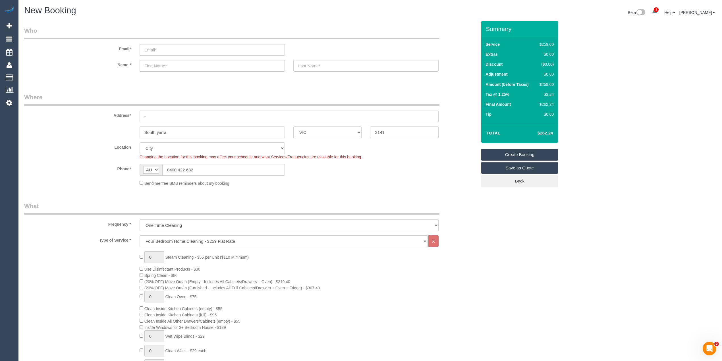
click at [157, 130] on input "South yarra" at bounding box center [212, 132] width 145 height 12
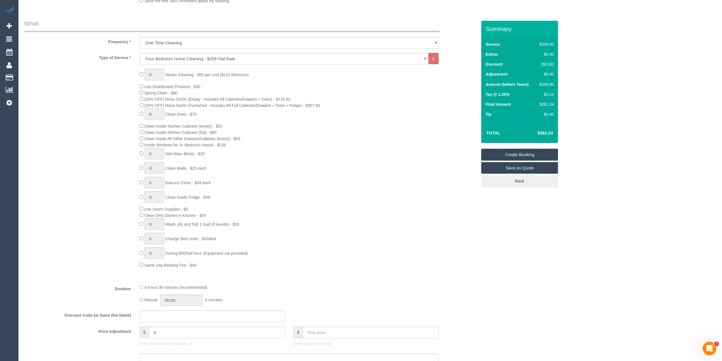
scroll to position [189, 0]
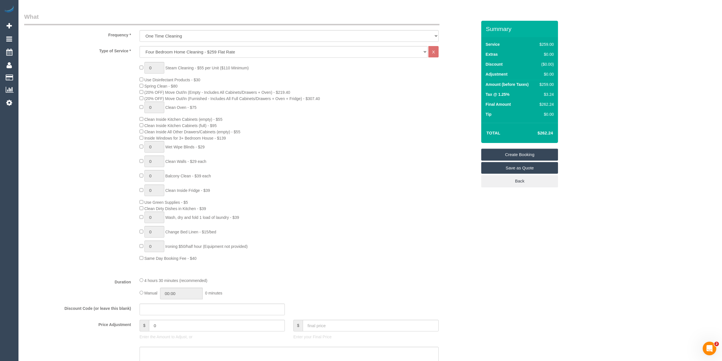
type input "South Yarra"
click at [112, 125] on div "0 Steam Cleaning - $55 per Unit ($110 Minimum) Use Disinfectant Products - $30 …" at bounding box center [250, 161] width 461 height 199
drag, startPoint x: 160, startPoint y: 64, endPoint x: 122, endPoint y: 66, distance: 38.1
click at [122, 66] on div "1 Steam Cleaning - $55 per Unit ($110 Minimum) Use Disinfectant Products - $30 …" at bounding box center [250, 161] width 461 height 199
type input "6"
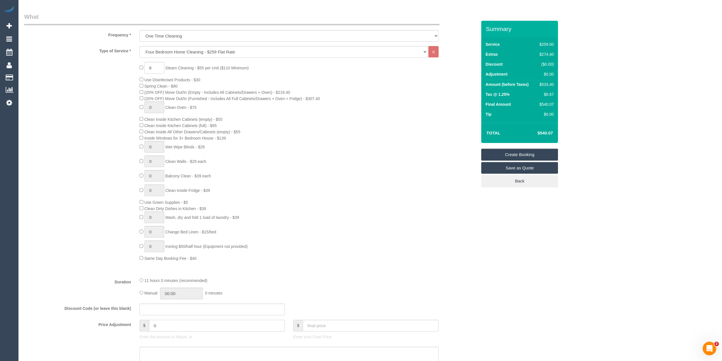
drag, startPoint x: 166, startPoint y: 324, endPoint x: 61, endPoint y: 310, distance: 106.6
click at [61, 310] on fieldset "What Frequency * One Time Cleaning Weekly - 10% Off - 10.00% (0% for the First …" at bounding box center [250, 232] width 453 height 439
type input "27.5"
click at [46, 230] on div "6 Steam Cleaning - $55 per Unit ($110 Minimum) Use Disinfectant Products - $30 …" at bounding box center [250, 161] width 461 height 199
click at [167, 352] on textarea at bounding box center [289, 358] width 299 height 23
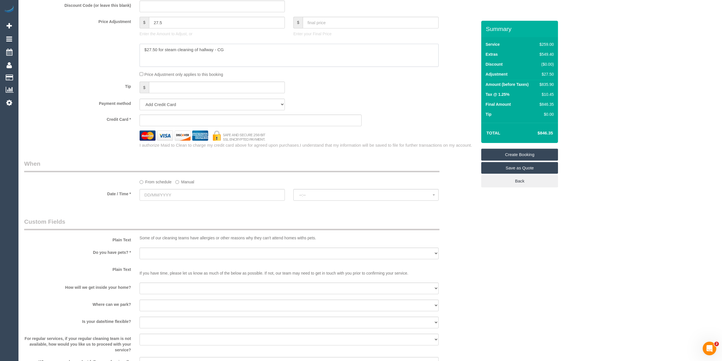
scroll to position [492, 0]
type textarea "$27.50 for steam cleaning of hallway - CG"
click at [154, 191] on input "text" at bounding box center [212, 195] width 145 height 12
click at [209, 208] on span "Next" at bounding box center [208, 207] width 5 height 5
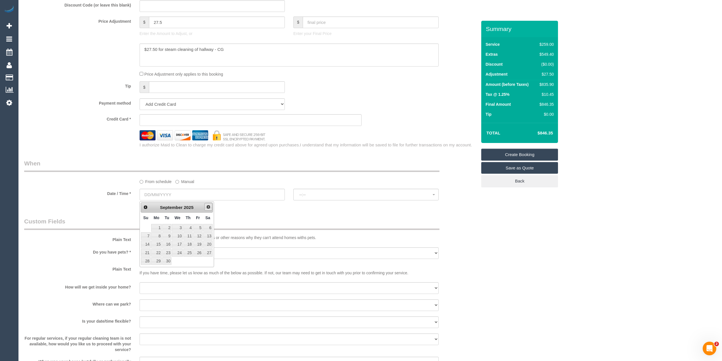
click at [209, 208] on span "Next" at bounding box center [208, 207] width 5 height 5
click at [178, 263] on link "29" at bounding box center [177, 261] width 11 height 8
type input "29/10/2025"
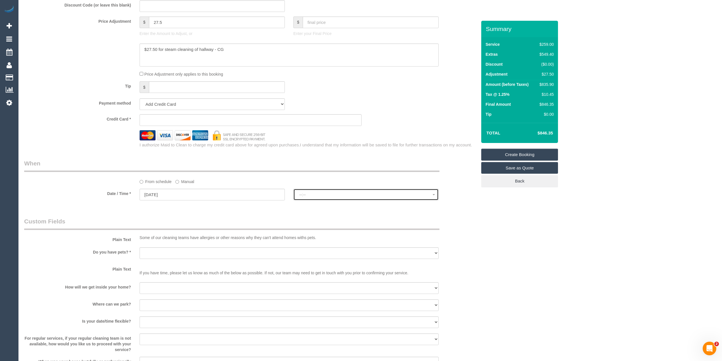
click at [315, 194] on span "--:--" at bounding box center [365, 194] width 133 height 5
select select "spot1"
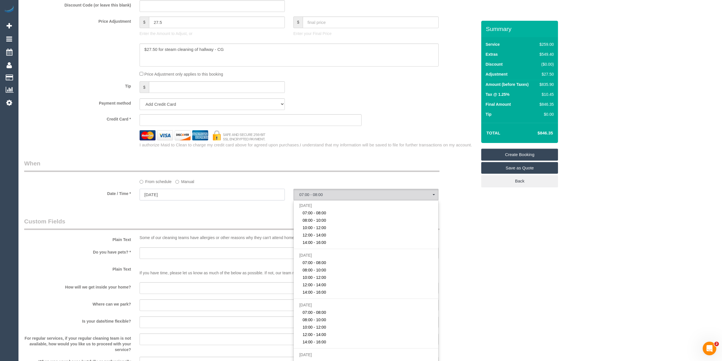
click at [155, 193] on input "29/10/2025" at bounding box center [212, 195] width 145 height 12
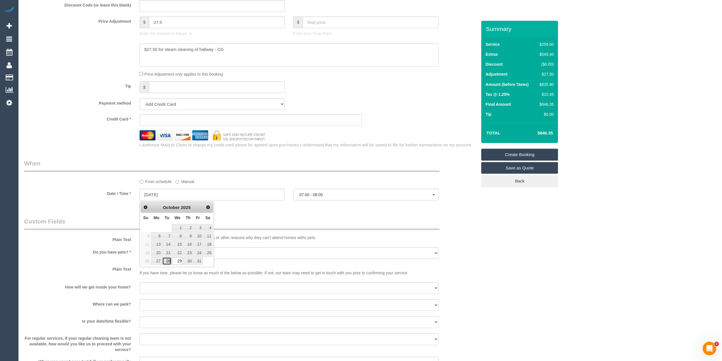
click at [166, 263] on link "28" at bounding box center [166, 261] width 9 height 8
type input "28/10/2025"
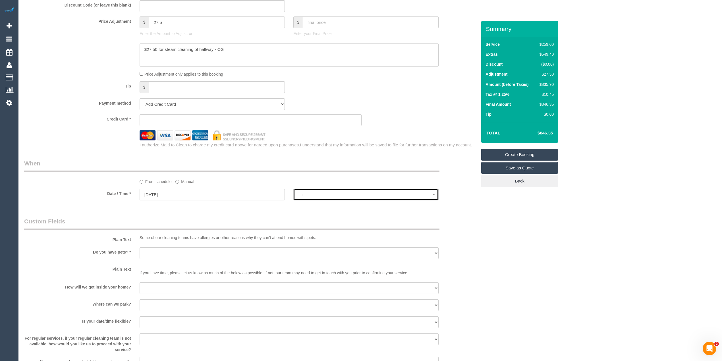
click at [318, 199] on button "--:--" at bounding box center [365, 195] width 145 height 12
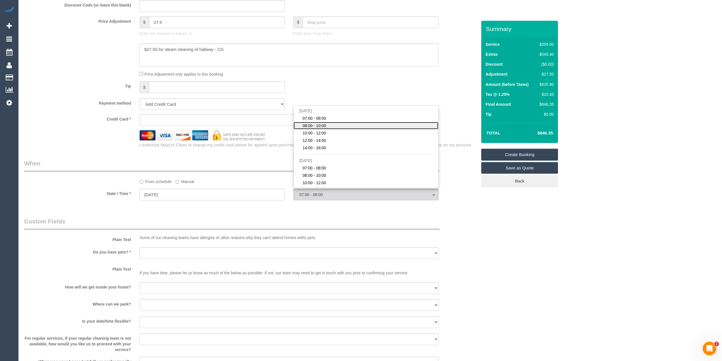
click at [314, 127] on span "08:00 - 10:00" at bounding box center [314, 126] width 24 height 6
select select "spot23"
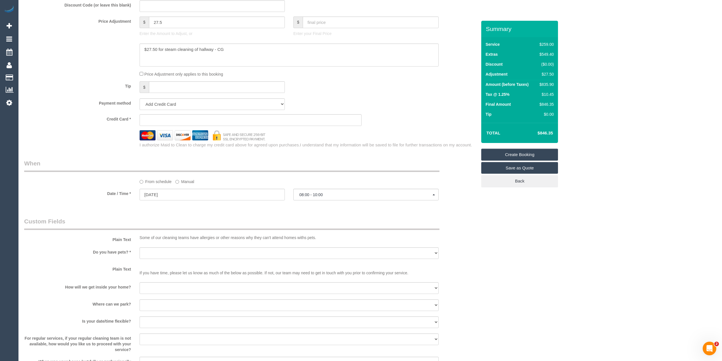
click at [539, 215] on div "Who Email* Name * Where Address* - South Yarra ACT NSW NT QLD SA TAS VIC WA 314…" at bounding box center [370, 37] width 692 height 1018
click at [521, 239] on div "Who Email* Name * Where Address* - South Yarra ACT NSW NT QLD SA TAS VIC WA 314…" at bounding box center [370, 37] width 692 height 1018
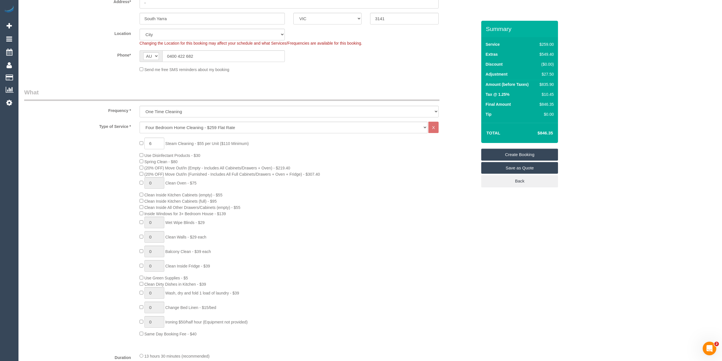
scroll to position [0, 0]
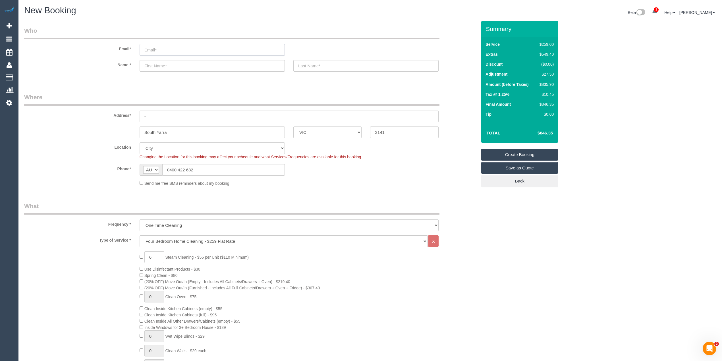
click at [153, 47] on input "email" at bounding box center [212, 50] width 145 height 12
click at [153, 50] on input "email" at bounding box center [212, 50] width 145 height 12
click at [160, 48] on input "email" at bounding box center [212, 50] width 145 height 12
select select "spot48"
click at [153, 47] on input "email" at bounding box center [212, 50] width 145 height 12
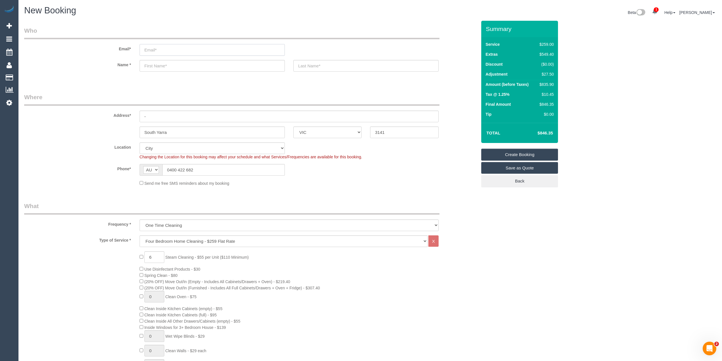
click at [159, 48] on input "email" at bounding box center [212, 50] width 145 height 12
click at [155, 47] on input "email" at bounding box center [212, 50] width 145 height 12
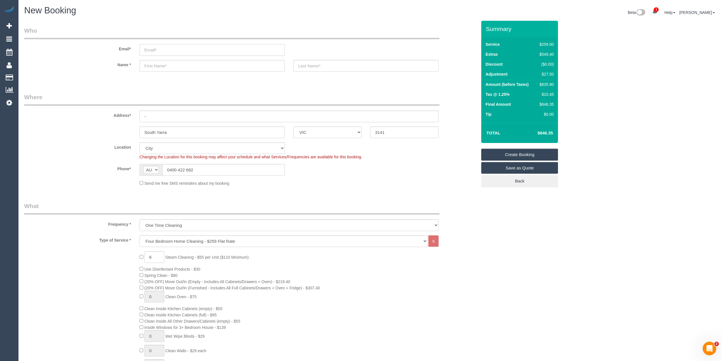
click at [155, 47] on input "email" at bounding box center [212, 50] width 145 height 12
click at [153, 49] on input "email" at bounding box center [212, 50] width 145 height 12
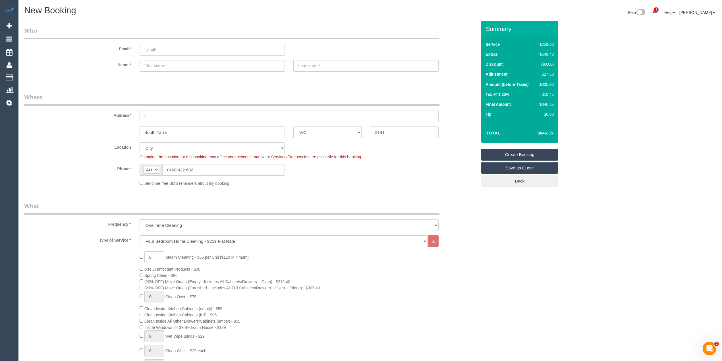
click at [153, 49] on input "email" at bounding box center [212, 50] width 145 height 12
click at [166, 51] on input "email" at bounding box center [212, 50] width 145 height 12
click at [165, 49] on input "email" at bounding box center [212, 50] width 145 height 12
type input "ellengonda@gmail.com"
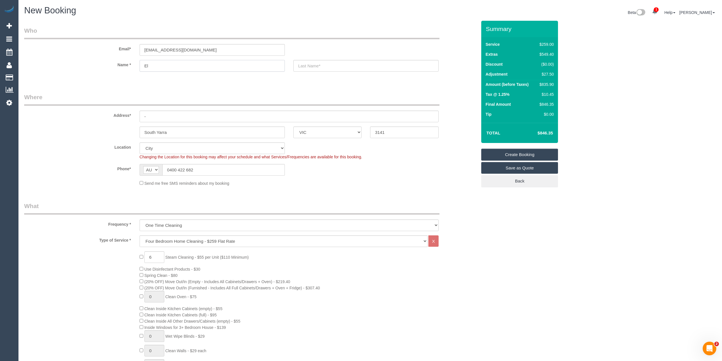
type input "Ell"
select select "spot73"
type input "Ellen"
type input "Gonda"
drag, startPoint x: 168, startPoint y: 116, endPoint x: 122, endPoint y: 114, distance: 45.8
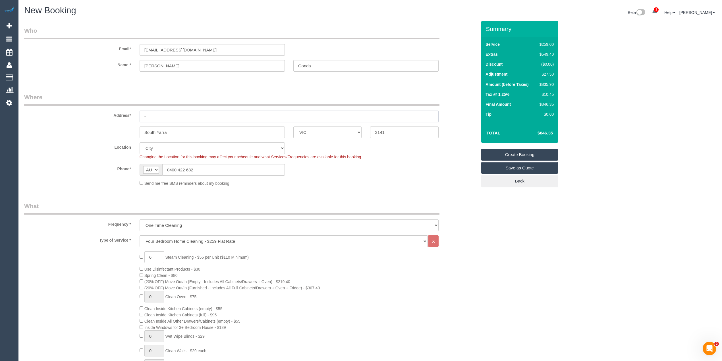
click at [122, 114] on div "Address* -" at bounding box center [250, 107] width 461 height 29
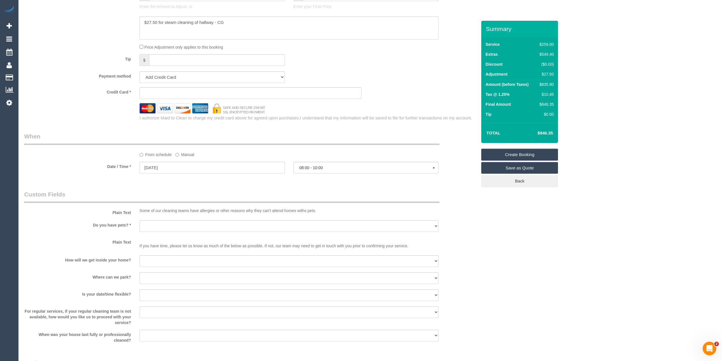
scroll to position [530, 0]
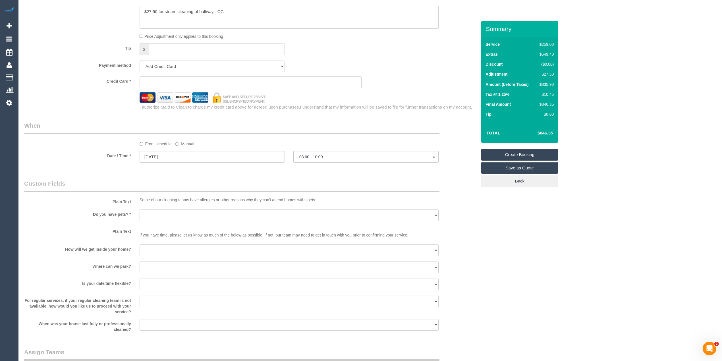
type input "[STREET_ADDRESS]"
click at [148, 214] on select "Yes - Cats Yes - Dogs No pets Yes - Dogs and Cats Yes - Other" at bounding box center [289, 215] width 299 height 12
select select "number:28"
click at [140, 209] on select "Yes - Cats Yes - Dogs No pets Yes - Dogs and Cats Yes - Other" at bounding box center [289, 215] width 299 height 12
click at [163, 253] on select "I will be home Key will be left (please provide details below) Lock box/Access …" at bounding box center [289, 250] width 299 height 12
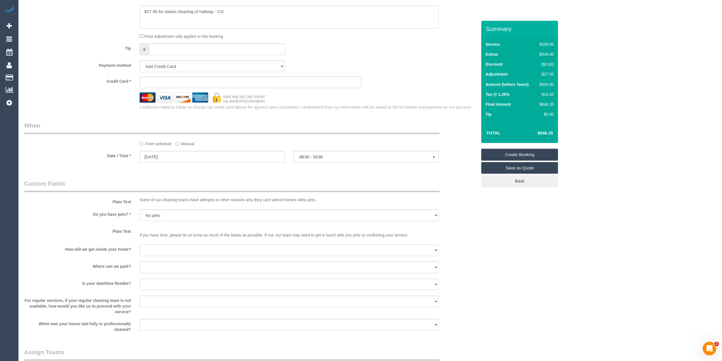
select select "number:14"
click at [140, 244] on select "I will be home Key will be left (please provide details below) Lock box/Access …" at bounding box center [289, 250] width 299 height 12
click at [170, 266] on select "I will provide parking on-site Free street parking Paid street parking (cost wi…" at bounding box center [289, 267] width 299 height 12
select select "number:18"
click at [140, 261] on select "I will provide parking on-site Free street parking Paid street parking (cost wi…" at bounding box center [289, 267] width 299 height 12
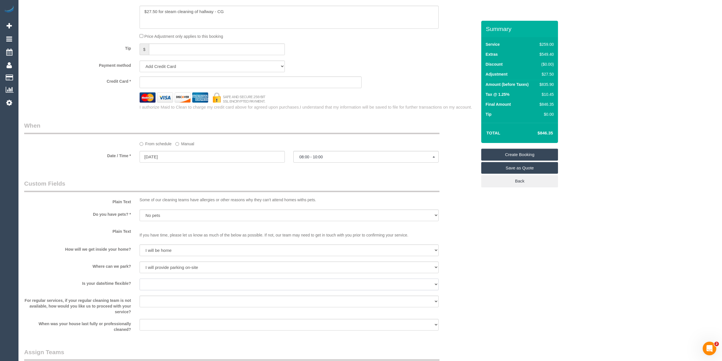
click at [178, 284] on select "Yes - date and time Yes - date but not time Yes - time but not date No - No fle…" at bounding box center [289, 284] width 299 height 12
select select "number:36"
click at [140, 278] on select "Yes - date and time Yes - date but not time Yes - time but not date No - No fle…" at bounding box center [289, 284] width 299 height 12
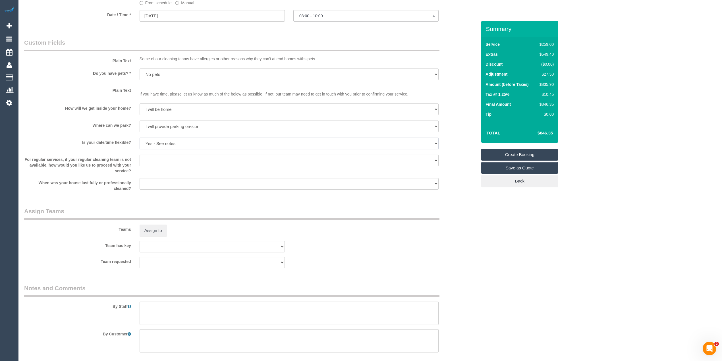
scroll to position [698, 0]
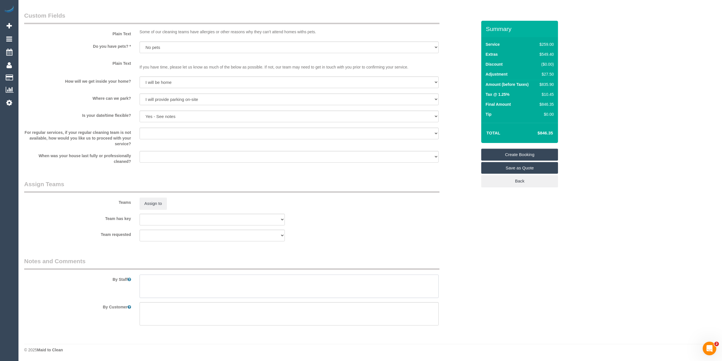
click at [205, 288] on textarea at bounding box center [289, 285] width 299 height 23
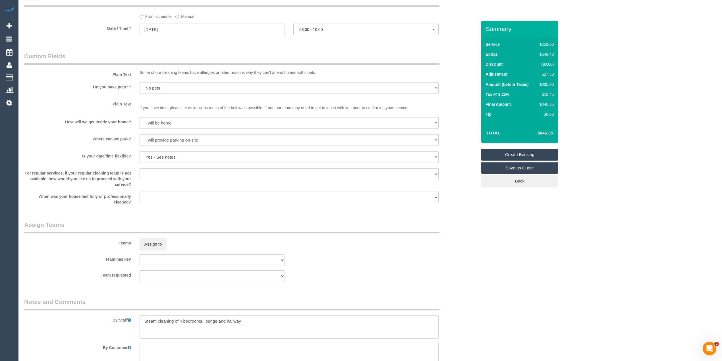
scroll to position [547, 0]
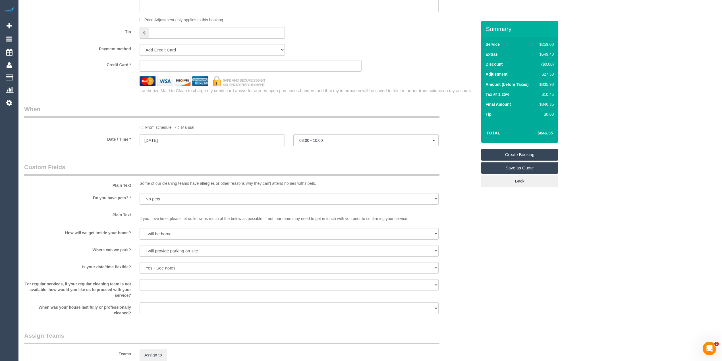
type textarea "Steam cleaning of 4 bedrooms, lounge and hallway"
click at [82, 112] on legend "When" at bounding box center [231, 111] width 415 height 13
click at [321, 138] on button "08:00 - 10:00" at bounding box center [365, 140] width 145 height 12
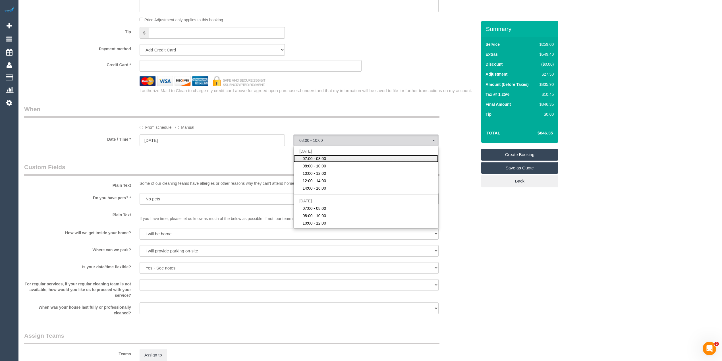
click at [326, 161] on link "07:00 - 08:00" at bounding box center [365, 158] width 145 height 7
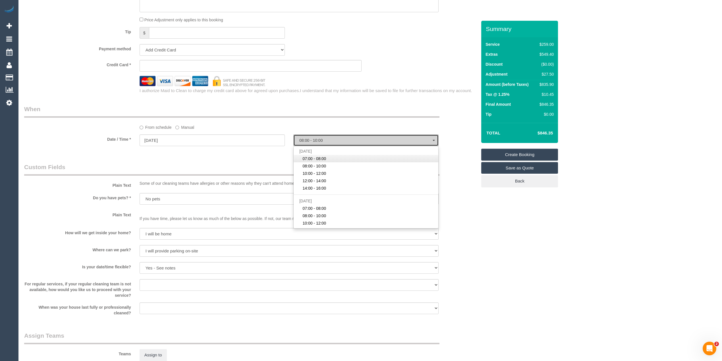
select select "spot72"
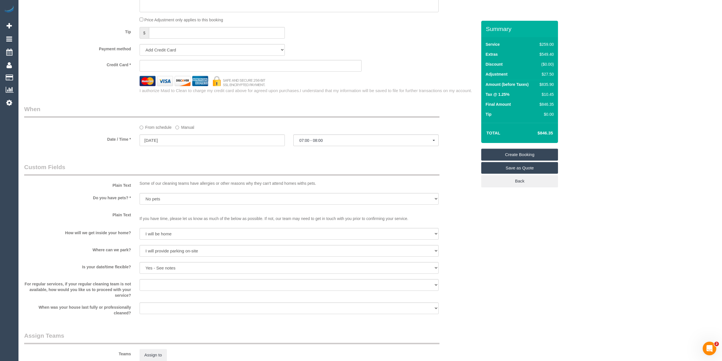
click at [435, 108] on legend "When" at bounding box center [231, 111] width 415 height 13
click at [324, 140] on span "07:00 - 08:00" at bounding box center [365, 140] width 133 height 5
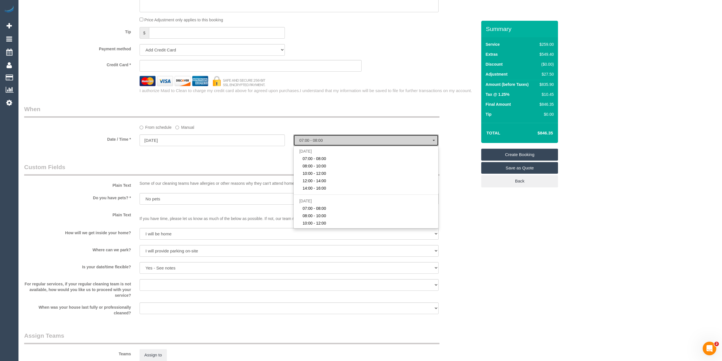
click at [324, 140] on span "07:00 - 08:00" at bounding box center [365, 140] width 133 height 5
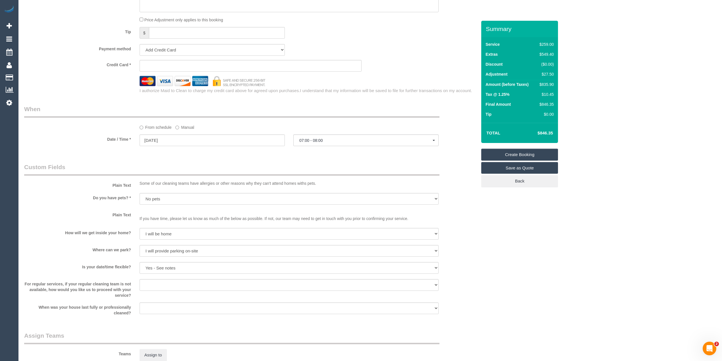
click at [540, 98] on td "$10.45" at bounding box center [545, 95] width 19 height 10
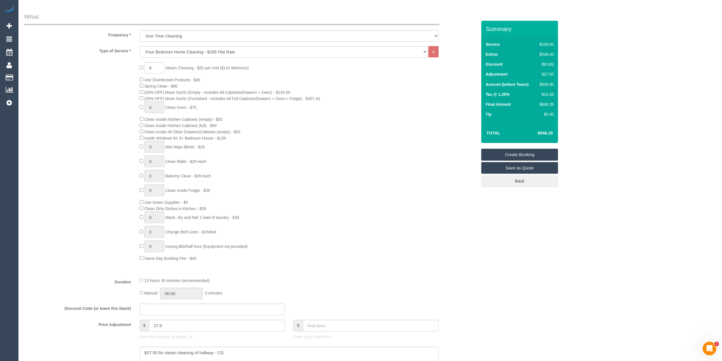
scroll to position [0, 0]
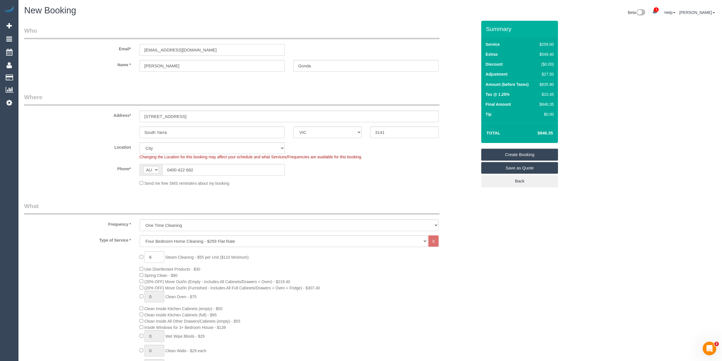
drag, startPoint x: 208, startPoint y: 50, endPoint x: 81, endPoint y: 52, distance: 127.6
click at [81, 52] on div "Email* ellengonda@gmail.com" at bounding box center [250, 40] width 461 height 29
click at [528, 150] on link "Create Booking" at bounding box center [519, 155] width 77 height 12
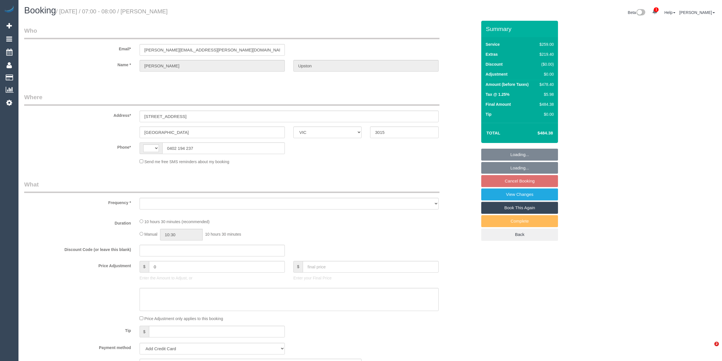
select select "VIC"
select select "string:AU"
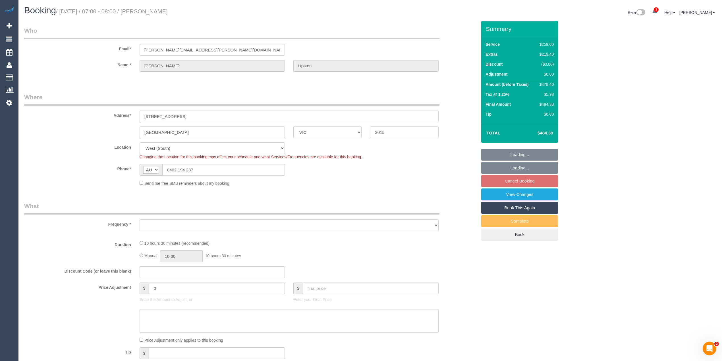
click at [640, 101] on div "Who Email* [PERSON_NAME][EMAIL_ADDRESS][PERSON_NAME][DOMAIN_NAME] Name * [PERSO…" at bounding box center [370, 348] width 692 height 655
select select "object:629"
select select "string:stripe-pm_1RvpZU2GScqysDRVQ4nymOFj"
select select "number:30"
select select "number:14"
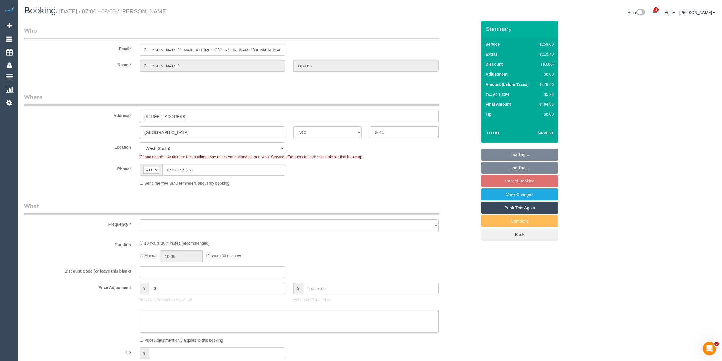
select select "number:19"
select select "number:36"
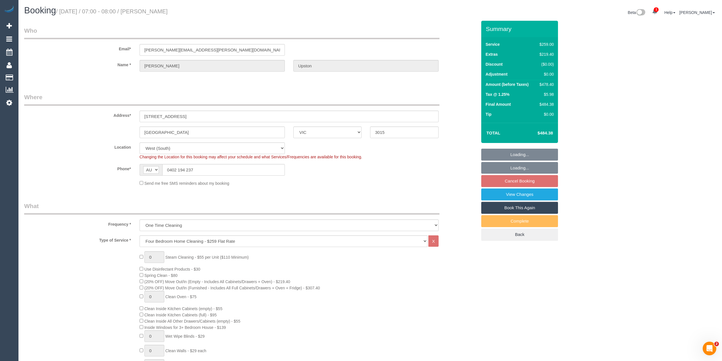
select select "object:780"
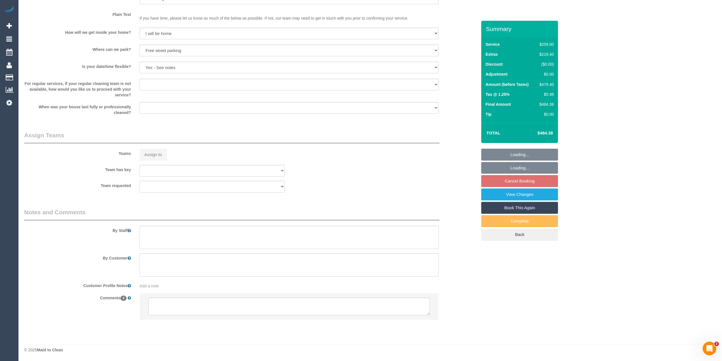
scroll to position [714, 0]
select select "spot1"
click at [189, 305] on textarea at bounding box center [288, 306] width 281 height 18
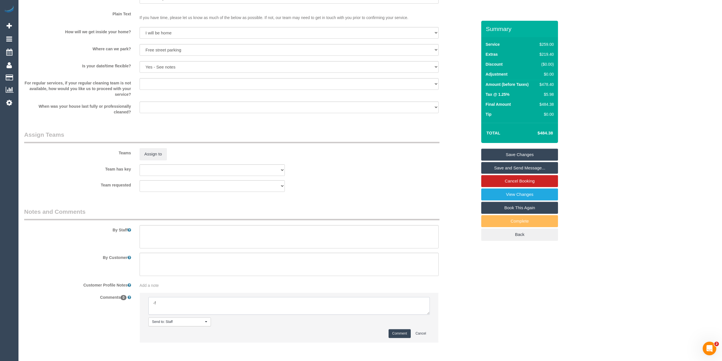
type textarea "-"
drag, startPoint x: 426, startPoint y: 314, endPoint x: 432, endPoint y: 351, distance: 36.9
click at [431, 320] on textarea at bounding box center [289, 308] width 283 height 23
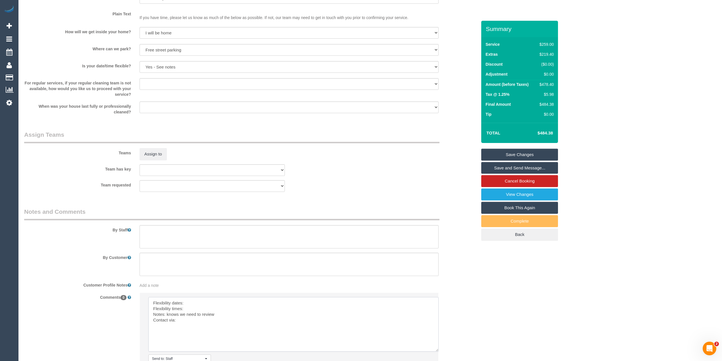
click at [181, 298] on textarea at bounding box center [293, 324] width 290 height 55
click at [197, 296] on li "Send to: Staff Nothing selected Send to: Staff Send to: Customer Send to: Team …" at bounding box center [289, 336] width 298 height 86
drag, startPoint x: 201, startPoint y: 303, endPoint x: 199, endPoint y: 301, distance: 3.2
click at [199, 301] on textarea at bounding box center [293, 324] width 290 height 55
click at [200, 309] on textarea at bounding box center [293, 324] width 290 height 55
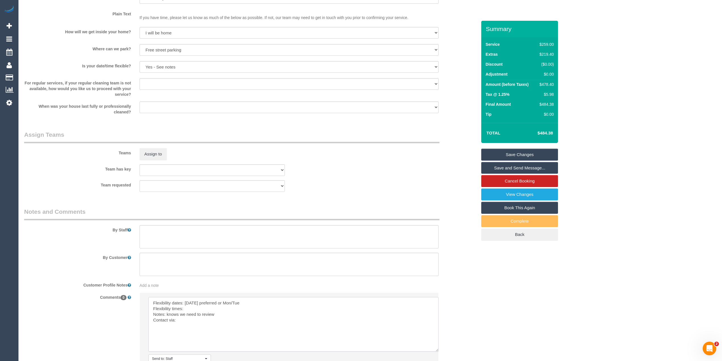
click at [204, 308] on textarea at bounding box center [293, 324] width 290 height 55
click at [272, 303] on textarea at bounding box center [293, 324] width 290 height 55
click at [207, 311] on textarea at bounding box center [293, 324] width 290 height 55
click at [202, 319] on textarea at bounding box center [293, 324] width 290 height 55
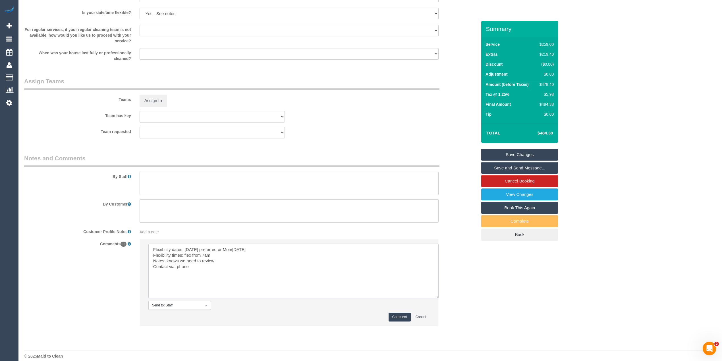
scroll to position [775, 0]
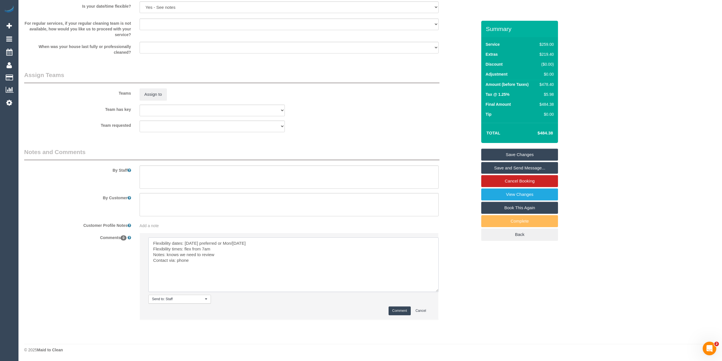
type textarea "Flexibility dates: Saturday preferred or Mon/Tue next week Flexibility times: f…"
click at [393, 309] on button "Comment" at bounding box center [399, 310] width 22 height 9
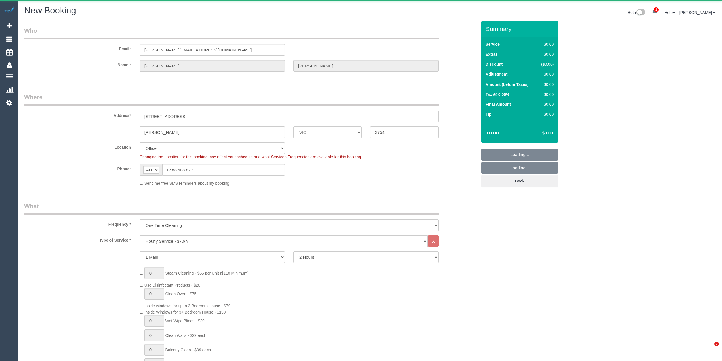
select select "VIC"
select select "object:1299"
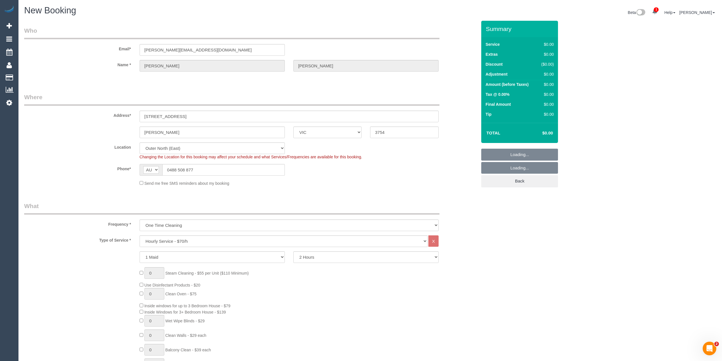
select select "51"
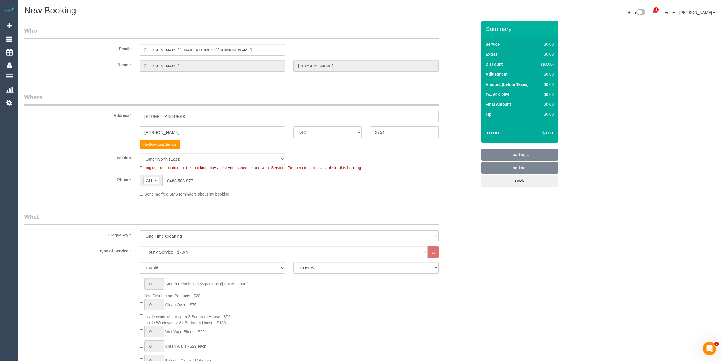
select select "object:2580"
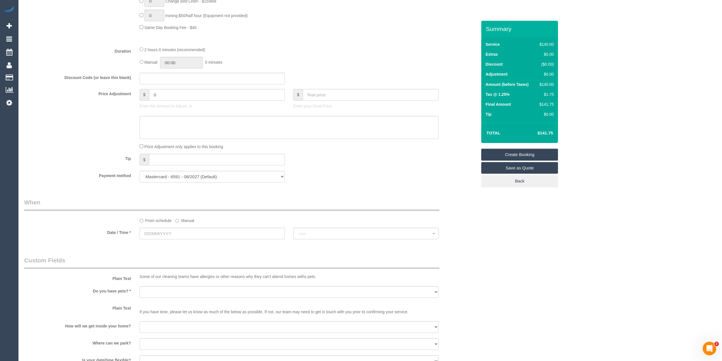
scroll to position [492, 0]
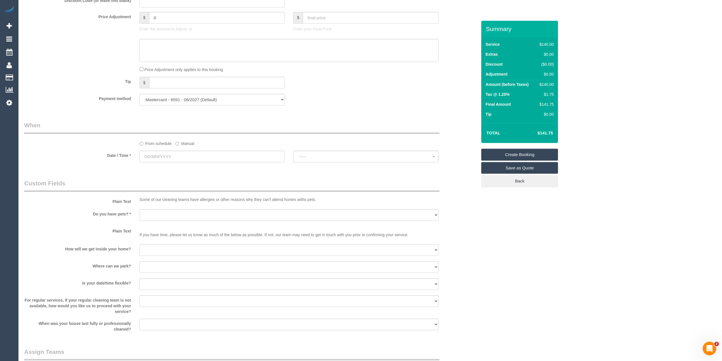
click at [179, 141] on label "Manual" at bounding box center [184, 143] width 19 height 8
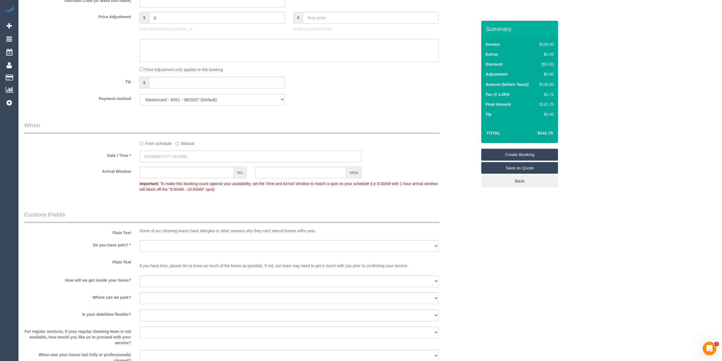
click at [181, 160] on input "text" at bounding box center [251, 157] width 222 height 12
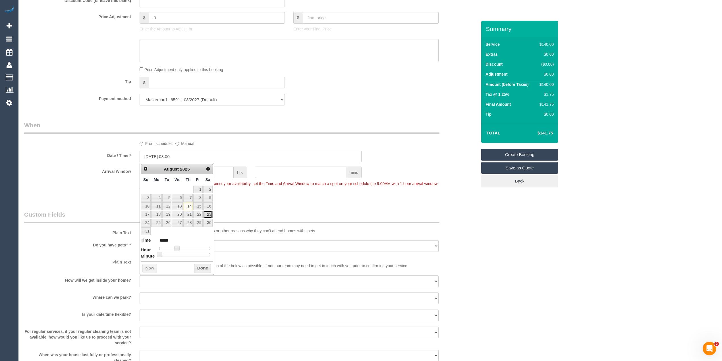
click at [210, 215] on link "23" at bounding box center [207, 215] width 9 height 8
type input "23/08/2025 08:00"
click at [544, 240] on div "Who Email* anna.thomas3@bigpond.com Name * Anna Thomas Where Address* 24 Timber…" at bounding box center [370, 52] width 692 height 1049
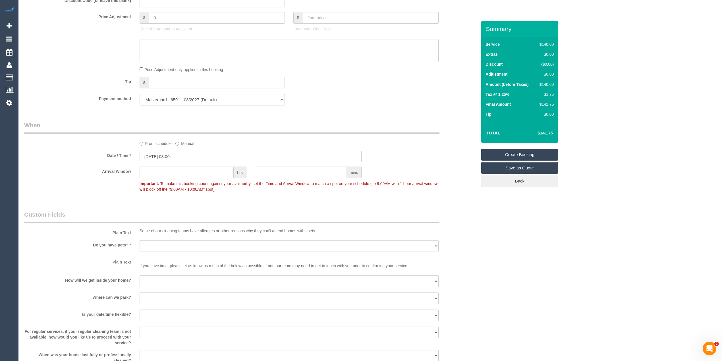
click at [200, 171] on input "text" at bounding box center [187, 172] width 94 height 12
type input "2"
click at [175, 251] on select "Yes - Cats Yes - Dogs No pets Yes - Dogs and Cats Yes - Other" at bounding box center [289, 246] width 299 height 12
select select "number:28"
click at [140, 240] on select "Yes - Cats Yes - Dogs No pets Yes - Dogs and Cats Yes - Other" at bounding box center [289, 246] width 299 height 12
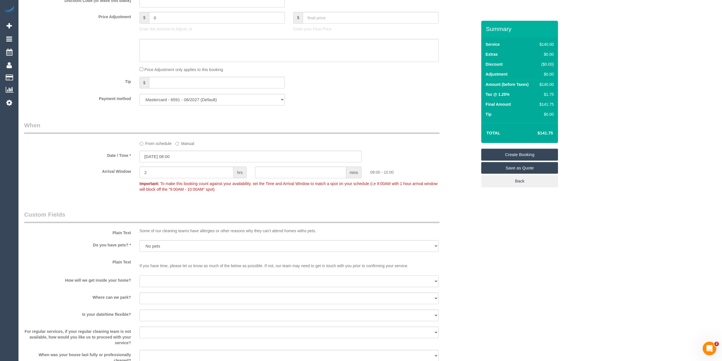
click at [155, 277] on select "I will be home Key will be left (please provide details below) Lock box/Access …" at bounding box center [289, 281] width 299 height 12
select select "number:14"
click at [140, 275] on select "I will be home Key will be left (please provide details below) Lock box/Access …" at bounding box center [289, 281] width 299 height 12
click at [165, 297] on select "I will provide parking on-site Free street parking Paid street parking (cost wi…" at bounding box center [289, 298] width 299 height 12
select select "number:19"
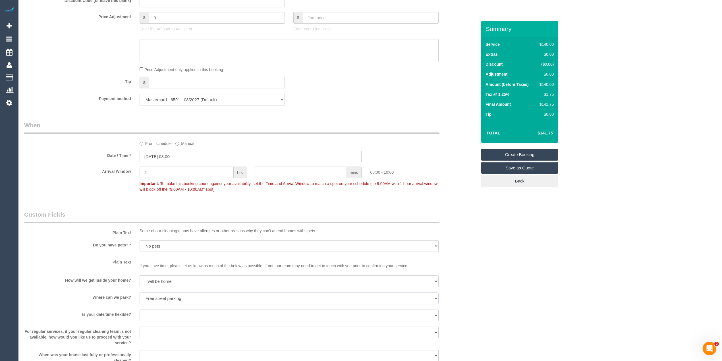
click at [140, 292] on select "I will provide parking on-site Free street parking Paid street parking (cost wi…" at bounding box center [289, 298] width 299 height 12
click at [163, 314] on select "Yes - date and time Yes - date but not time Yes - time but not date No - No fle…" at bounding box center [289, 315] width 299 height 12
select select "number:22"
click at [140, 309] on select "Yes - date and time Yes - date but not time Yes - time but not date No - No fle…" at bounding box center [289, 315] width 299 height 12
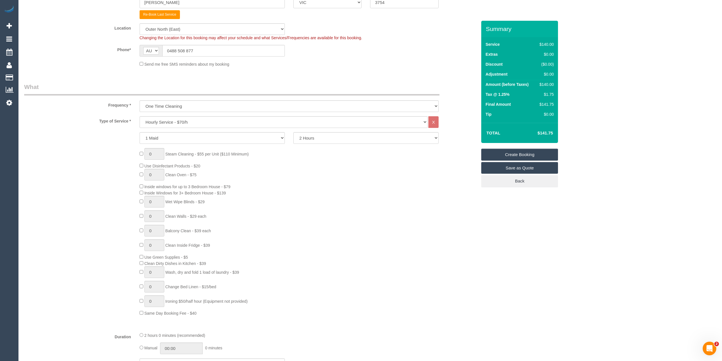
scroll to position [38, 0]
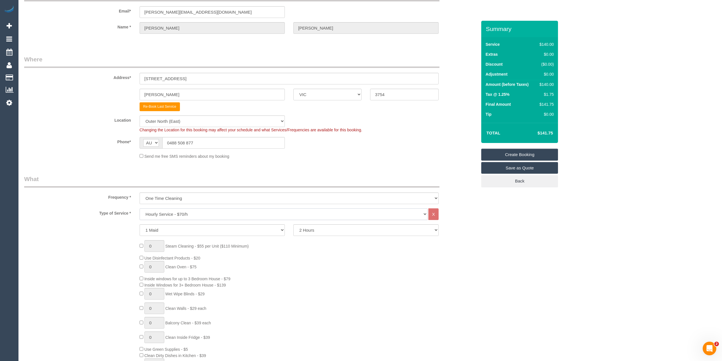
click at [179, 216] on select "Hourly Service - $70/h Hourly Service - $65/h Hourly Service - $60/h Hourly Ser…" at bounding box center [284, 214] width 288 height 12
select select "214"
click at [140, 208] on select "Hourly Service - $70/h Hourly Service - $65/h Hourly Service - $60/h Hourly Ser…" at bounding box center [284, 214] width 288 height 12
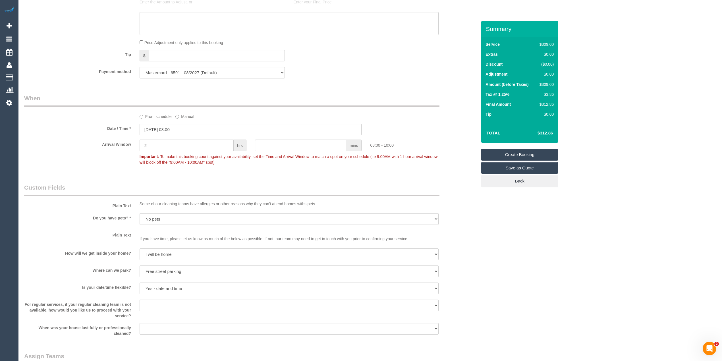
scroll to position [606, 0]
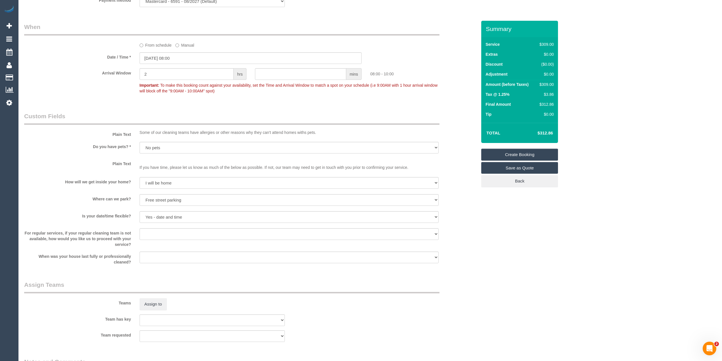
click at [536, 152] on link "Create Booking" at bounding box center [519, 155] width 77 height 12
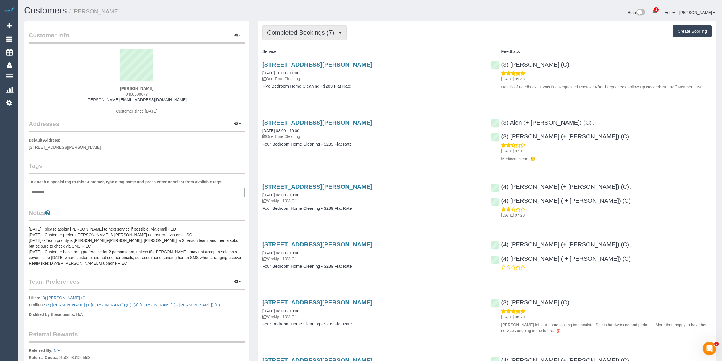
click at [298, 28] on button "Completed Bookings (7)" at bounding box center [304, 32] width 84 height 14
click at [304, 52] on link "Upcoming Bookings (0)" at bounding box center [292, 52] width 59 height 7
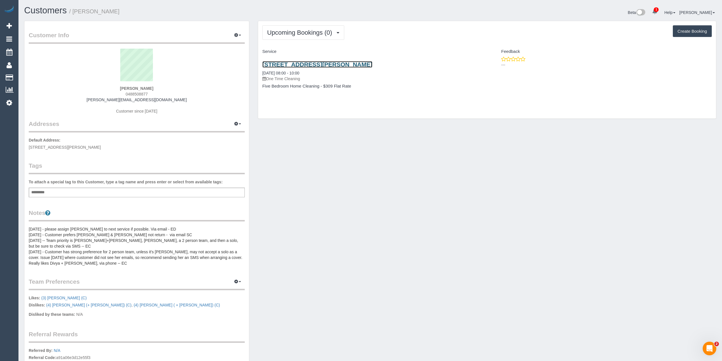
click at [309, 66] on link "24 Timbertop Drive, Doreen, VIC 3754" at bounding box center [317, 64] width 110 height 7
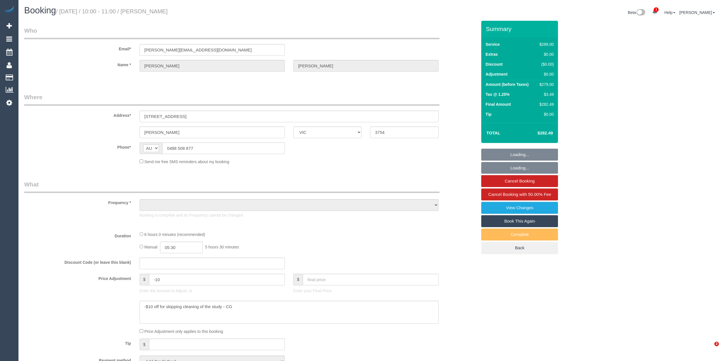
select select "VIC"
select select "string:stripe-pm_1PPARR2GScqysDRVZ4lEYQQY"
select select "number:28"
select select "number:14"
select select "number:19"
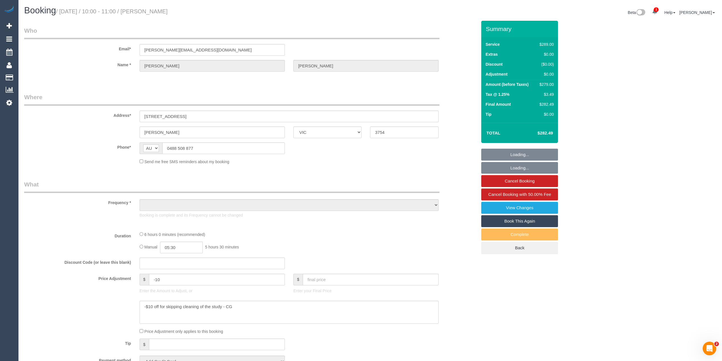
select select "number:23"
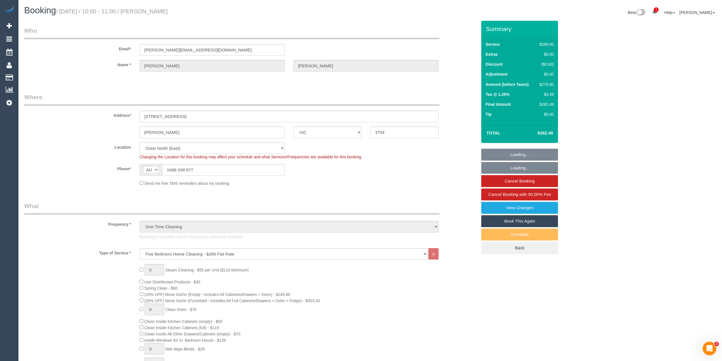
select select "object:1235"
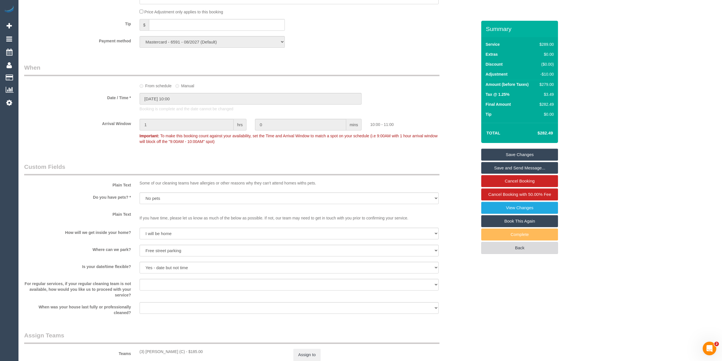
scroll to position [568, 0]
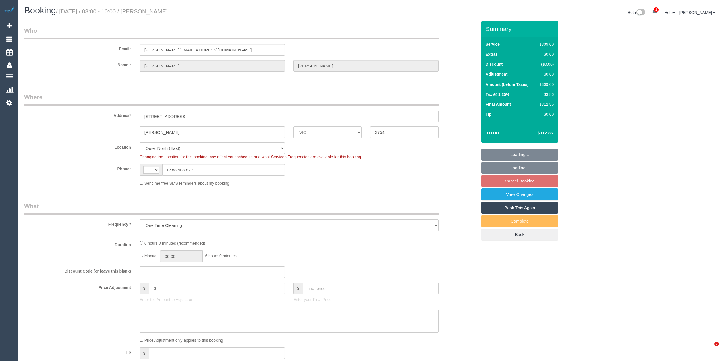
select select "VIC"
select select "object:780"
select select "string:AU"
select select "number:28"
select select "number:14"
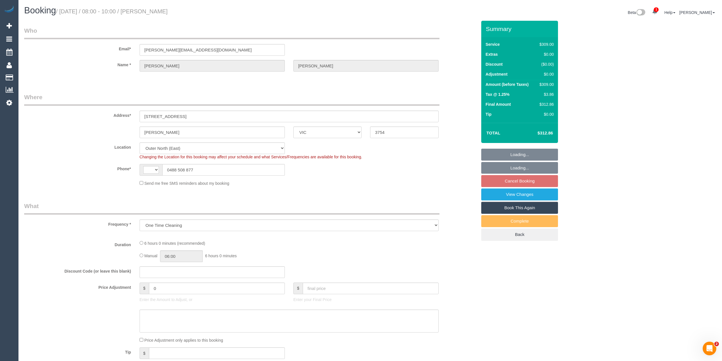
select select "number:19"
select select "number:22"
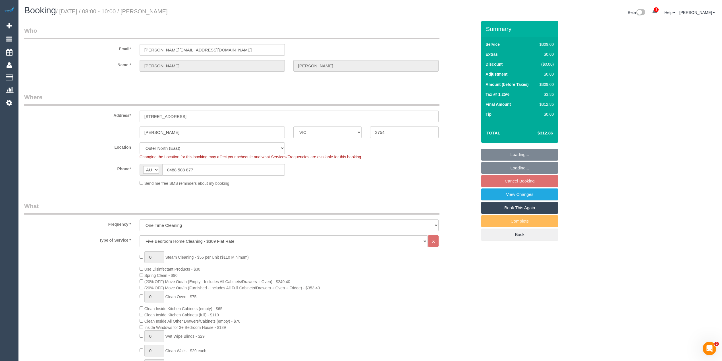
select select "spot2"
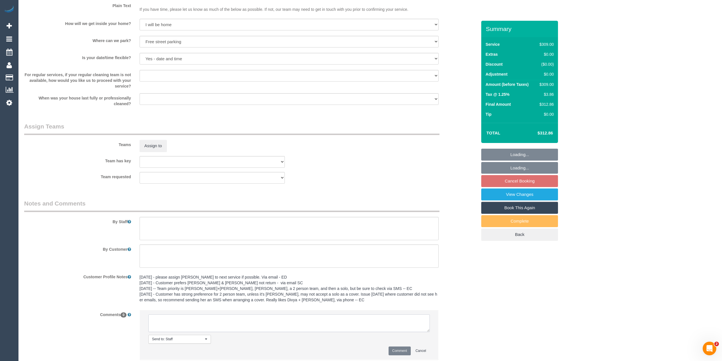
click at [228, 328] on textarea at bounding box center [288, 323] width 281 height 18
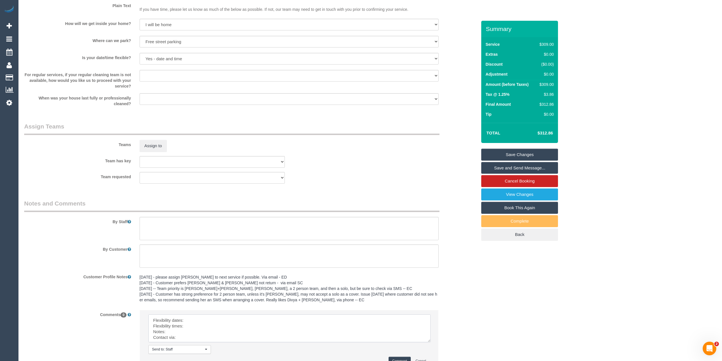
drag, startPoint x: 427, startPoint y: 328, endPoint x: 428, endPoint y: 341, distance: 12.6
click at [428, 341] on textarea at bounding box center [289, 328] width 282 height 28
click at [194, 320] on textarea at bounding box center [289, 329] width 282 height 30
click at [206, 318] on textarea at bounding box center [289, 329] width 282 height 30
click at [193, 326] on textarea at bounding box center [289, 329] width 282 height 30
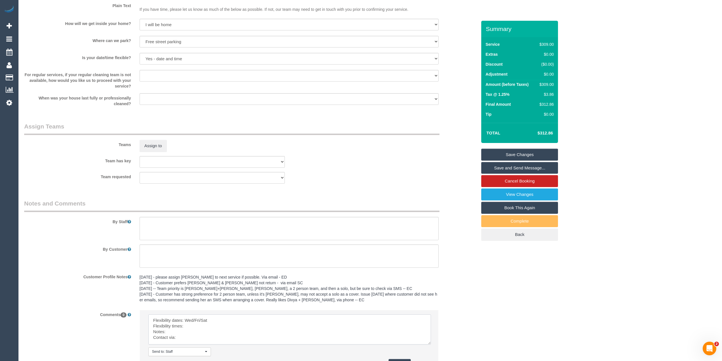
click at [193, 326] on textarea at bounding box center [289, 329] width 282 height 30
click at [200, 326] on textarea at bounding box center [289, 329] width 282 height 30
click at [191, 331] on textarea at bounding box center [289, 329] width 282 height 30
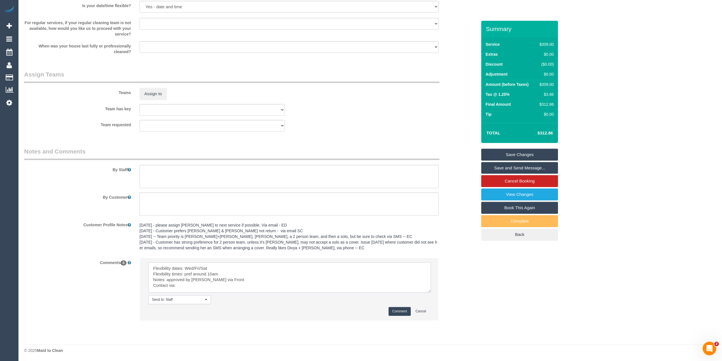
scroll to position [776, 0]
click at [185, 285] on textarea at bounding box center [289, 277] width 282 height 30
type textarea "Flexibility dates: Wed/Fri/Sat Flexibility times: pref around 10am Notes: appro…"
click at [399, 309] on button "Comment" at bounding box center [399, 310] width 22 height 9
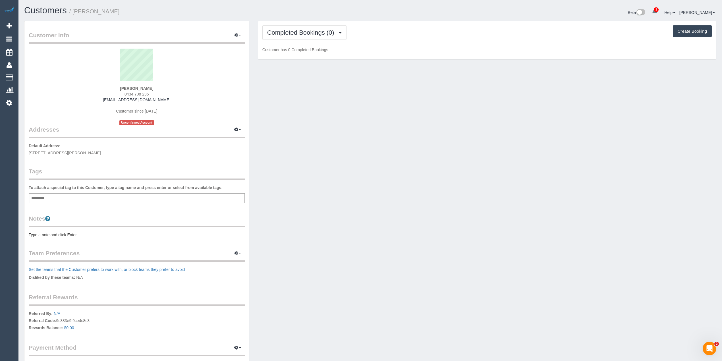
click at [76, 201] on div "Add a tag" at bounding box center [137, 198] width 216 height 10
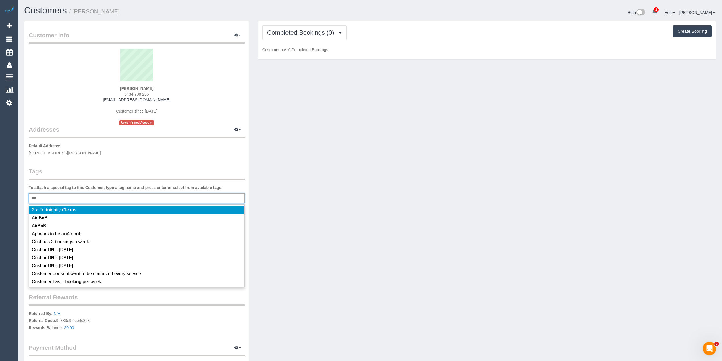
type input "****"
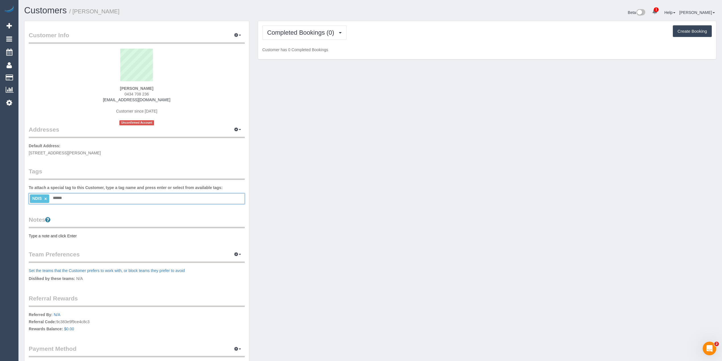
type input "*******"
click at [59, 234] on pre "Type a note and click Enter" at bounding box center [137, 236] width 216 height 6
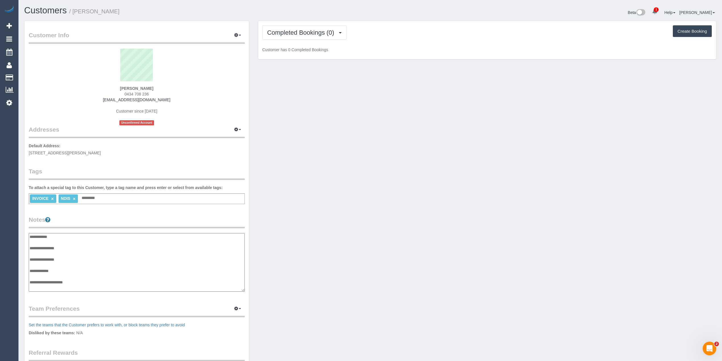
scroll to position [5, 0]
click at [76, 242] on textarea "**********" at bounding box center [137, 262] width 216 height 59
click at [78, 278] on textarea "**********" at bounding box center [137, 262] width 216 height 59
click at [45, 284] on textarea "**********" at bounding box center [137, 262] width 216 height 59
click at [42, 289] on textarea "**********" at bounding box center [137, 262] width 216 height 59
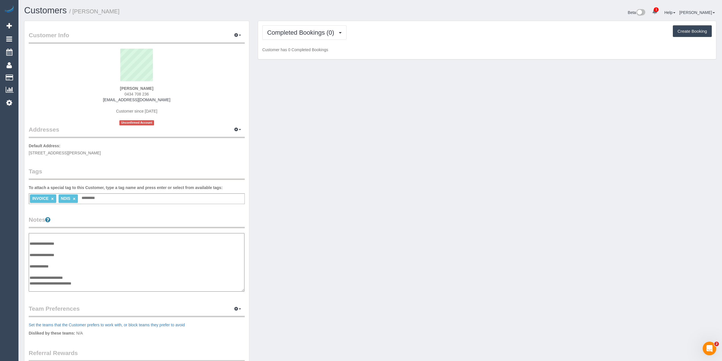
paste textarea "**********"
type textarea "**********"
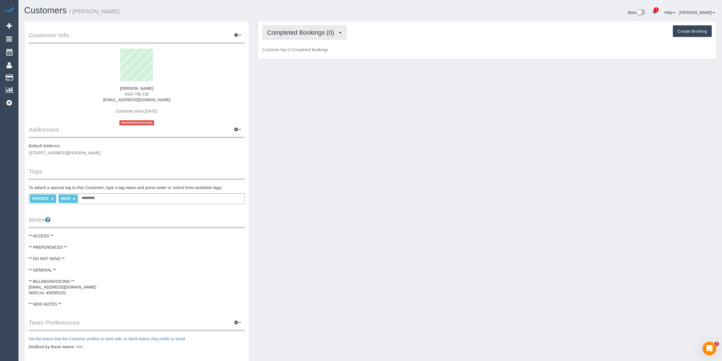
click at [317, 37] on button "Completed Bookings (0)" at bounding box center [304, 32] width 84 height 14
click at [307, 53] on link "Upcoming Bookings (1)" at bounding box center [292, 52] width 59 height 7
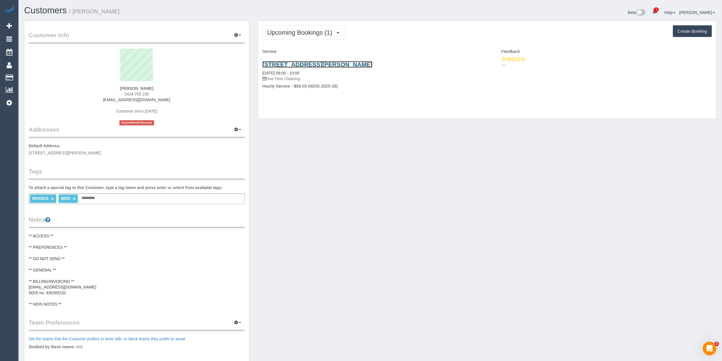
click at [338, 63] on link "1/16 Miller Street, Fitzroy North, VIC 3068" at bounding box center [317, 64] width 110 height 7
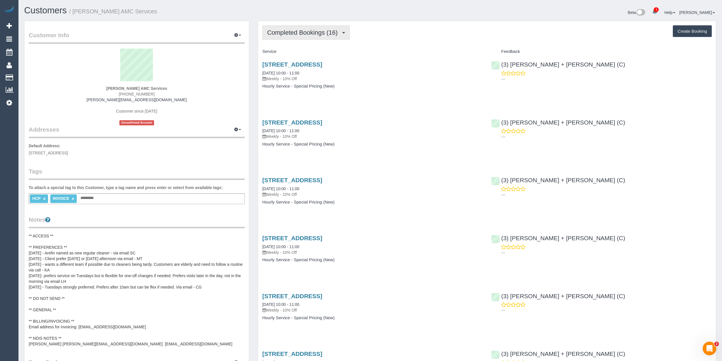
click at [304, 38] on button "Completed Bookings (16)" at bounding box center [306, 32] width 88 height 14
click at [314, 54] on link "Upcoming Bookings (11)" at bounding box center [293, 52] width 61 height 7
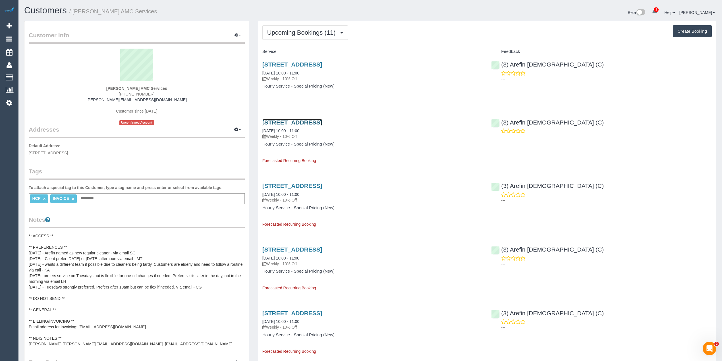
click at [322, 124] on link "[STREET_ADDRESS]" at bounding box center [292, 122] width 60 height 7
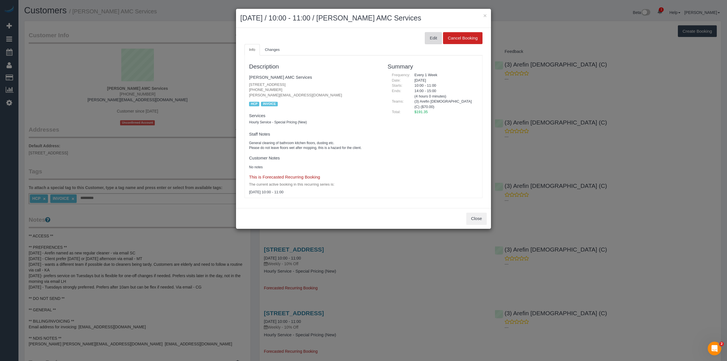
click at [431, 33] on button "Edit" at bounding box center [433, 38] width 17 height 12
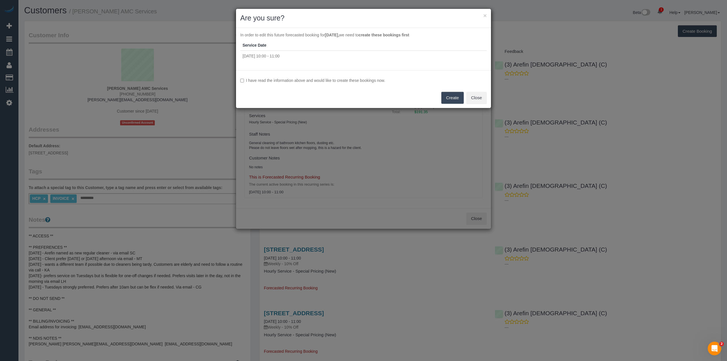
click at [261, 81] on label "I have read the information above and would like to create these bookings now." at bounding box center [363, 81] width 247 height 6
click at [457, 93] on button "Create" at bounding box center [453, 98] width 22 height 12
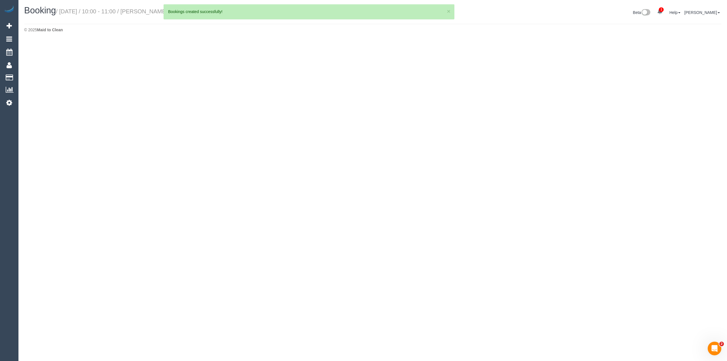
select select "VIC"
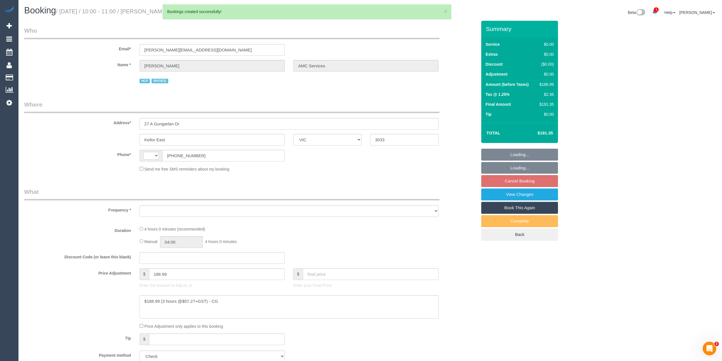
select select "object:1535"
select select "string:AU"
select select "240"
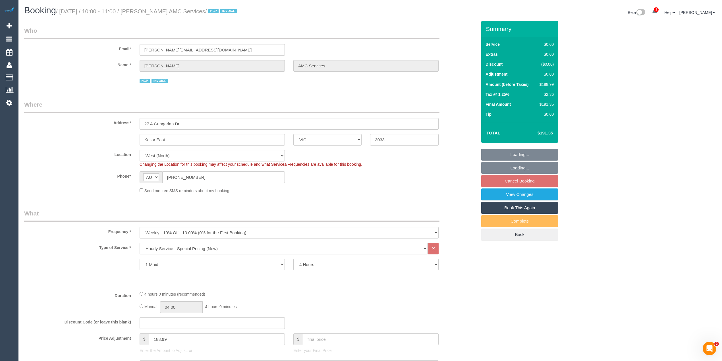
select select "number:28"
select select "number:14"
select select "number:19"
select select "number:24"
select select "object:2646"
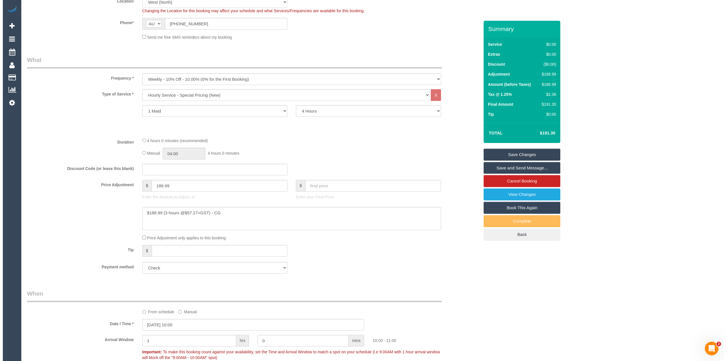
scroll to position [227, 0]
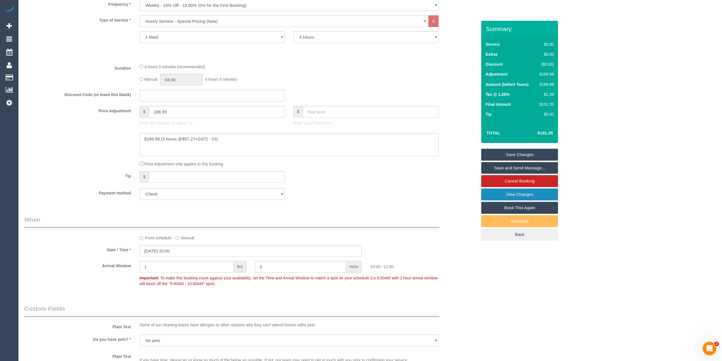
click at [546, 196] on link "View Changes" at bounding box center [519, 194] width 77 height 12
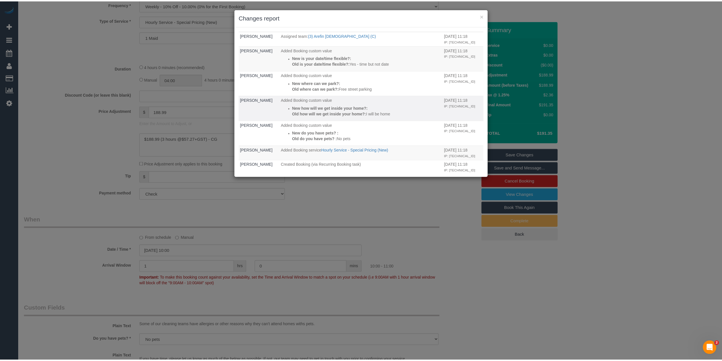
scroll to position [0, 0]
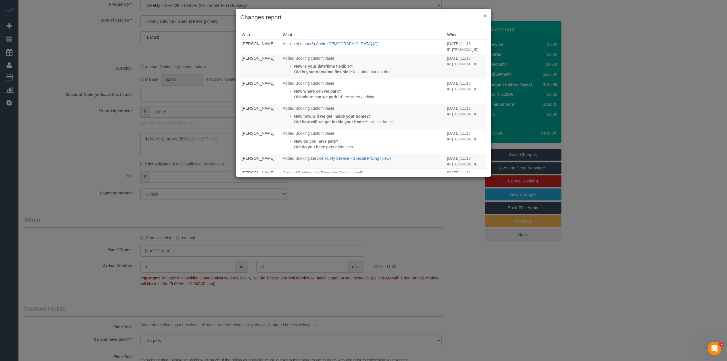
click at [485, 16] on button "×" at bounding box center [485, 16] width 3 height 6
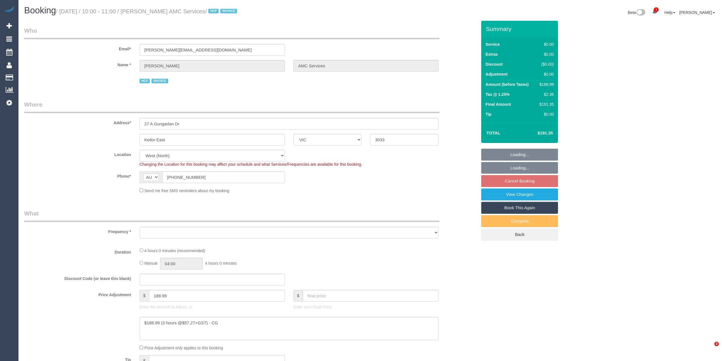
select select "VIC"
select select "number:28"
select select "number:14"
select select "number:19"
select select "number:24"
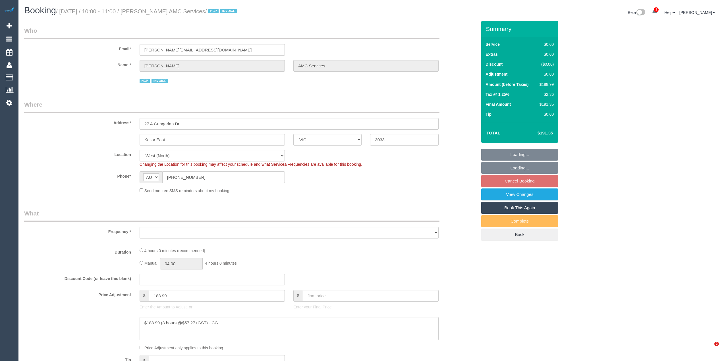
select select "object:1343"
select select "240"
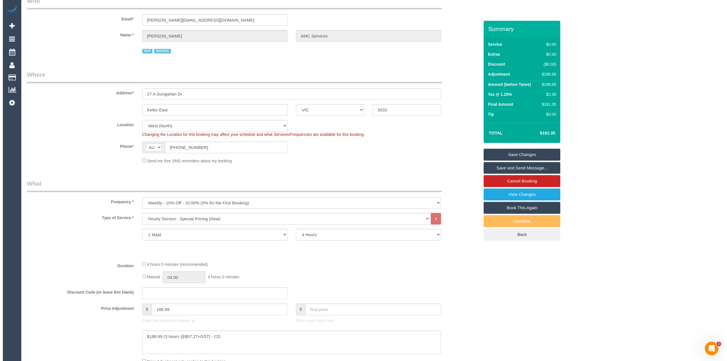
scroll to position [151, 0]
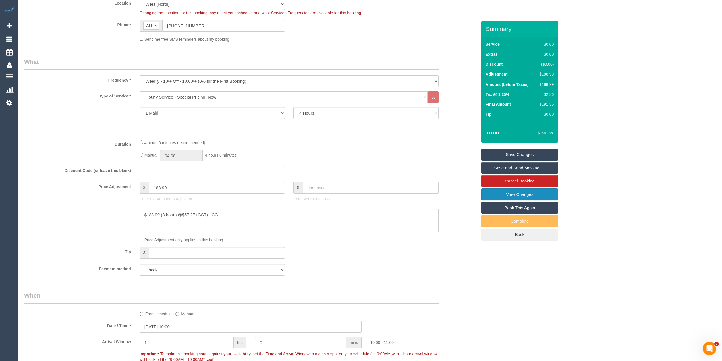
click at [552, 190] on link "View Changes" at bounding box center [519, 194] width 77 height 12
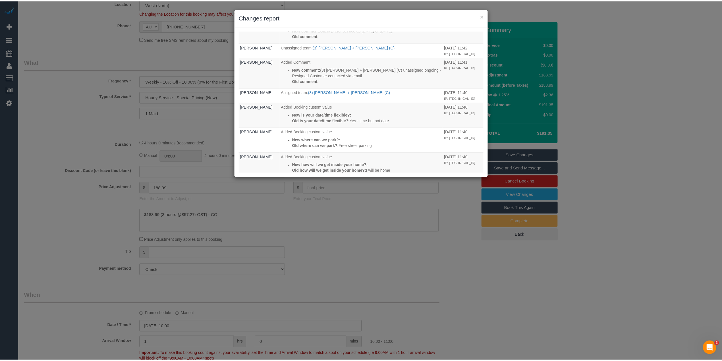
scroll to position [26, 0]
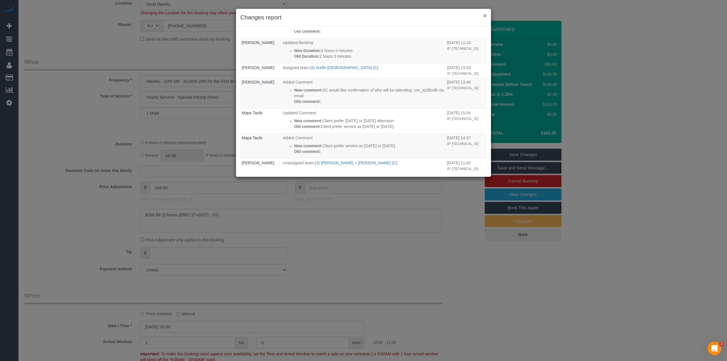
click at [484, 15] on button "×" at bounding box center [485, 16] width 3 height 6
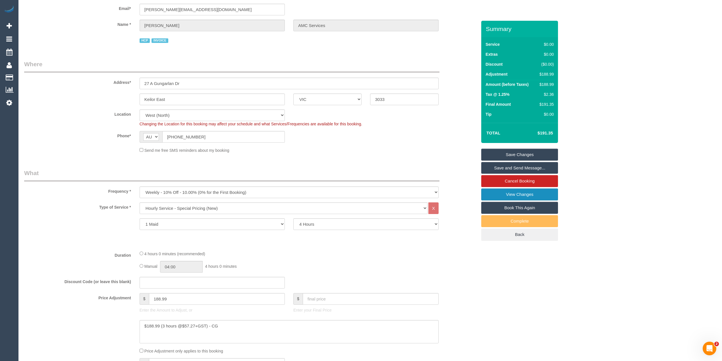
scroll to position [0, 0]
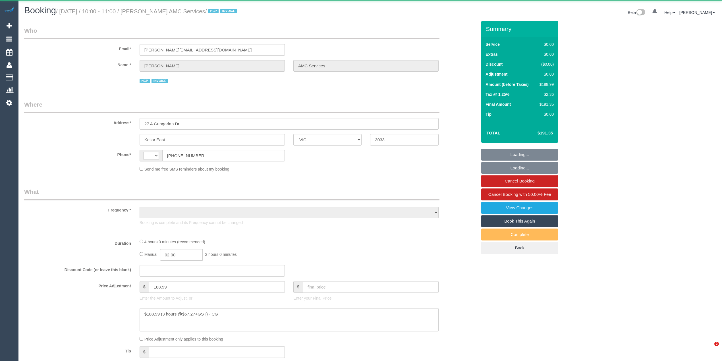
select select "VIC"
select select "string:AU"
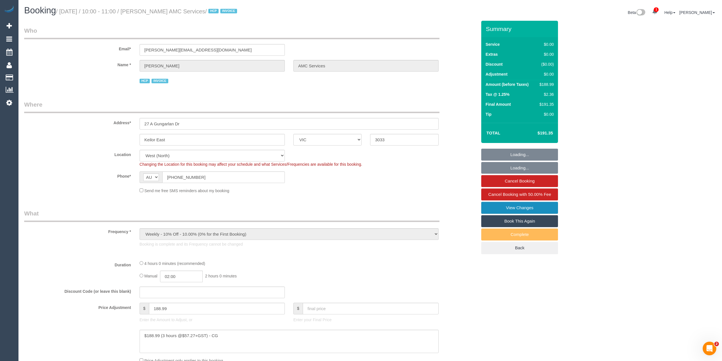
select select "object:712"
select select "240"
select select "number:28"
select select "number:14"
select select "number:19"
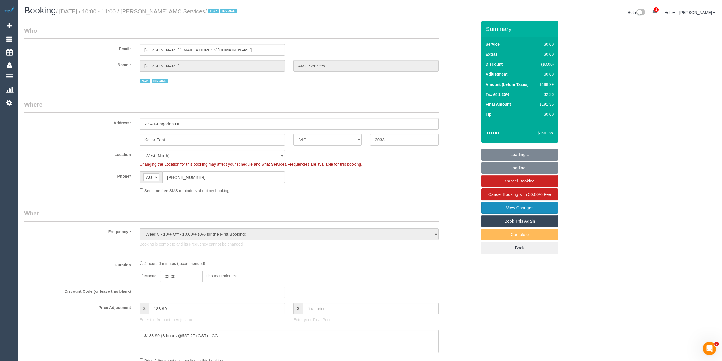
select select "number:24"
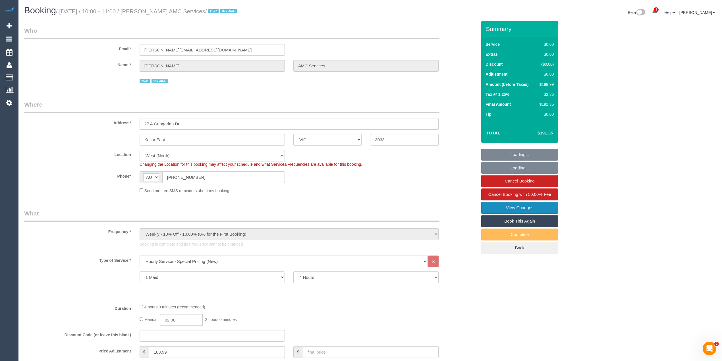
click at [534, 209] on link "View Changes" at bounding box center [519, 208] width 77 height 12
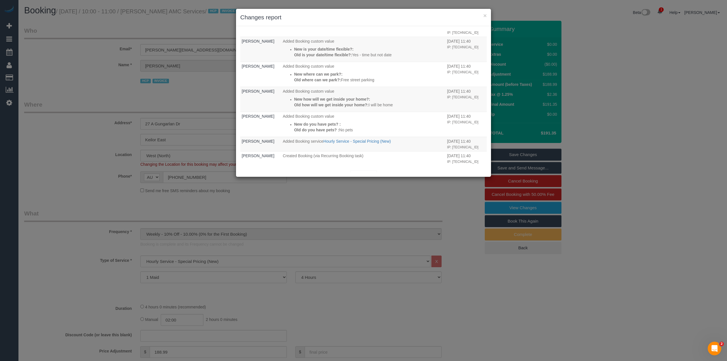
scroll to position [159, 0]
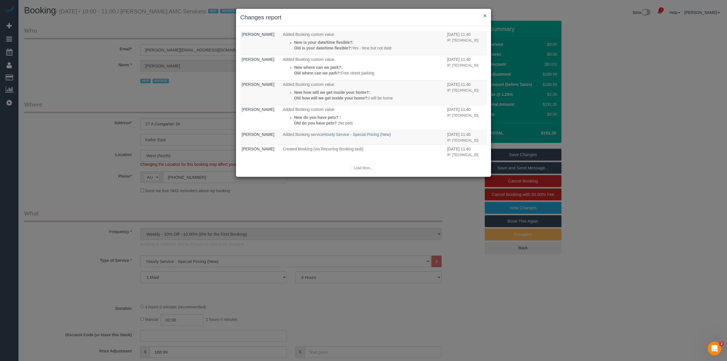
click at [486, 14] on button "×" at bounding box center [485, 16] width 3 height 6
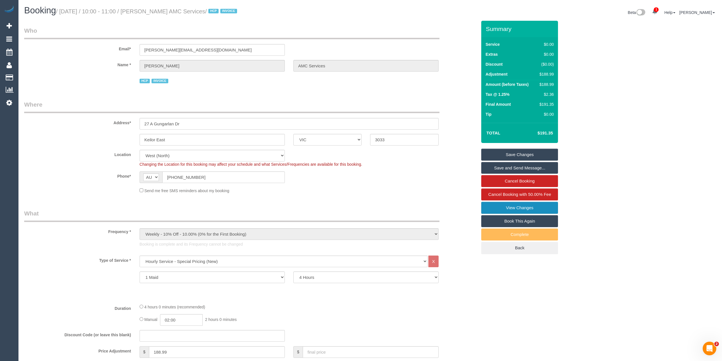
click at [528, 211] on link "View Changes" at bounding box center [519, 208] width 77 height 12
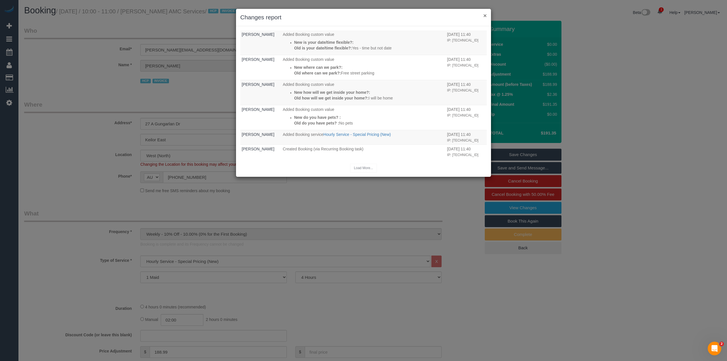
click at [486, 13] on button "×" at bounding box center [485, 16] width 3 height 6
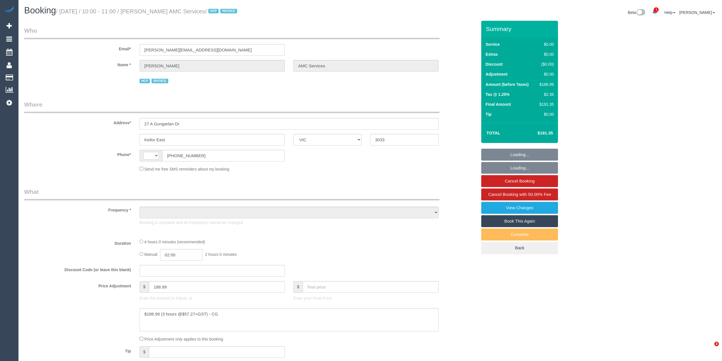
select select "VIC"
select select "object:296"
select select "240"
select select "number:28"
select select "number:14"
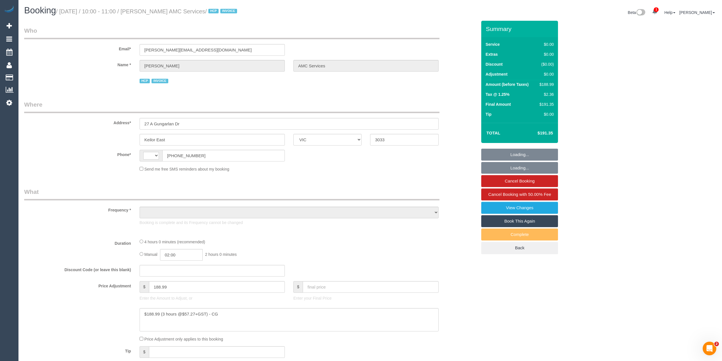
select select "number:19"
select select "number:24"
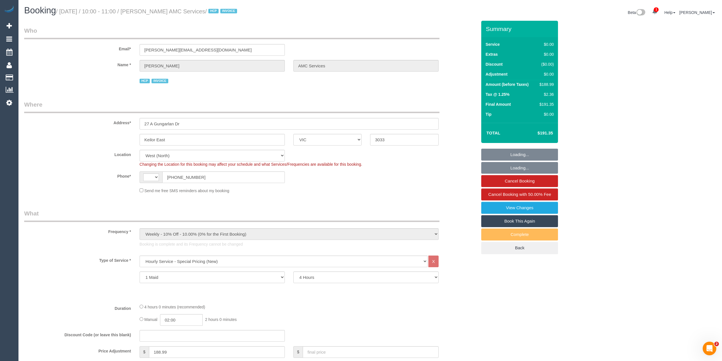
select select "string:AU"
select select "object:1396"
click at [518, 204] on link "View Changes" at bounding box center [519, 208] width 77 height 12
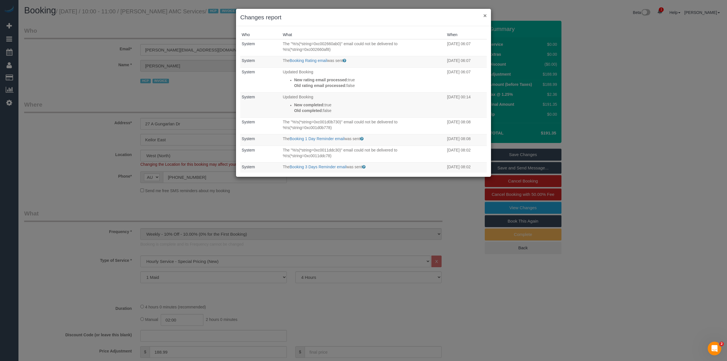
click at [484, 14] on button "×" at bounding box center [485, 16] width 3 height 6
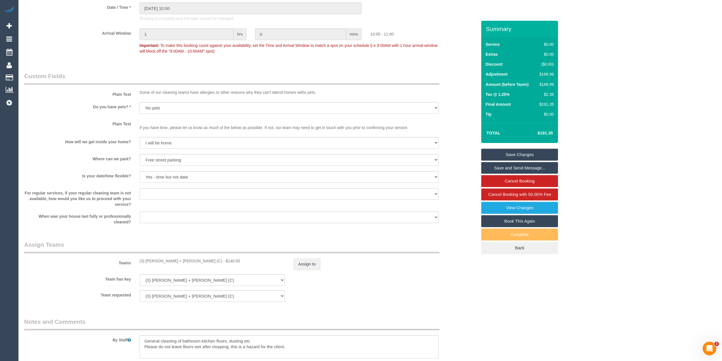
scroll to position [701, 0]
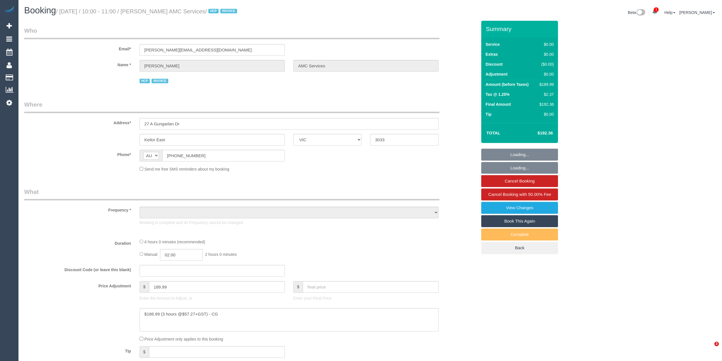
select select "VIC"
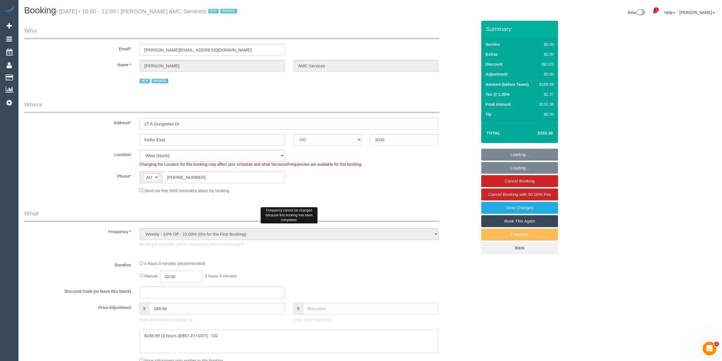
select select "object:1287"
select select "240"
select select "number:28"
select select "number:14"
select select "number:19"
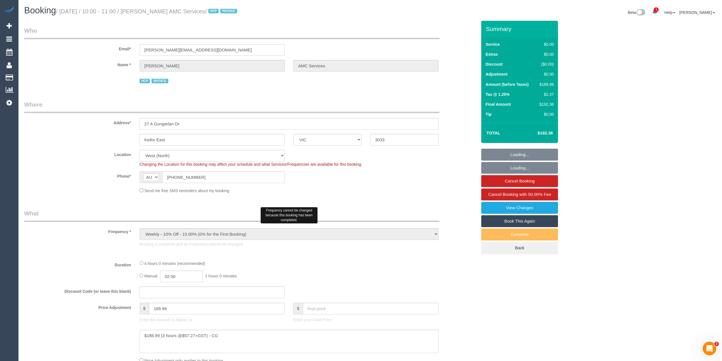
select select "number:24"
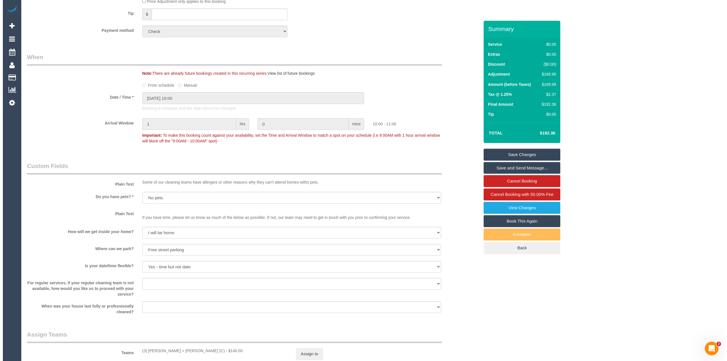
scroll to position [251, 0]
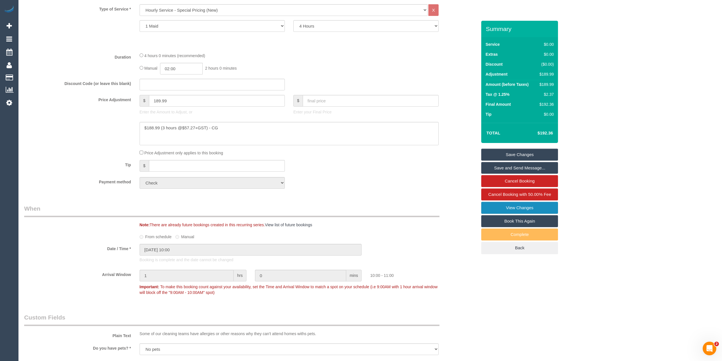
click at [537, 206] on link "View Changes" at bounding box center [519, 208] width 77 height 12
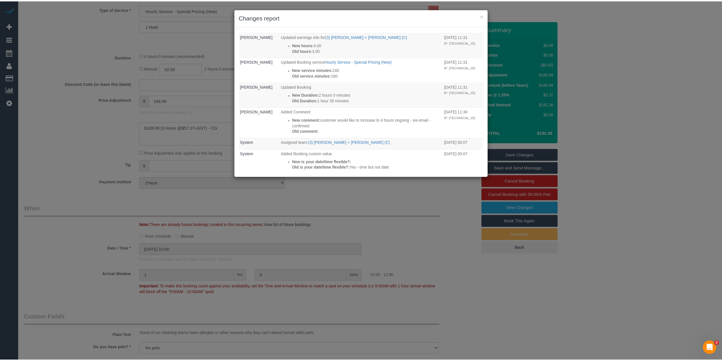
scroll to position [199, 0]
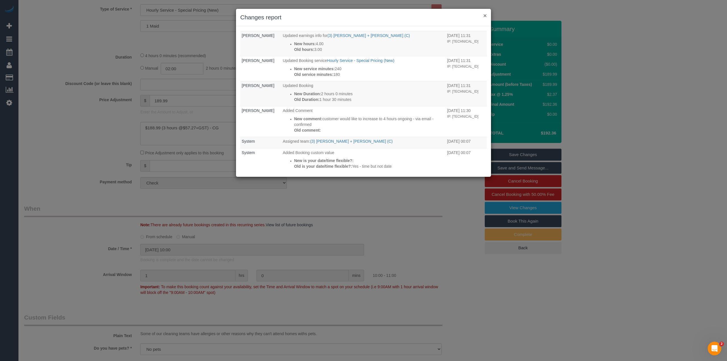
click at [486, 13] on button "×" at bounding box center [485, 16] width 3 height 6
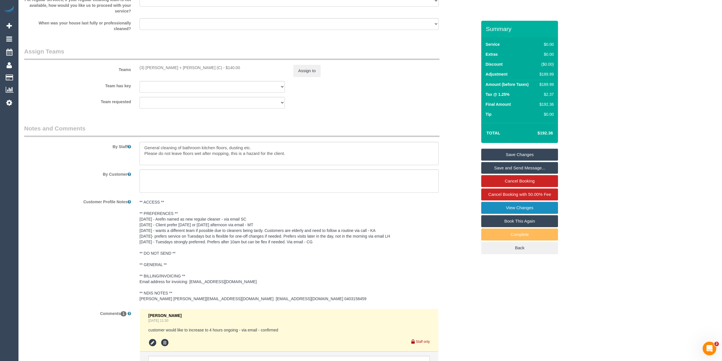
scroll to position [744, 0]
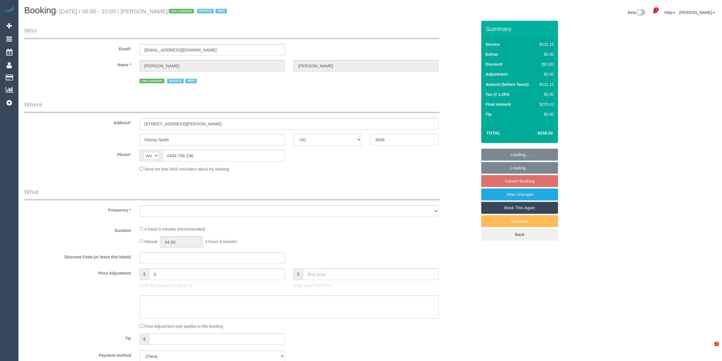
select select "VIC"
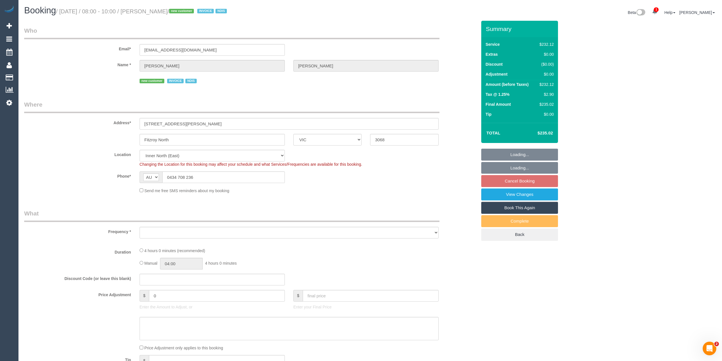
select select "object:534"
select select "spot2"
select select "240"
select select "number:28"
select select "number:14"
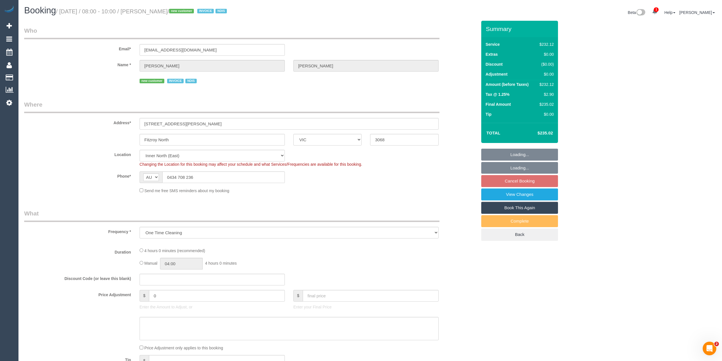
select select "number:19"
select select "number:24"
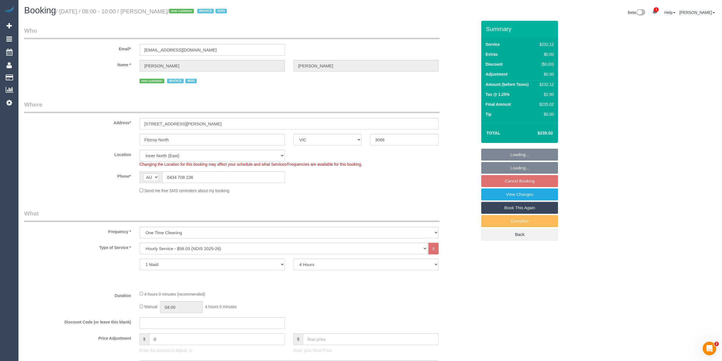
select select "object:1525"
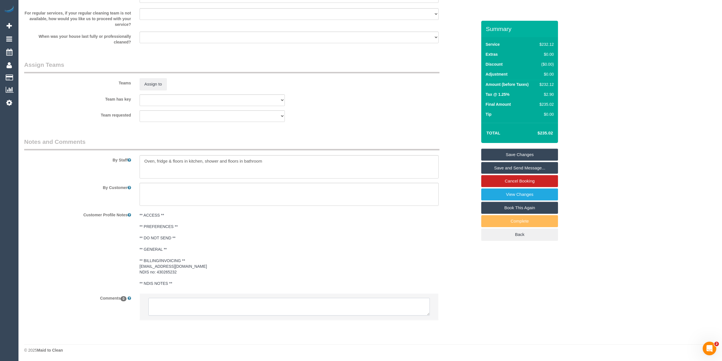
click at [203, 304] on textarea at bounding box center [288, 307] width 281 height 18
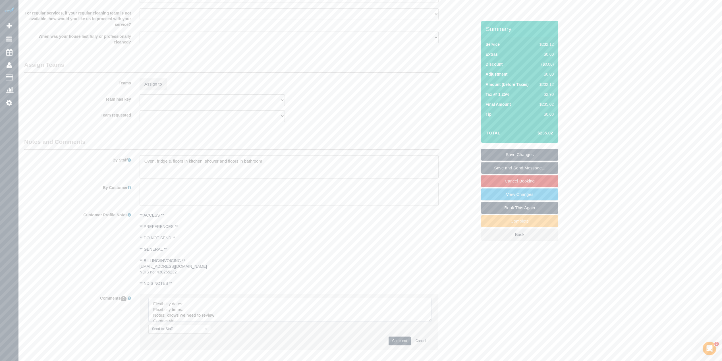
drag, startPoint x: 426, startPoint y: 312, endPoint x: 390, endPoint y: 354, distance: 56.0
click at [431, 322] on textarea at bounding box center [289, 310] width 283 height 24
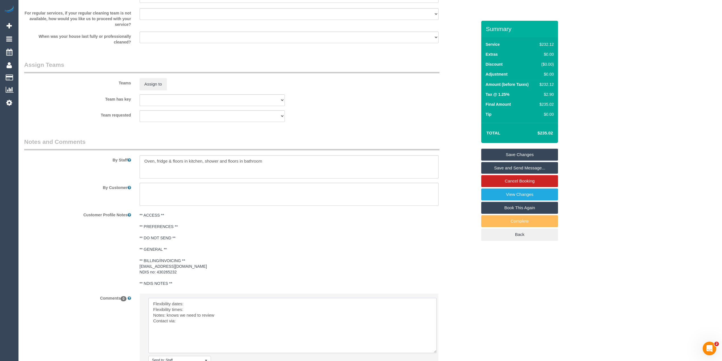
click at [221, 298] on textarea at bounding box center [292, 325] width 288 height 55
click at [193, 303] on textarea at bounding box center [292, 325] width 288 height 55
click at [194, 310] on textarea at bounding box center [292, 325] width 288 height 55
click at [197, 308] on textarea at bounding box center [292, 325] width 288 height 55
click at [190, 321] on textarea at bounding box center [292, 325] width 288 height 55
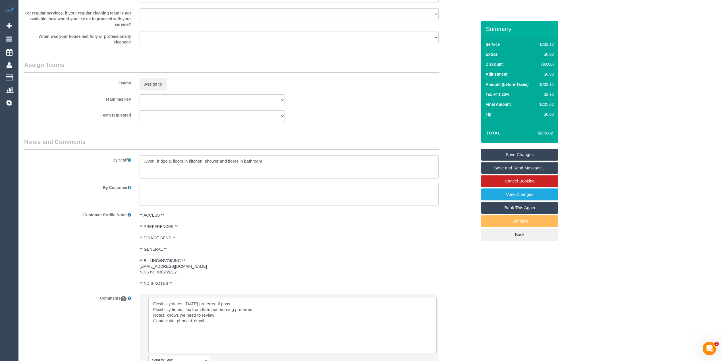
scroll to position [647, 0]
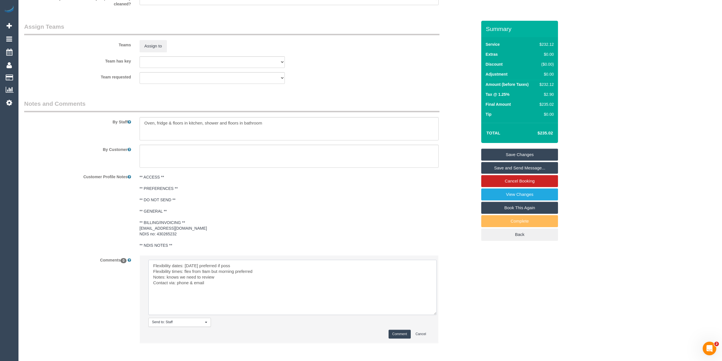
type textarea "Flexibility dates: Thursday preferred if poss Flexibility times: flex from 9am …"
click at [396, 331] on button "Comment" at bounding box center [399, 334] width 22 height 9
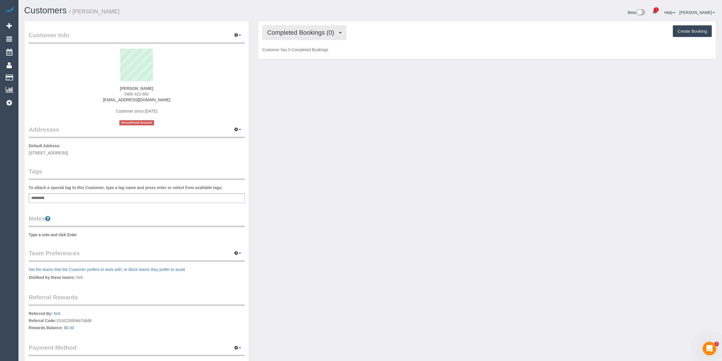
click at [300, 28] on button "Completed Bookings (0)" at bounding box center [304, 32] width 84 height 14
click at [308, 51] on link "Upcoming Bookings (1)" at bounding box center [292, 52] width 59 height 7
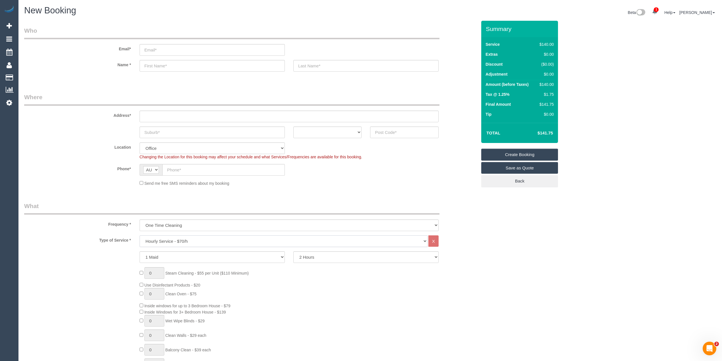
click at [173, 237] on select "Hourly Service - $70/h Hourly Service - $65/h Hourly Service - $60/h Hourly Ser…" at bounding box center [284, 241] width 288 height 12
select select "212"
click at [140, 235] on select "Hourly Service - $70/h Hourly Service - $65/h Hourly Service - $60/h Hourly Ser…" at bounding box center [284, 241] width 288 height 12
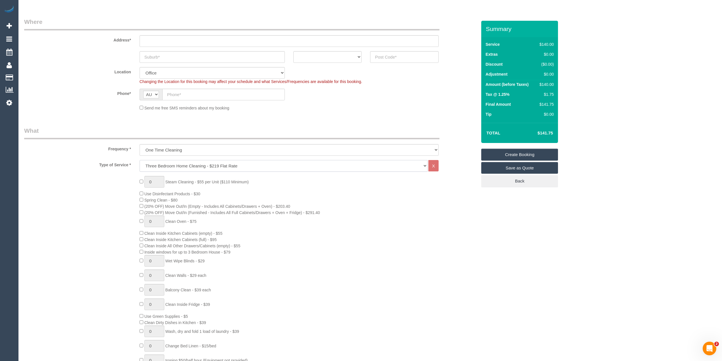
scroll to position [76, 0]
click at [80, 176] on div "0 Steam Cleaning - $55 per Unit ($110 Minimum) Use Disinfectant Products - $30 …" at bounding box center [250, 275] width 461 height 199
click at [181, 161] on select "Hourly Service - $70/h Hourly Service - $65/h Hourly Service - $60/h Hourly Ser…" at bounding box center [284, 166] width 288 height 12
click at [140, 160] on select "Hourly Service - $70/h Hourly Service - $65/h Hourly Service - $60/h Hourly Ser…" at bounding box center [284, 166] width 288 height 12
click at [144, 199] on span "Spring Clean - $80" at bounding box center [160, 199] width 33 height 5
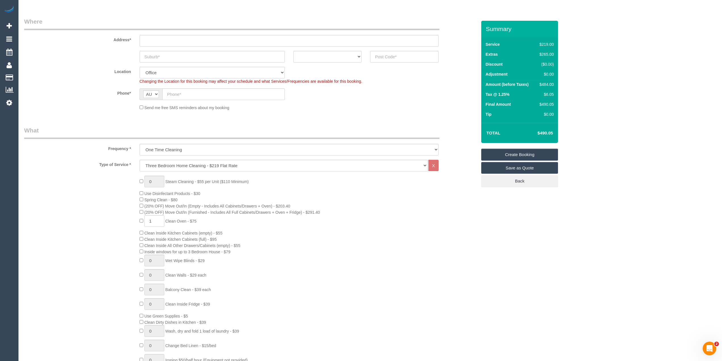
click at [140, 196] on div "0 Steam Cleaning - $55 per Unit ($110 Minimum) Use Disinfectant Products - $30 …" at bounding box center [308, 275] width 346 height 199
type input "1"
click at [107, 217] on div "0 Steam Cleaning - $55 per Unit ($110 Minimum) Use Disinfectant Products - $30 …" at bounding box center [250, 275] width 461 height 199
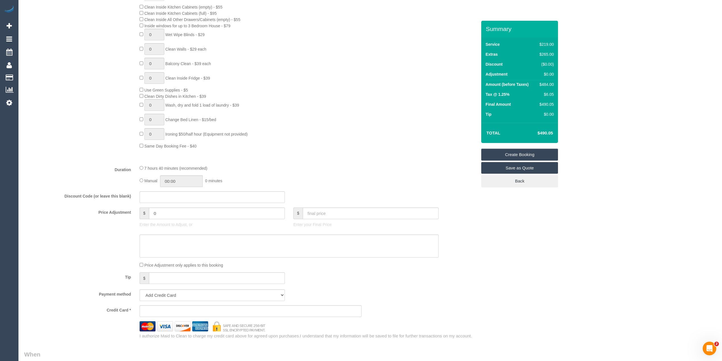
scroll to position [303, 0]
click at [153, 193] on input "text" at bounding box center [212, 196] width 145 height 12
type input "LOCAL402024"
click at [91, 132] on div "0 Steam Cleaning - $55 per Unit ($110 Minimum) Use Disinfectant Products - $30 …" at bounding box center [250, 47] width 461 height 199
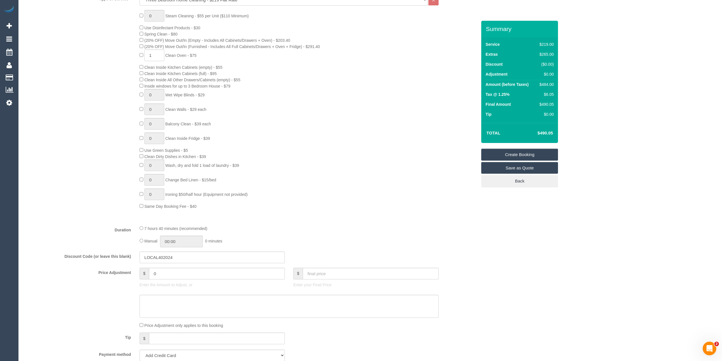
scroll to position [151, 0]
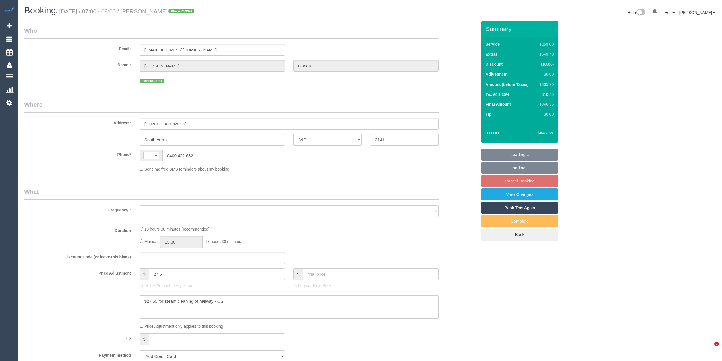
select select "VIC"
select select "string:AU"
select select "object:1089"
select select "string:stripe-pm_1RvqDY2GScqysDRVtwDm1GoM"
select select "number:28"
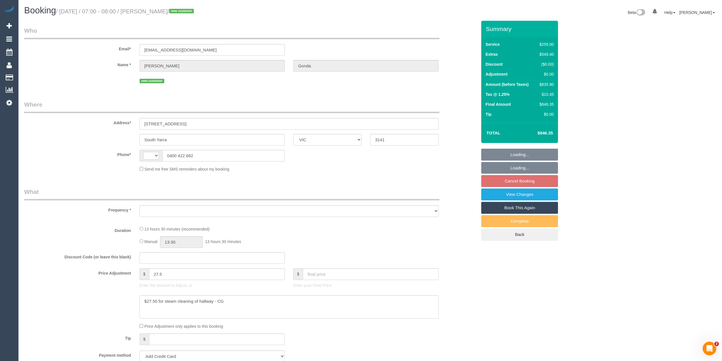
select select "number:14"
select select "number:18"
select select "number:36"
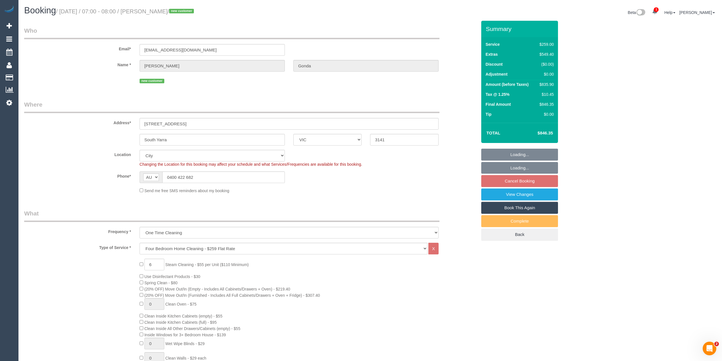
select select "spot1"
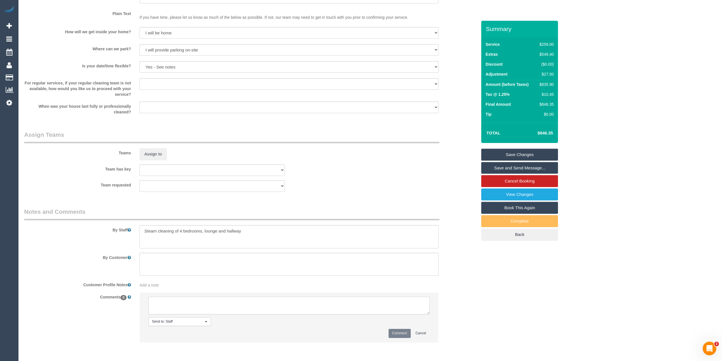
click at [214, 300] on textarea at bounding box center [288, 306] width 281 height 18
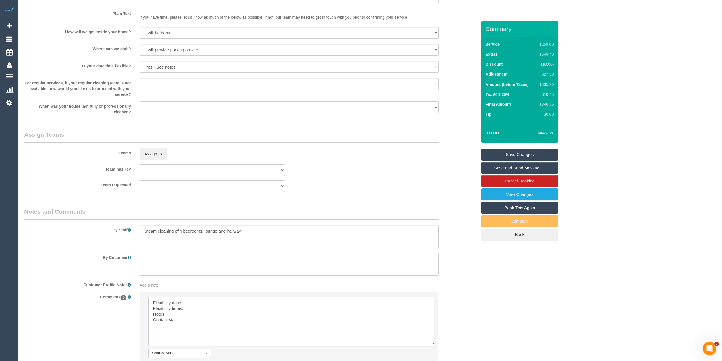
drag, startPoint x: 424, startPoint y: 313, endPoint x: 429, endPoint y: 344, distance: 31.6
click at [429, 344] on textarea at bounding box center [291, 321] width 286 height 49
click at [193, 303] on textarea at bounding box center [291, 321] width 286 height 49
click at [255, 303] on textarea at bounding box center [291, 321] width 286 height 49
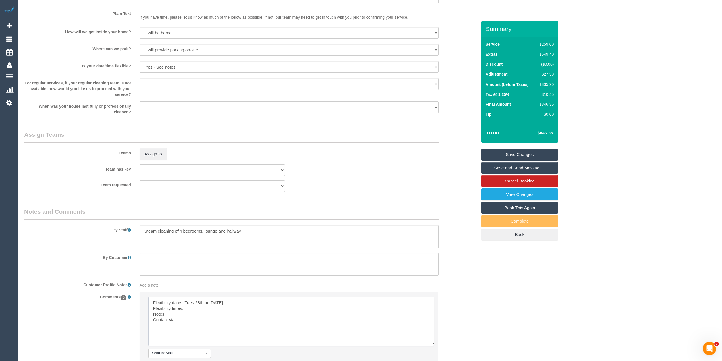
click at [204, 309] on textarea at bounding box center [291, 321] width 286 height 49
click at [192, 314] on textarea at bounding box center [291, 321] width 286 height 49
click at [190, 323] on textarea at bounding box center [291, 321] width 286 height 49
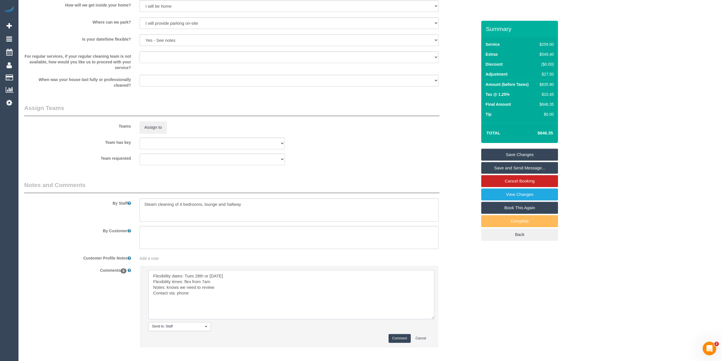
scroll to position [776, 0]
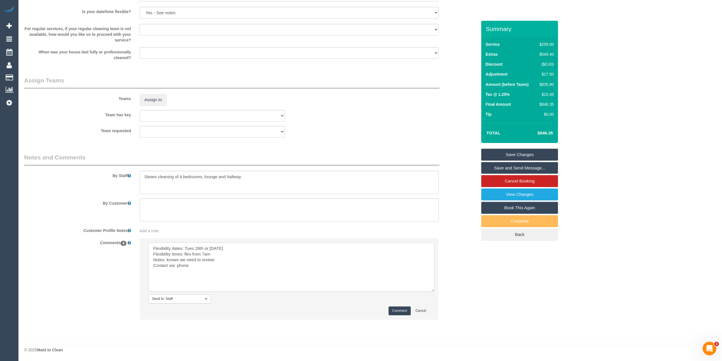
type textarea "Flexibility dates: Tues 28th or Wednesday 29th October Flexibility times: flex …"
click at [403, 311] on button "Comment" at bounding box center [399, 310] width 22 height 9
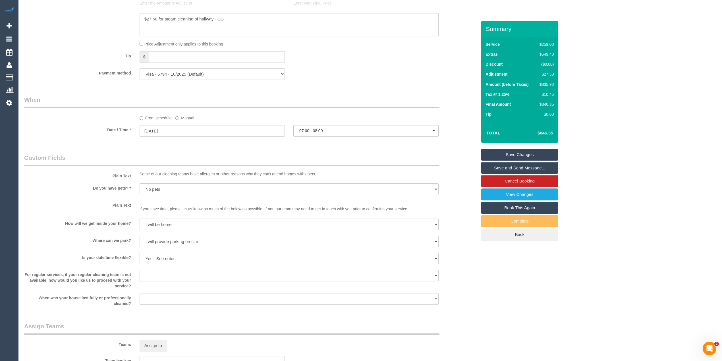
scroll to position [796, 0]
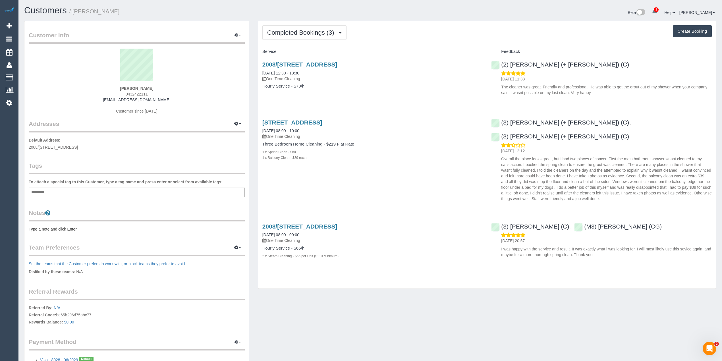
click at [302, 19] on div "Customers / [PERSON_NAME] Beta 1 Your Notifications You have 0 alerts × You hav…" at bounding box center [370, 13] width 700 height 15
click at [305, 33] on span "Completed Bookings (3)" at bounding box center [302, 32] width 70 height 7
click at [440, 45] on div "Completed Bookings (3) Completed Bookings (3) Upcoming Bookings (0) Cancelled B…" at bounding box center [487, 154] width 458 height 267
click at [131, 96] on div "[PERSON_NAME] 0432422111 [EMAIL_ADDRESS][DOMAIN_NAME] Customer since [DATE]" at bounding box center [137, 84] width 216 height 71
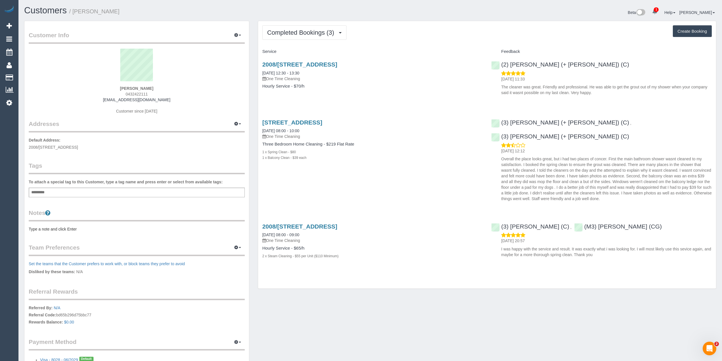
copy span "0432422111"
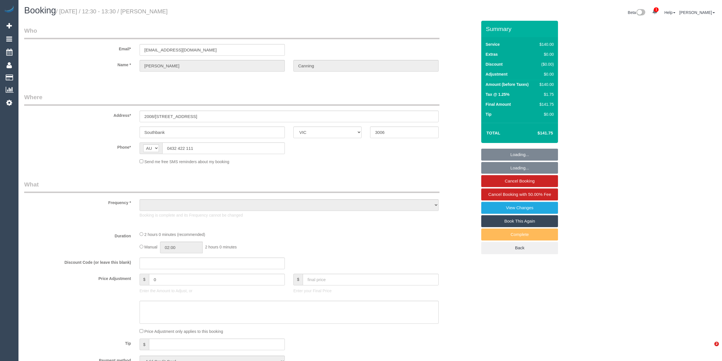
select select "VIC"
select select "object:718"
select select "number:27"
select select "number:14"
select select "number:18"
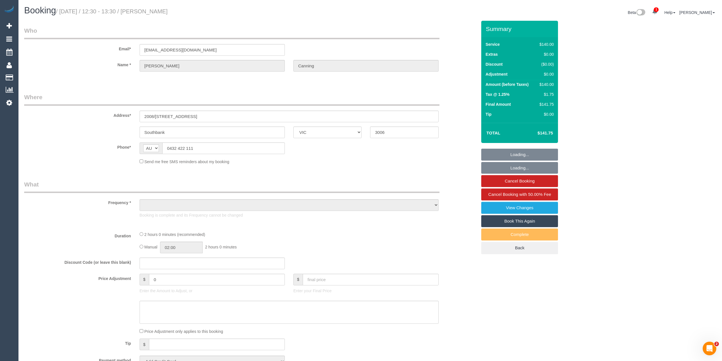
select select "number:24"
select select "number:34"
select select "number:13"
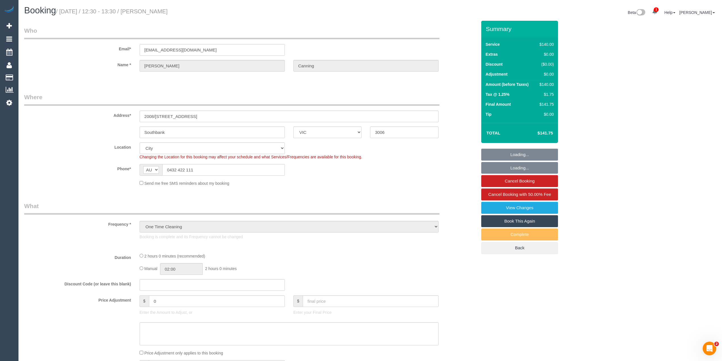
select select "object:1301"
select select "string:stripe-pm_1RVjb52GScqysDRV6qDFAW5s"
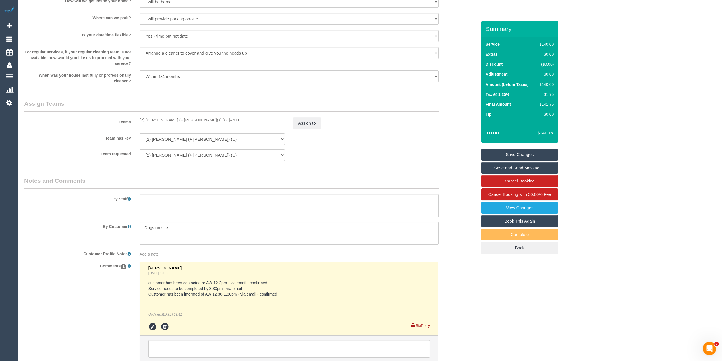
scroll to position [674, 0]
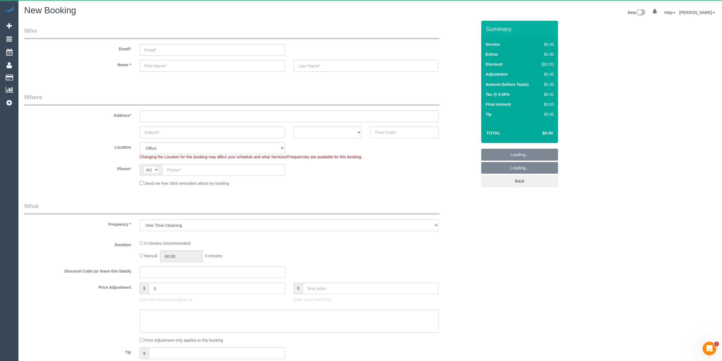
select select "object:822"
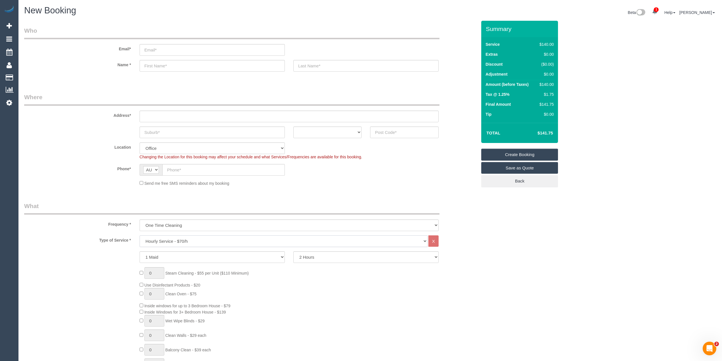
click at [181, 235] on select "Hourly Service - $70/h Hourly Service - $65/h Hourly Service - $60/h Hourly Ser…" at bounding box center [284, 241] width 288 height 12
select select "212"
click at [140, 235] on select "Hourly Service - $70/h Hourly Service - $65/h Hourly Service - $60/h Hourly Ser…" at bounding box center [284, 241] width 288 height 12
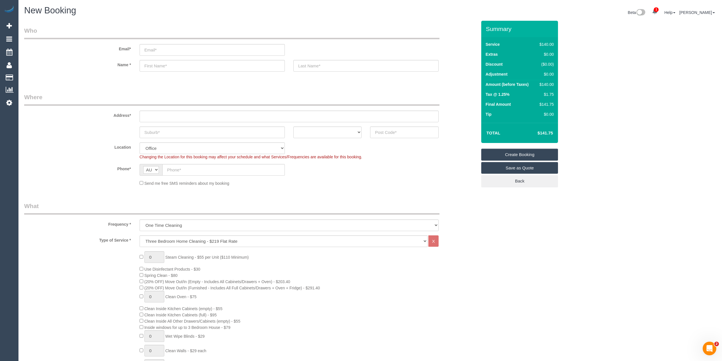
click at [55, 100] on legend "Where" at bounding box center [231, 99] width 415 height 13
click at [184, 168] on input "text" at bounding box center [223, 170] width 122 height 12
paste input "61 474 897 174"
drag, startPoint x: 172, startPoint y: 169, endPoint x: 161, endPoint y: 168, distance: 11.7
click at [161, 168] on div "AF AL DZ AD AO AI AQ AG AR AM AW AU AT AZ BS BH BD BB BY BE BZ BJ BM BT BO BA B…" at bounding box center [212, 170] width 145 height 12
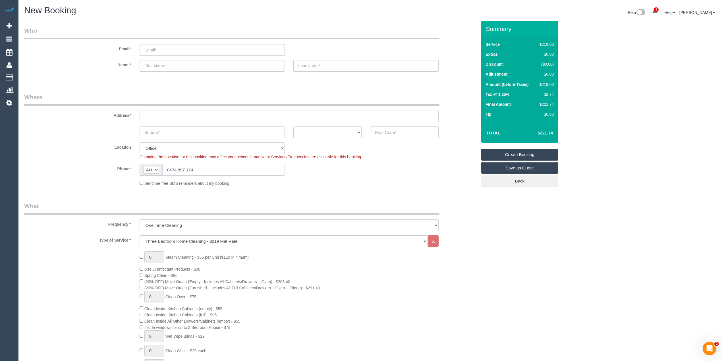
type input "0474 897 174"
drag, startPoint x: 398, startPoint y: 123, endPoint x: 400, endPoint y: 126, distance: 3.2
click at [399, 125] on sui-booking-address "Address* ACT NSW NT QLD SA TAS VIC WA" at bounding box center [250, 115] width 453 height 45
click at [400, 126] on input "text" at bounding box center [404, 132] width 68 height 12
click at [403, 130] on input "text" at bounding box center [404, 132] width 68 height 12
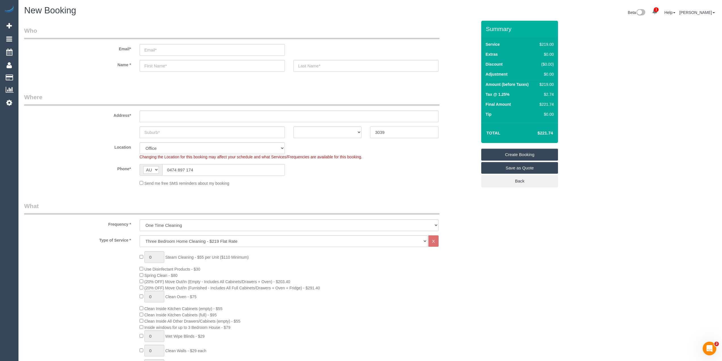
type input "3039"
click at [176, 112] on input "text" at bounding box center [289, 117] width 299 height 12
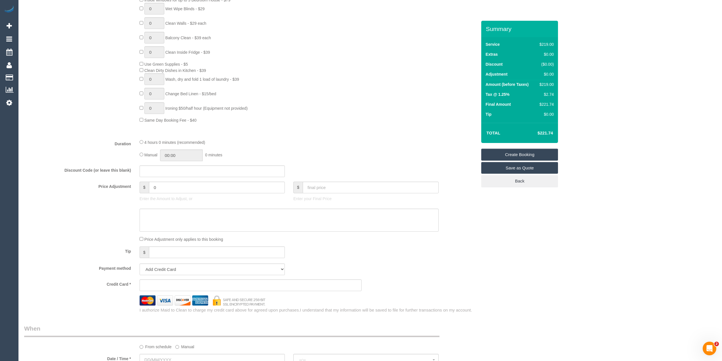
scroll to position [379, 0]
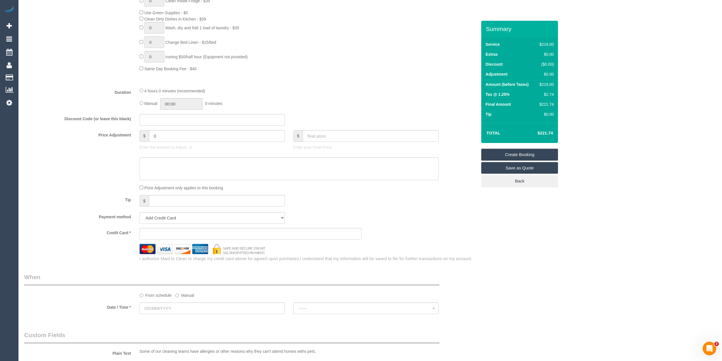
type input "-"
click at [165, 309] on input "text" at bounding box center [212, 308] width 145 height 12
select select "59"
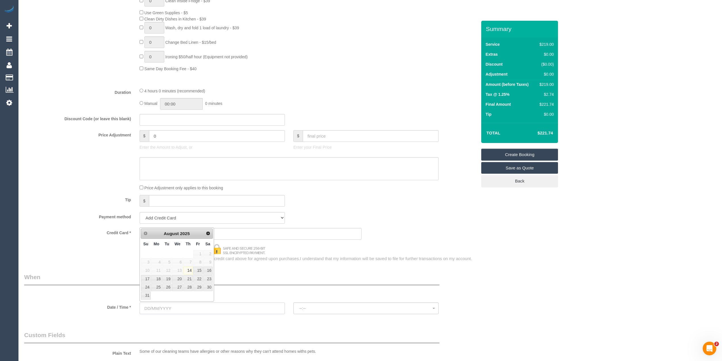
select select "object:2176"
click at [208, 270] on link "16" at bounding box center [207, 271] width 9 height 8
type input "16/08/2025"
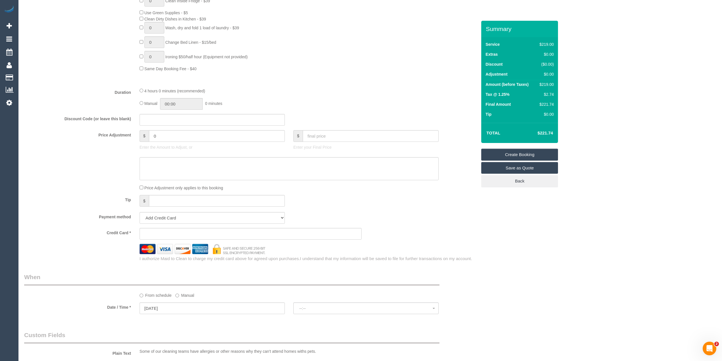
select select "spot1"
click at [316, 305] on button "07:00 - 08:00" at bounding box center [365, 308] width 145 height 12
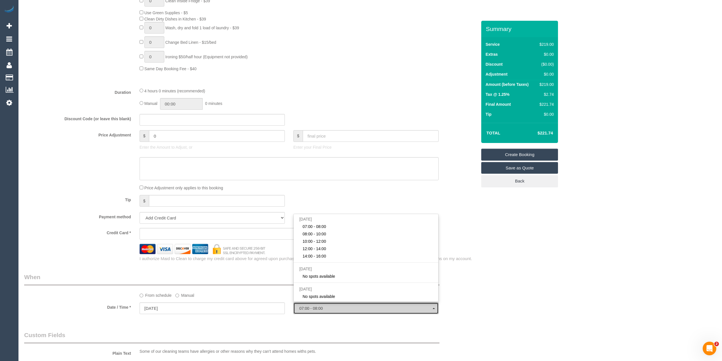
click at [316, 305] on button "07:00 - 08:00" at bounding box center [365, 308] width 145 height 12
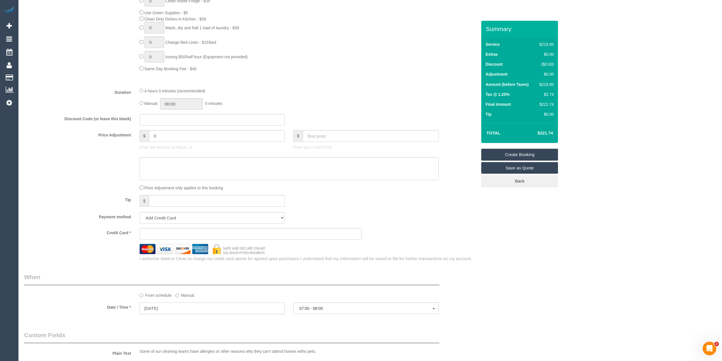
click at [166, 310] on input "16/08/2025" at bounding box center [212, 308] width 145 height 12
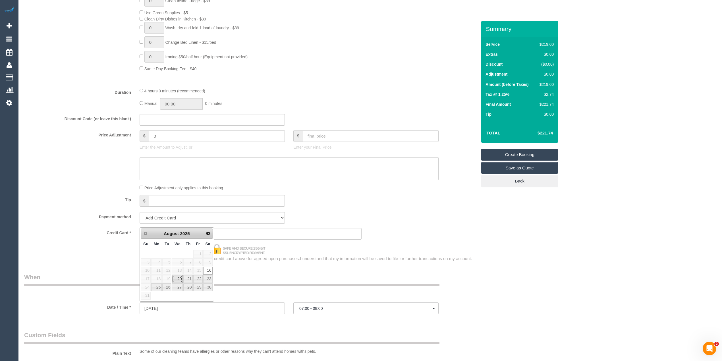
click at [177, 281] on link "20" at bounding box center [177, 279] width 11 height 8
type input "20/08/2025"
select select "spot9"
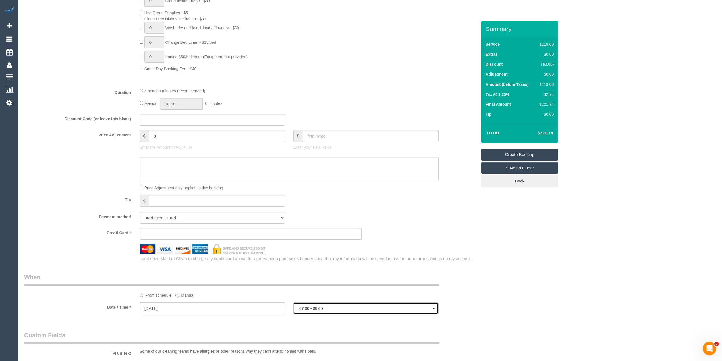
click at [313, 309] on span "07:00 - 08:00" at bounding box center [365, 308] width 133 height 5
click at [598, 265] on div "Who Email* Name * Where Address* - ACT NSW NT QLD SA TAS VIC WA 3039 Location O…" at bounding box center [370, 151] width 692 height 1018
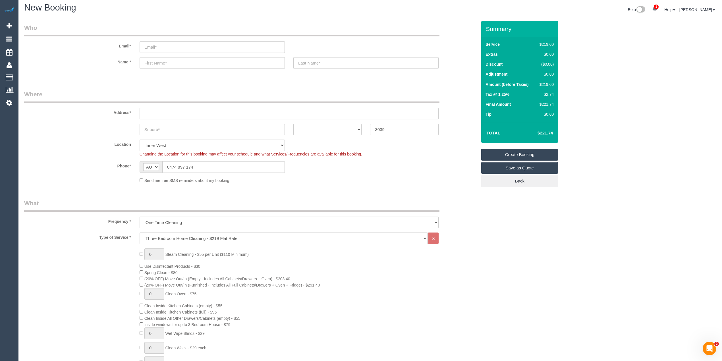
scroll to position [0, 0]
click at [191, 127] on input "text" at bounding box center [212, 132] width 145 height 12
type input "Moonee Ponds"
click at [299, 133] on select "ACT NSW NT QLD SA TAS VIC WA" at bounding box center [327, 132] width 68 height 12
select select "VIC"
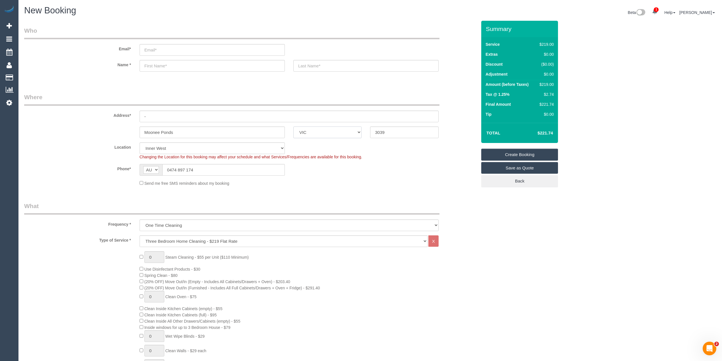
click at [293, 126] on select "ACT NSW NT QLD SA TAS VIC WA" at bounding box center [327, 132] width 68 height 12
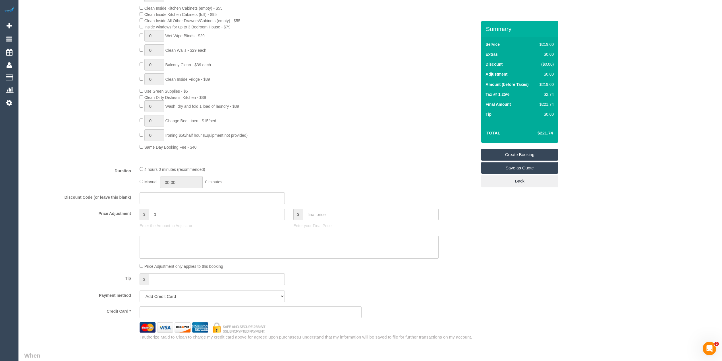
scroll to position [455, 0]
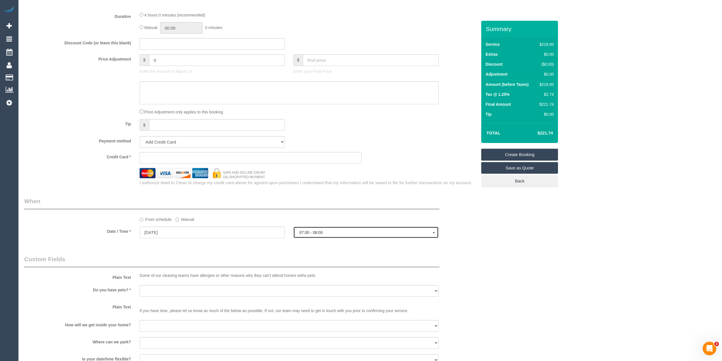
click at [314, 231] on span "07:00 - 08:00" at bounding box center [365, 232] width 133 height 5
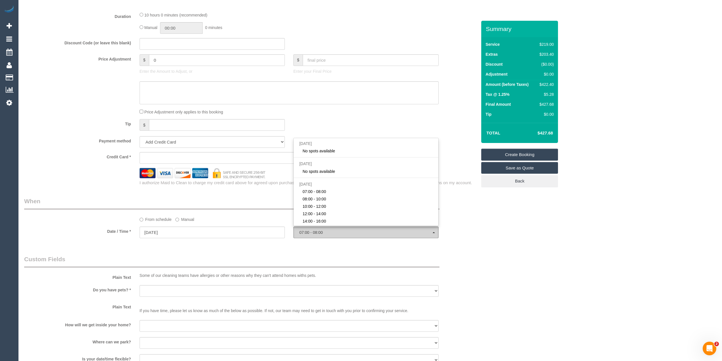
select select "spot14"
click at [188, 230] on input "20/08/2025" at bounding box center [212, 232] width 145 height 12
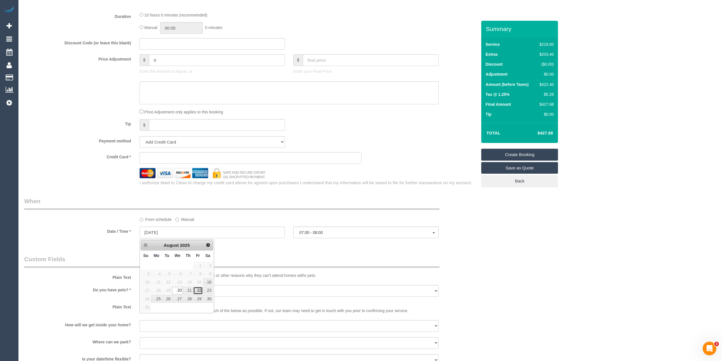
click at [197, 293] on link "22" at bounding box center [197, 291] width 9 height 8
type input "22/08/2025"
click at [325, 225] on sui-booking-spot "From schedule Manual Date / Time * 22/08/2025 07:00 - 08:00 Wed August 20th 07:…" at bounding box center [250, 218] width 453 height 42
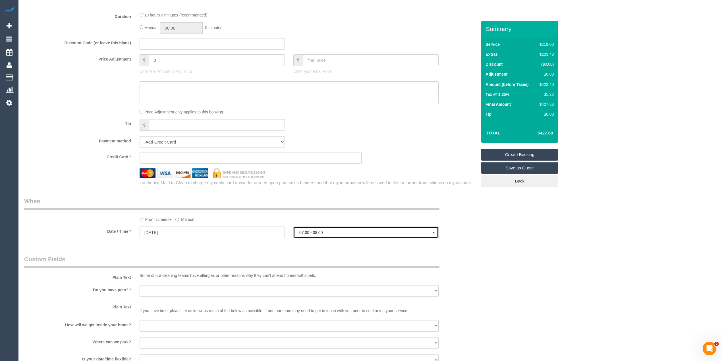
click at [327, 232] on span "07:00 - 08:00" at bounding box center [365, 232] width 133 height 5
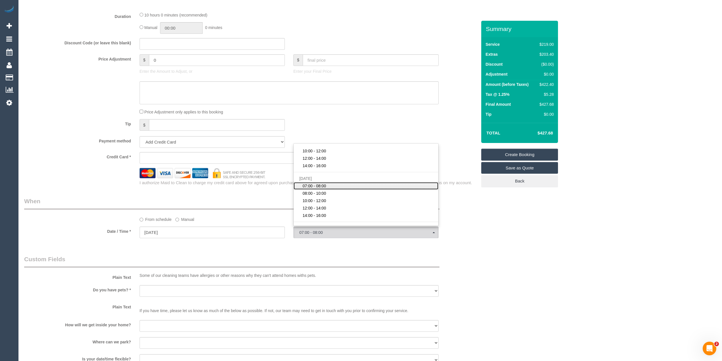
click at [320, 188] on span "07:00 - 08:00" at bounding box center [314, 186] width 24 height 6
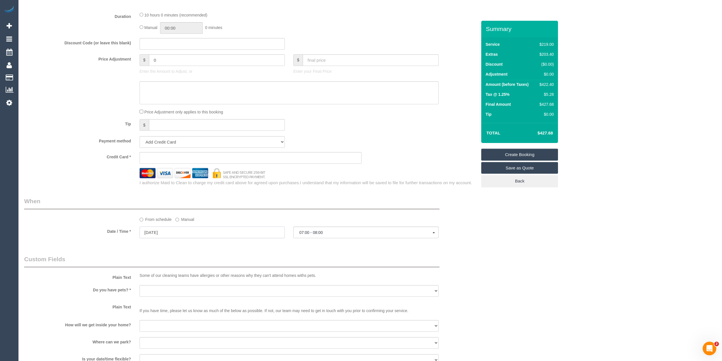
click at [149, 228] on input "22/08/2025" at bounding box center [212, 232] width 145 height 12
click at [197, 288] on link "22" at bounding box center [197, 291] width 9 height 8
click at [322, 229] on button "07:00 - 08:00" at bounding box center [365, 232] width 145 height 12
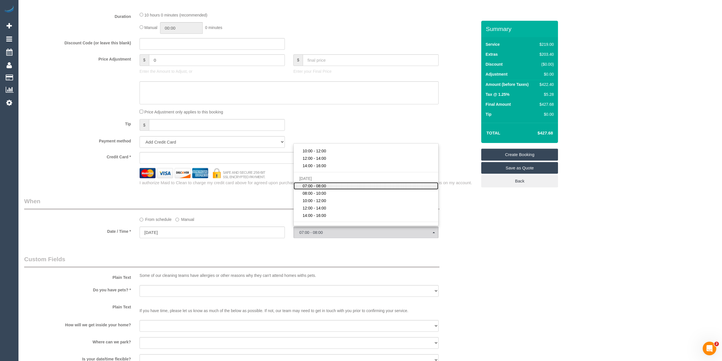
click at [332, 186] on link "07:00 - 08:00" at bounding box center [365, 185] width 145 height 7
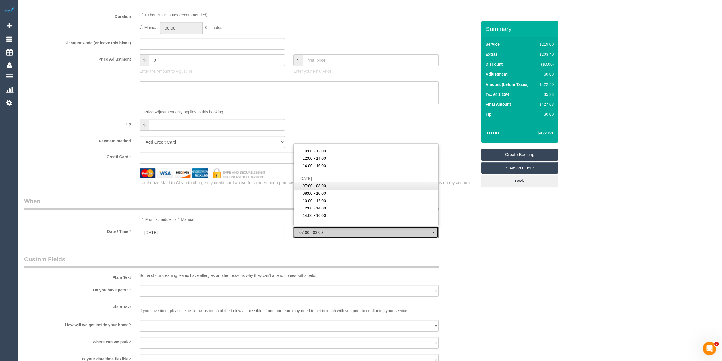
select select "spot24"
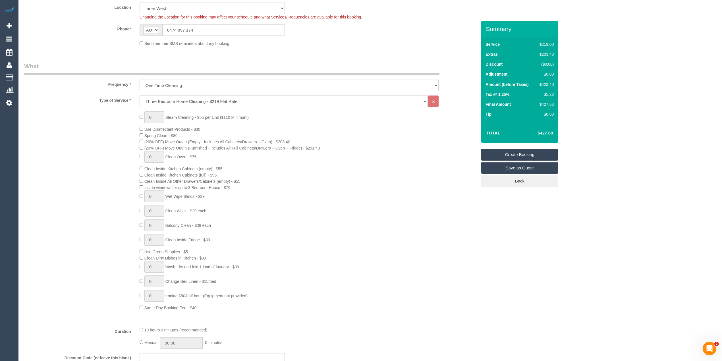
scroll to position [0, 0]
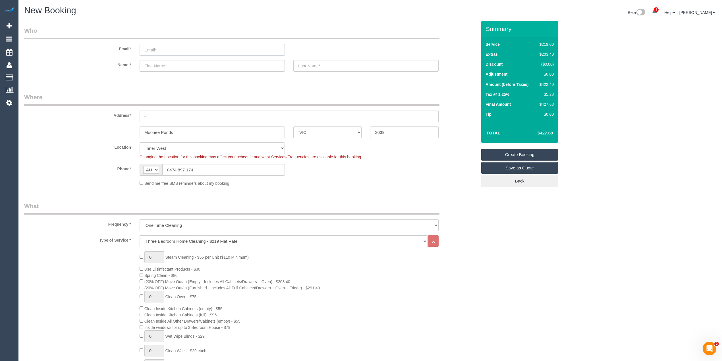
click at [157, 51] on input "email" at bounding box center [212, 50] width 145 height 12
click at [163, 41] on div "Email*" at bounding box center [250, 40] width 461 height 29
click at [173, 46] on input "email" at bounding box center [212, 50] width 145 height 12
select select "spot35"
click at [167, 46] on input "email" at bounding box center [212, 50] width 145 height 12
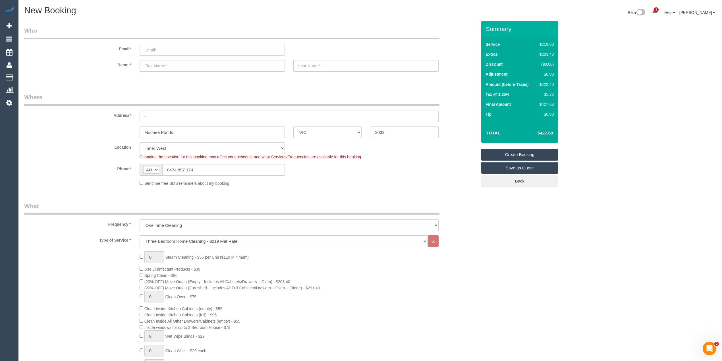
click at [159, 47] on input "email" at bounding box center [212, 50] width 145 height 12
click at [153, 49] on input "email" at bounding box center [212, 50] width 145 height 12
type input "benny.ih@proton.me"
click at [183, 65] on input "text" at bounding box center [212, 66] width 145 height 12
select select "spot56"
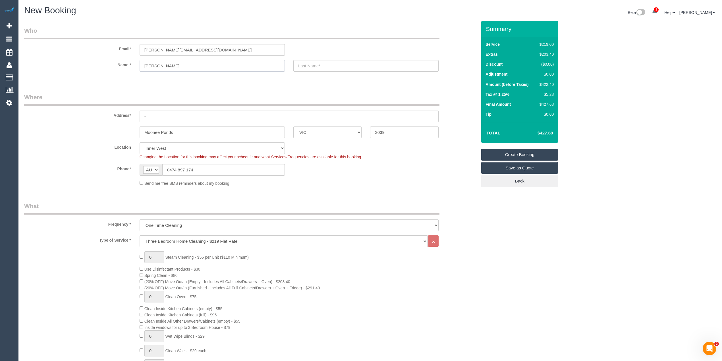
type input "Dee"
type input "I"
drag, startPoint x: 147, startPoint y: 118, endPoint x: 107, endPoint y: 111, distance: 40.6
click at [107, 111] on div "Address* -" at bounding box center [250, 107] width 461 height 29
click at [167, 118] on input "text" at bounding box center [289, 117] width 299 height 12
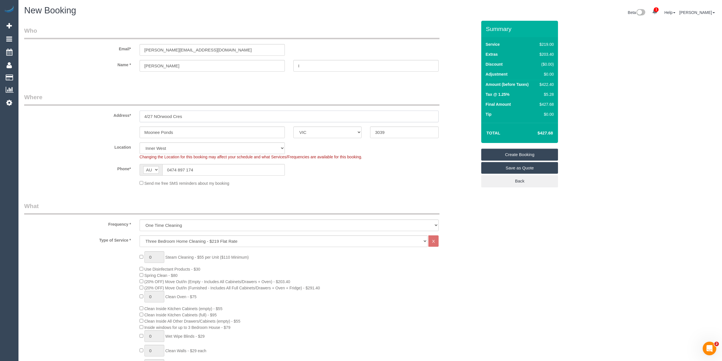
click at [159, 112] on input "4/27 NOrwood Cres" at bounding box center [289, 117] width 299 height 12
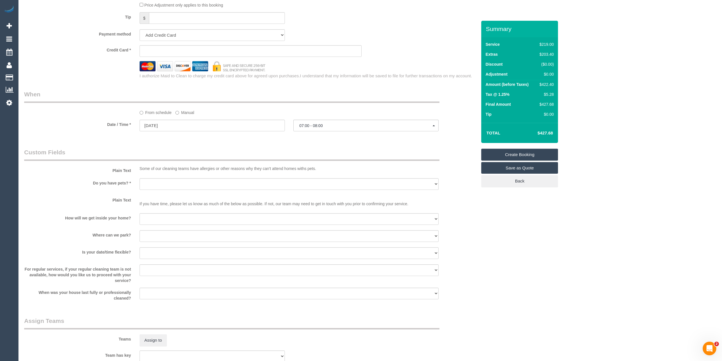
scroll to position [568, 0]
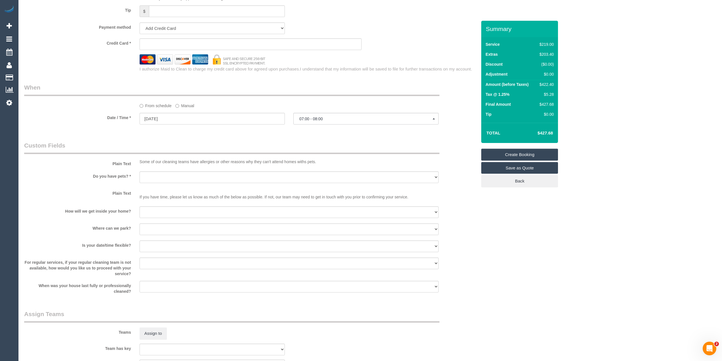
type input "4/27 Norwood Cres"
click at [167, 176] on select "Yes - Cats Yes - Dogs No pets Yes - Dogs and Cats Yes - Other" at bounding box center [289, 177] width 299 height 12
click at [140, 172] on select "Yes - Cats Yes - Dogs No pets Yes - Dogs and Cats Yes - Other" at bounding box center [289, 177] width 299 height 12
click at [152, 214] on select "I will be home Key will be left (please provide details below) Lock box/Access …" at bounding box center [289, 212] width 299 height 12
click at [160, 180] on select "Yes - Cats Yes - Dogs No pets Yes - Dogs and Cats Yes - Other" at bounding box center [289, 177] width 299 height 12
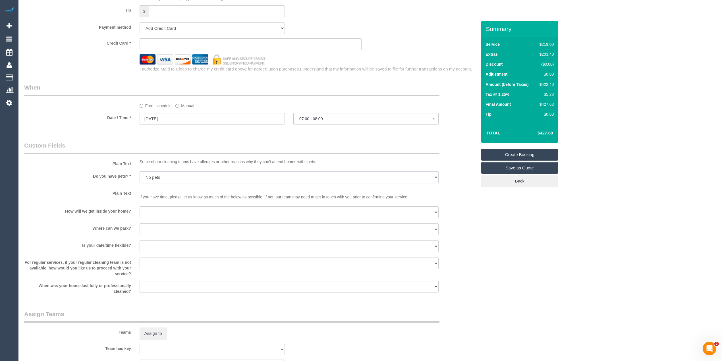
select select "number:27"
click at [140, 172] on select "Yes - Cats Yes - Dogs No pets Yes - Dogs and Cats Yes - Other" at bounding box center [289, 177] width 299 height 12
click at [157, 216] on select "I will be home Key will be left (please provide details below) Lock box/Access …" at bounding box center [289, 212] width 299 height 12
select select "number:14"
click at [140, 207] on select "I will be home Key will be left (please provide details below) Lock box/Access …" at bounding box center [289, 212] width 299 height 12
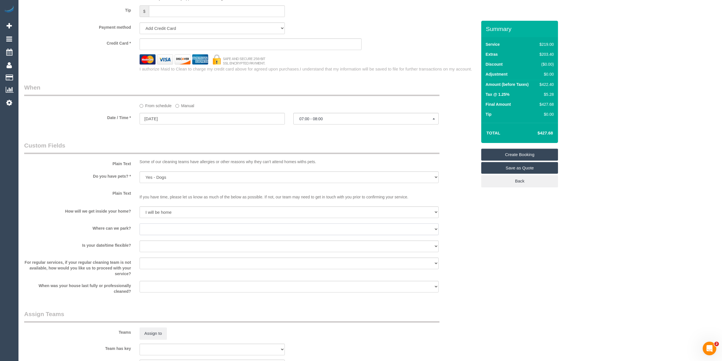
click at [174, 231] on select "I will provide parking on-site Free street parking Paid street parking (cost wi…" at bounding box center [289, 229] width 299 height 12
select select "number:19"
click at [140, 224] on select "I will provide parking on-site Free street parking Paid street parking (cost wi…" at bounding box center [289, 229] width 299 height 12
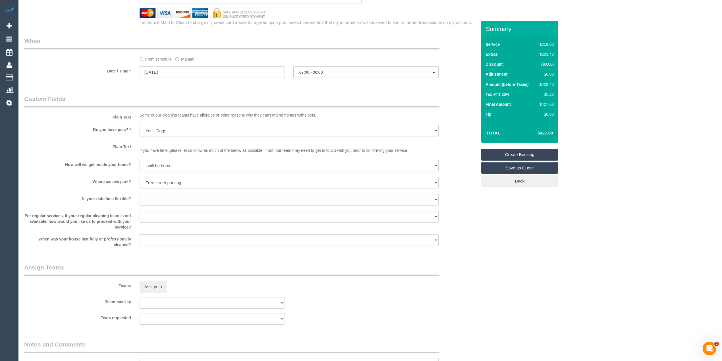
scroll to position [644, 0]
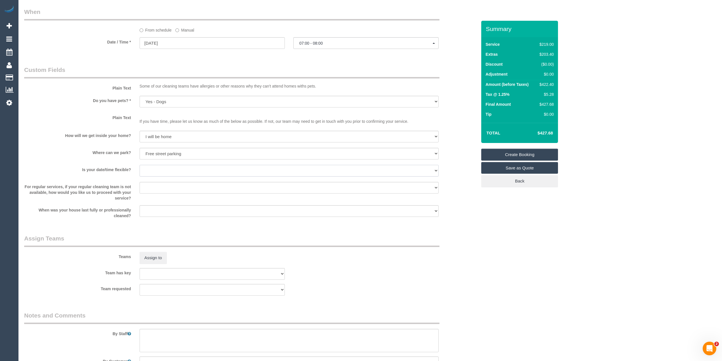
click at [157, 172] on select "Yes - date and time Yes - date but not time Yes - time but not date No - No fle…" at bounding box center [289, 171] width 299 height 12
click at [140, 165] on select "Yes - date and time Yes - date but not time Yes - time but not date No - No fle…" at bounding box center [289, 171] width 299 height 12
click at [167, 190] on select "Arrange a cleaner to cover and do not bother you Arrange a cleaner to cover and…" at bounding box center [289, 188] width 299 height 12
click at [70, 153] on label "Where can we park?" at bounding box center [77, 152] width 115 height 8
click at [162, 173] on select "Yes - date and time Yes - date but not time Yes - time but not date No - No fle…" at bounding box center [289, 171] width 299 height 12
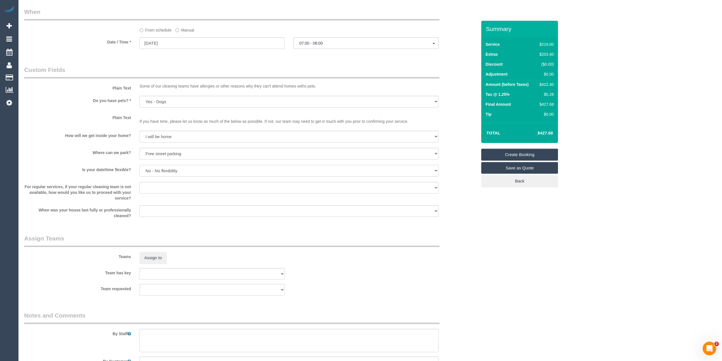
select select "number:36"
click at [140, 165] on select "Yes - date and time Yes - date but not time Yes - time but not date No - No fle…" at bounding box center [289, 171] width 299 height 12
click at [166, 339] on textarea at bounding box center [289, 340] width 299 height 23
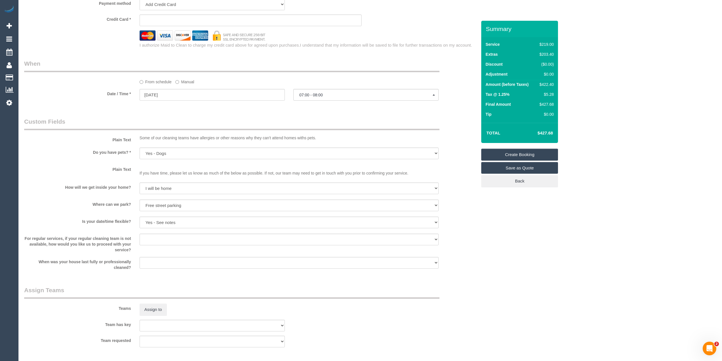
scroll to position [698, 0]
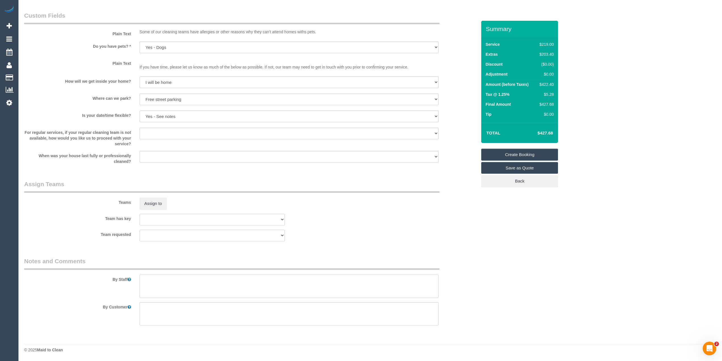
click at [178, 285] on textarea at bounding box center [289, 285] width 299 height 23
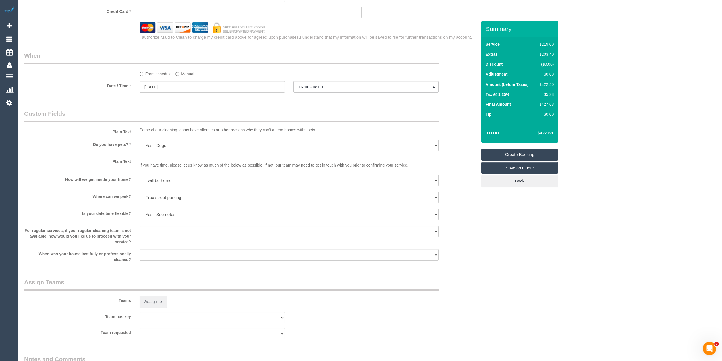
scroll to position [509, 0]
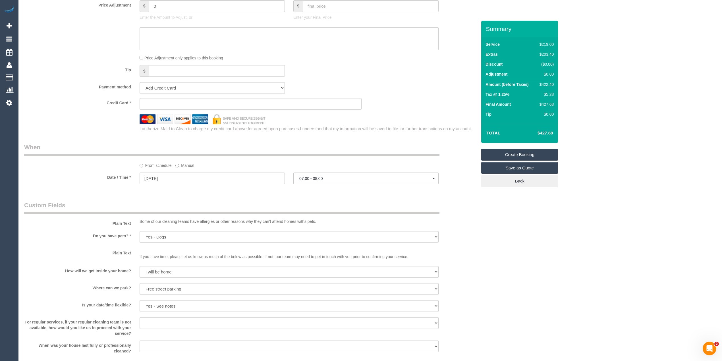
click at [646, 125] on div "Who Email* benny.ih@proton.me Name * Dee I Where Address* 4/27 Norwood Cres Moo…" at bounding box center [370, 21] width 692 height 1018
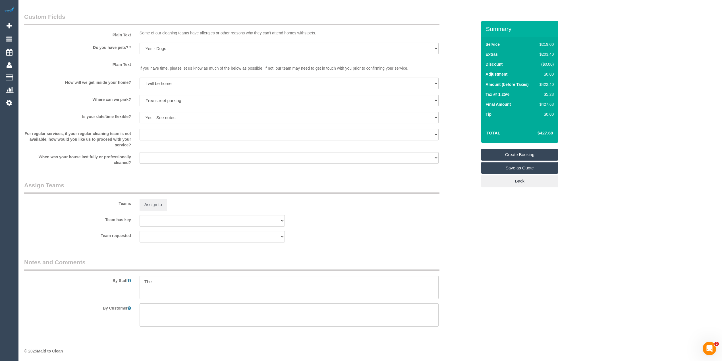
scroll to position [698, 0]
click at [169, 281] on textarea at bounding box center [289, 285] width 299 height 23
click at [176, 274] on div "By Staff" at bounding box center [250, 277] width 461 height 41
click at [175, 278] on textarea at bounding box center [289, 285] width 299 height 23
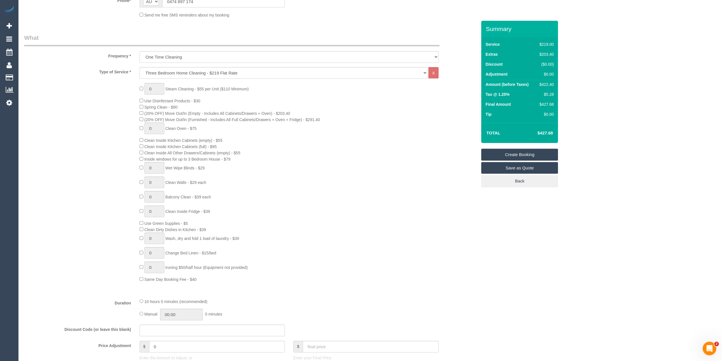
scroll to position [168, 0]
type textarea "The customer has"
click at [101, 163] on div "0 Steam Cleaning - $55 per Unit ($110 Minimum) Use Disinfectant Products - $30 …" at bounding box center [250, 183] width 461 height 199
select select "spot77"
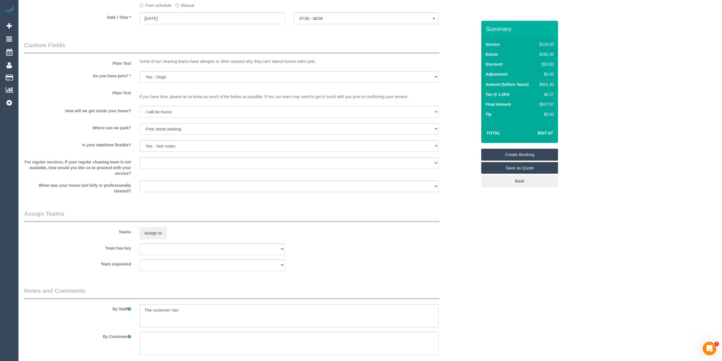
scroll to position [698, 0]
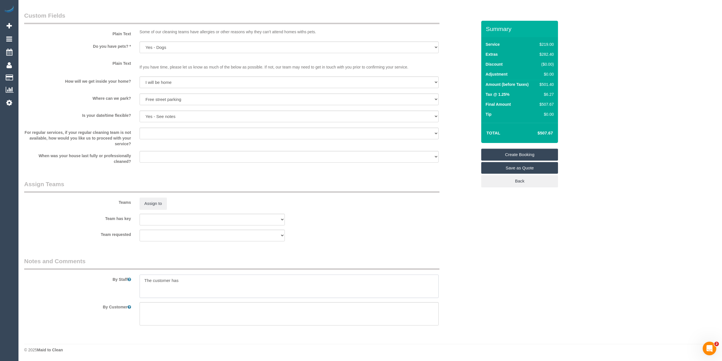
click at [195, 280] on textarea at bounding box center [289, 285] width 299 height 23
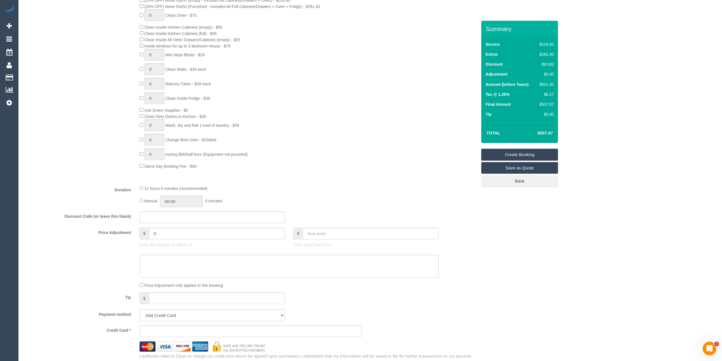
scroll to position [168, 0]
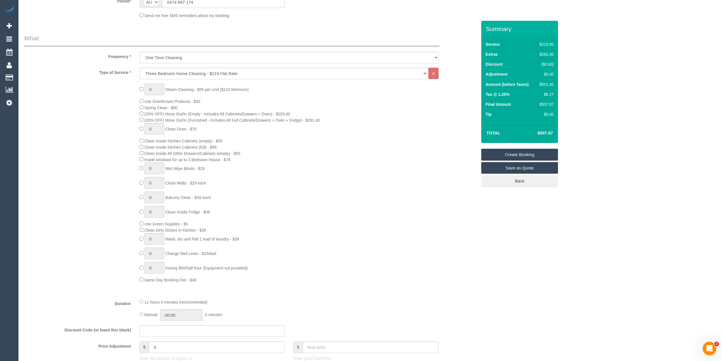
click at [580, 216] on div "Who Email* benny.ih@proton.me Name * Dee I Where Address* 4/27 Norwood Cres Moo…" at bounding box center [370, 362] width 692 height 1018
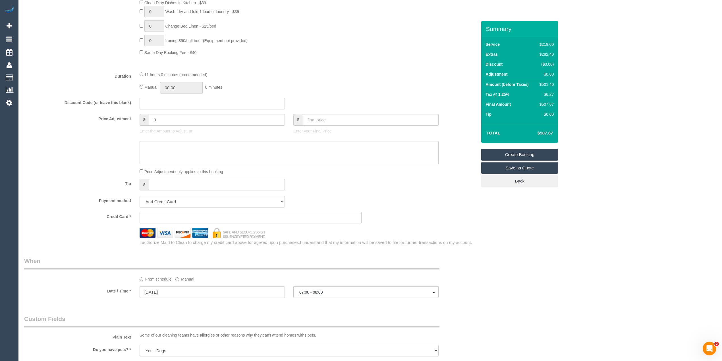
scroll to position [660, 0]
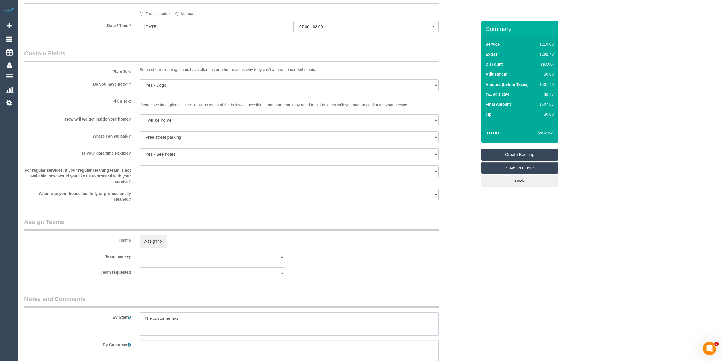
click at [190, 318] on textarea at bounding box center [289, 323] width 299 height 23
click at [186, 317] on textarea at bounding box center [289, 323] width 299 height 23
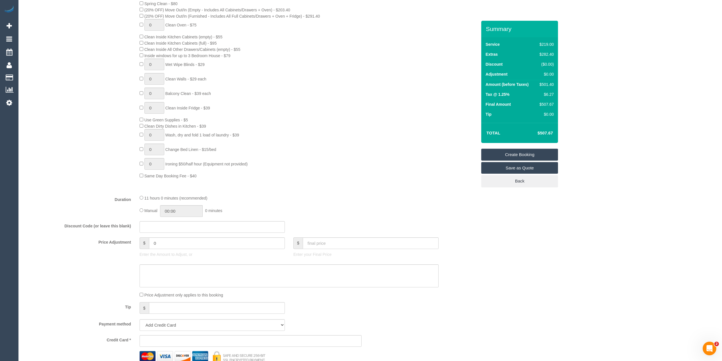
scroll to position [206, 0]
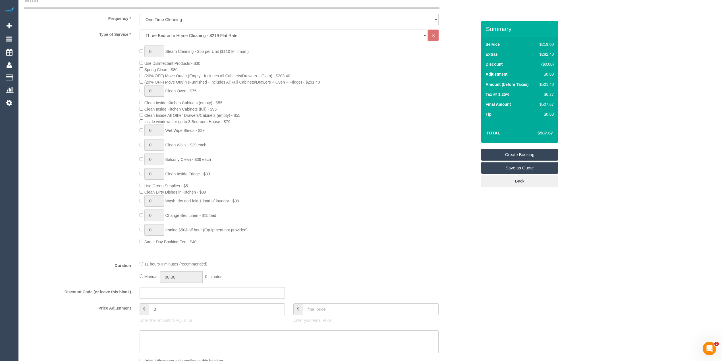
type textarea "The customer has moved in but has not unpacked any boxes. She will keep as many…"
click at [516, 167] on link "Save as Quote" at bounding box center [519, 168] width 77 height 12
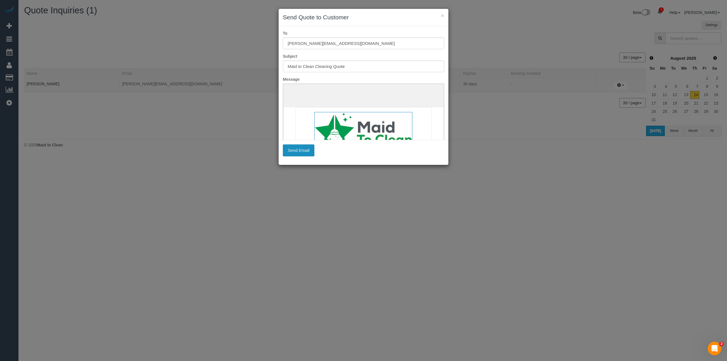
click at [294, 151] on button "Send Email" at bounding box center [299, 150] width 32 height 12
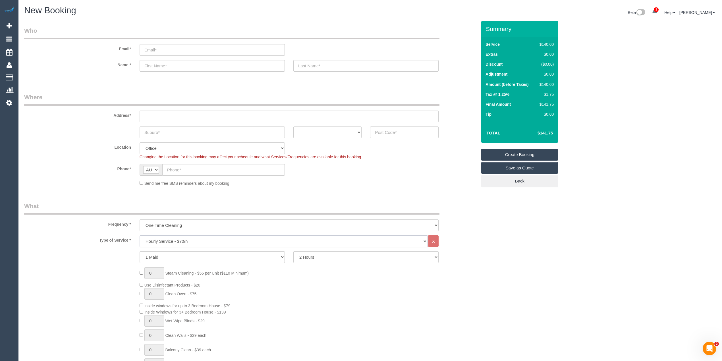
click at [188, 236] on select "Hourly Service - $70/h Hourly Service - $65/h Hourly Service - $60/h Hourly Ser…" at bounding box center [284, 241] width 288 height 12
select select "213"
click at [140, 235] on select "Hourly Service - $70/h Hourly Service - $65/h Hourly Service - $60/h Hourly Ser…" at bounding box center [284, 241] width 288 height 12
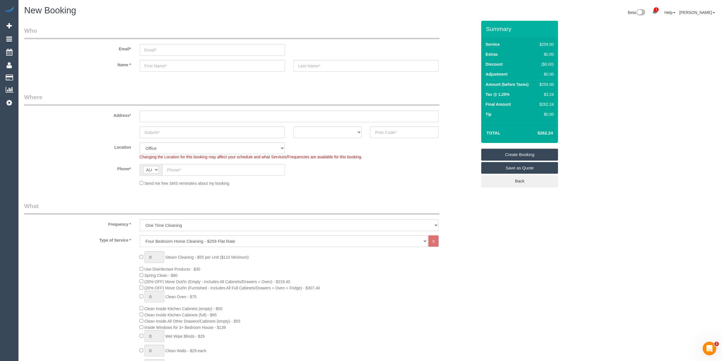
click at [141, 324] on div "0 Steam Cleaning - $55 per Unit ($110 Minimum) Use Disinfectant Products - $30 …" at bounding box center [308, 350] width 346 height 199
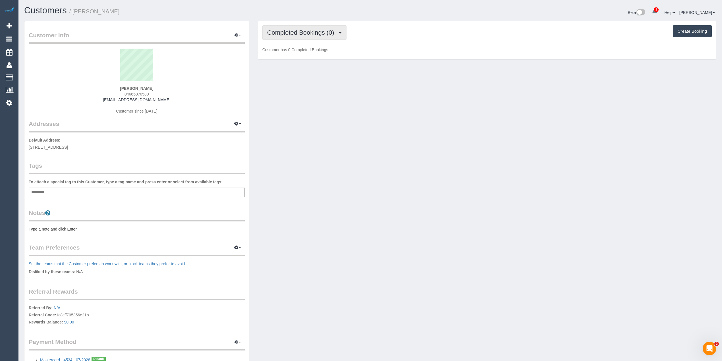
click at [307, 33] on span "Completed Bookings (0)" at bounding box center [302, 32] width 70 height 7
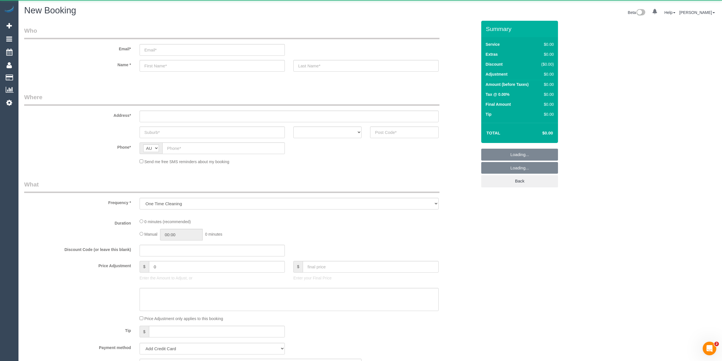
select select "object:652"
